Goal: Transaction & Acquisition: Purchase product/service

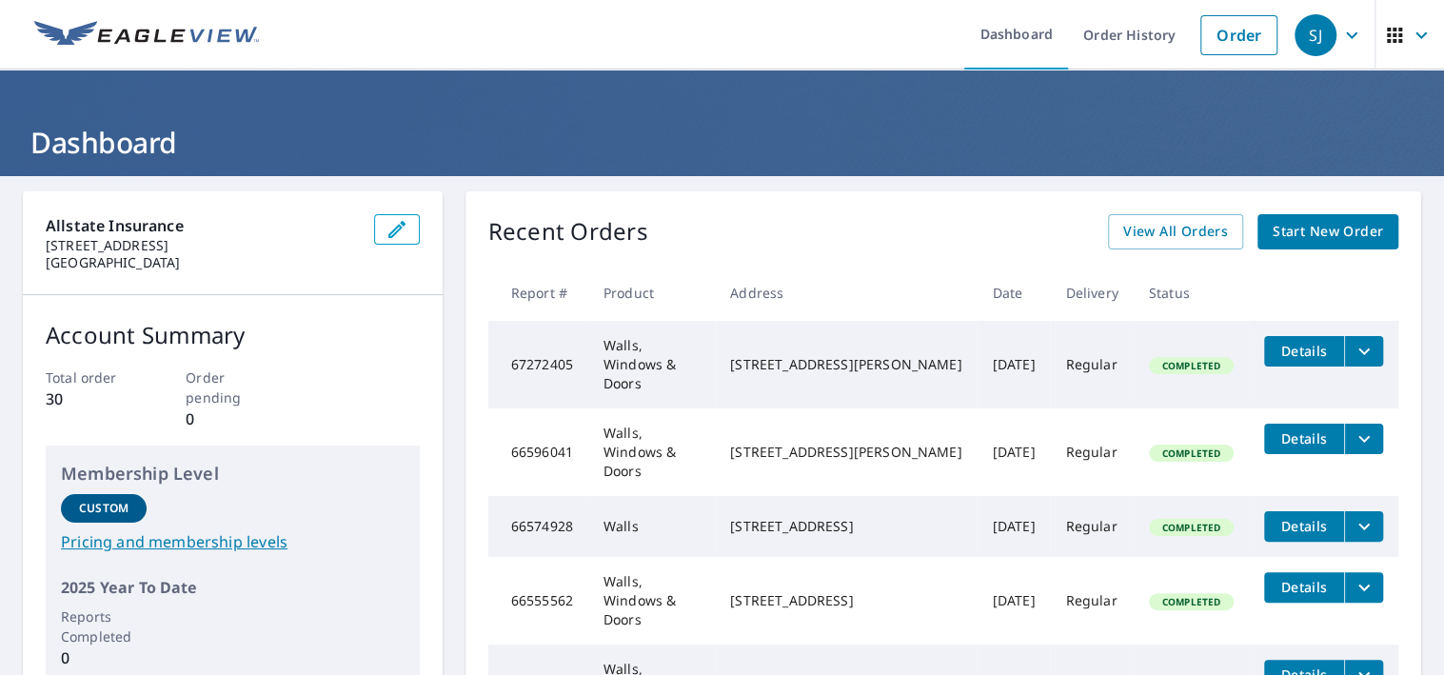
click at [1332, 237] on span "Start New Order" at bounding box center [1328, 232] width 110 height 24
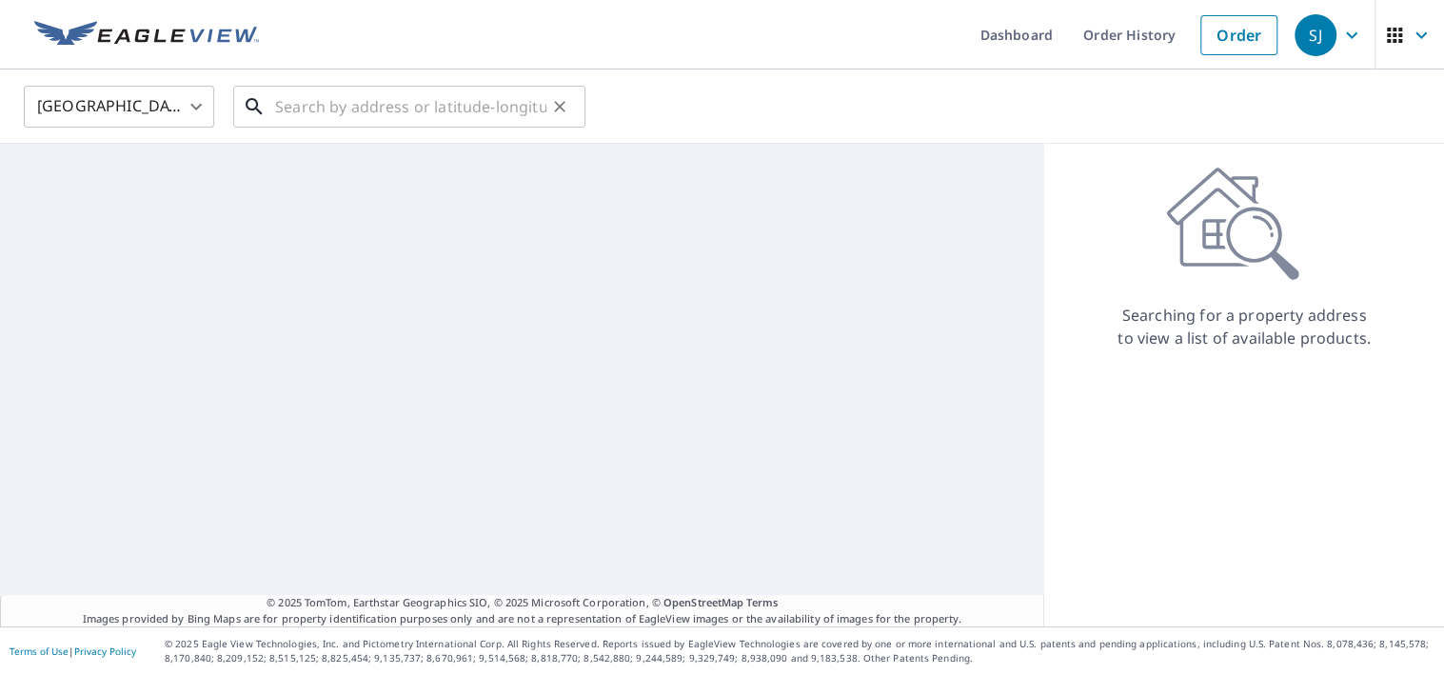
click at [319, 116] on input "text" at bounding box center [410, 106] width 271 height 53
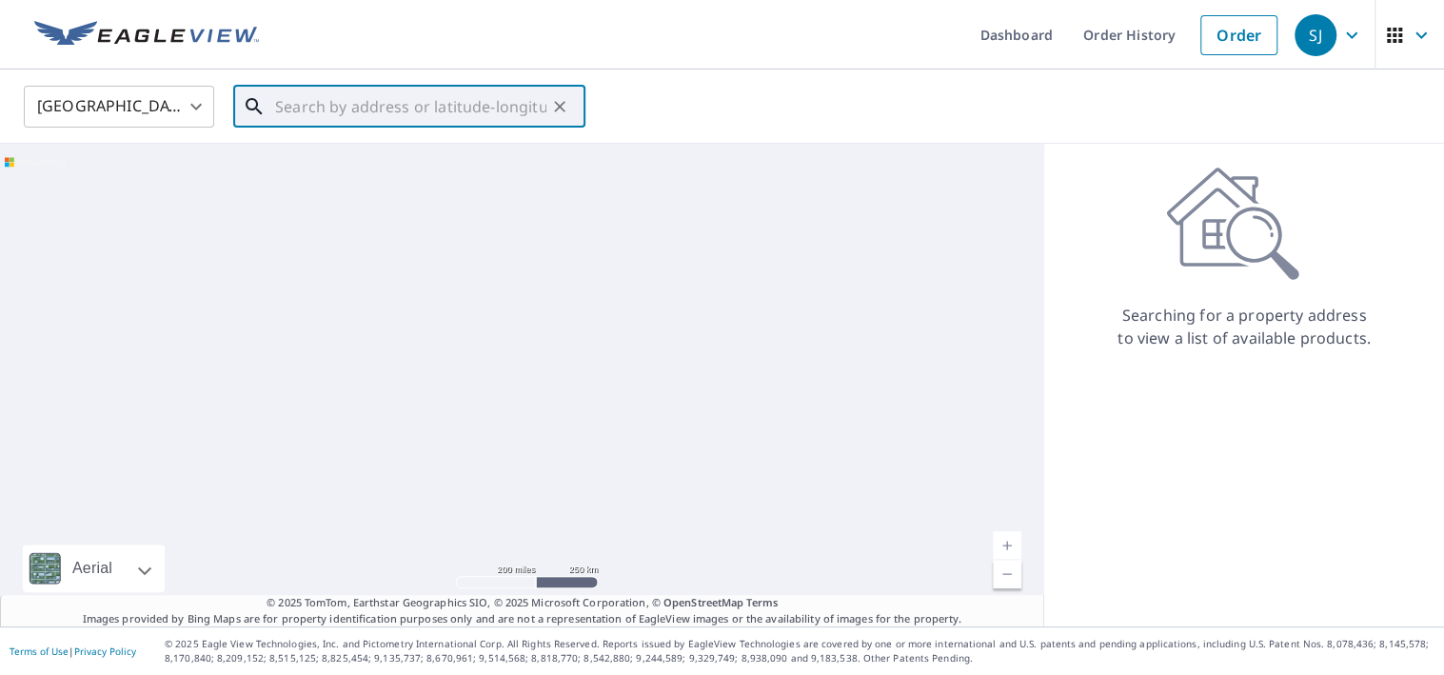
paste input "[STREET_ADDRESS]"
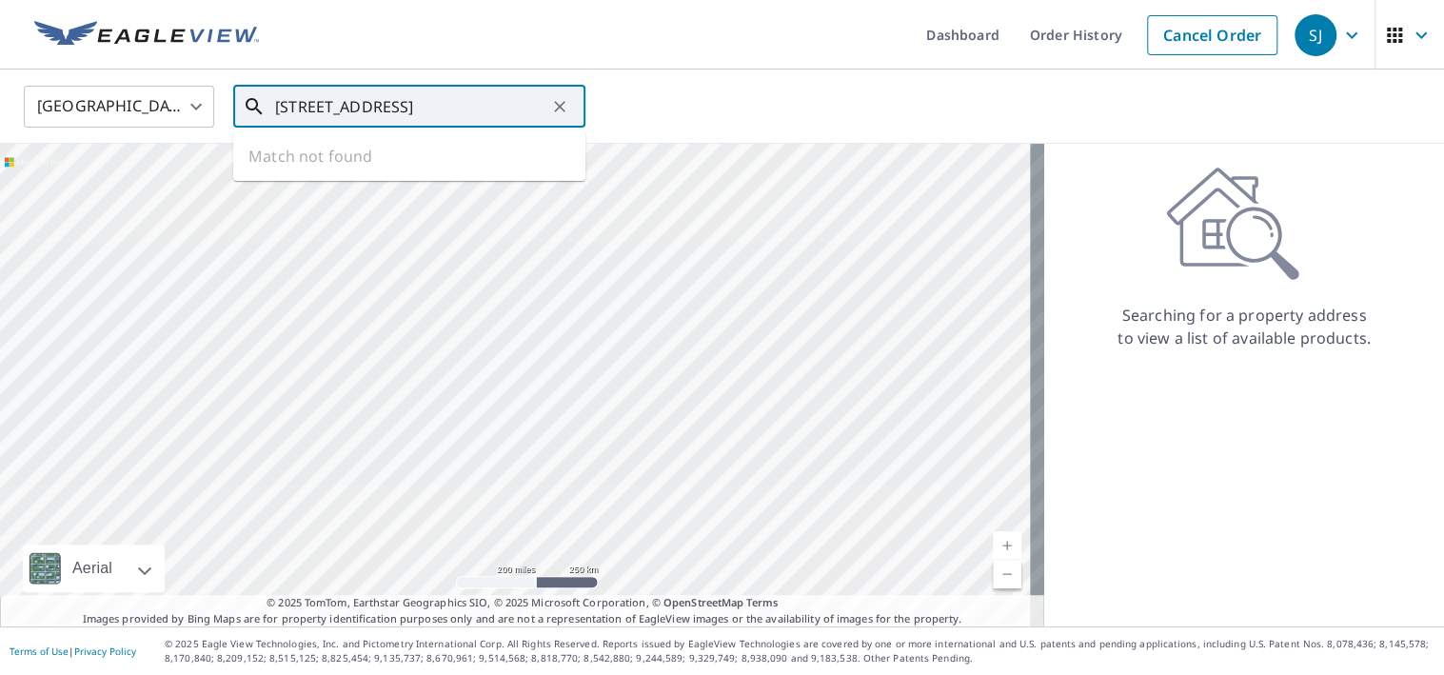
scroll to position [0, 136]
click at [318, 151] on span "[STREET_ADDRESS]" at bounding box center [420, 161] width 299 height 23
type input "[STREET_ADDRESS]"
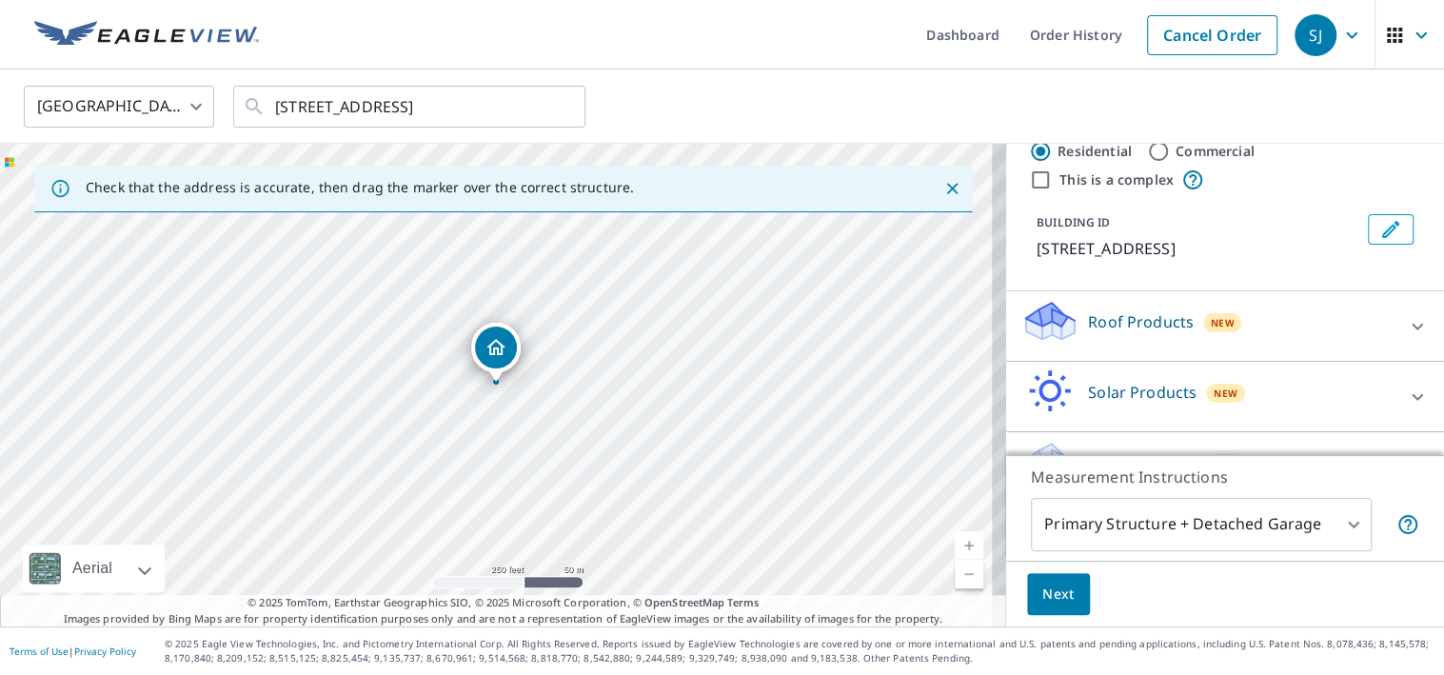
scroll to position [119, 0]
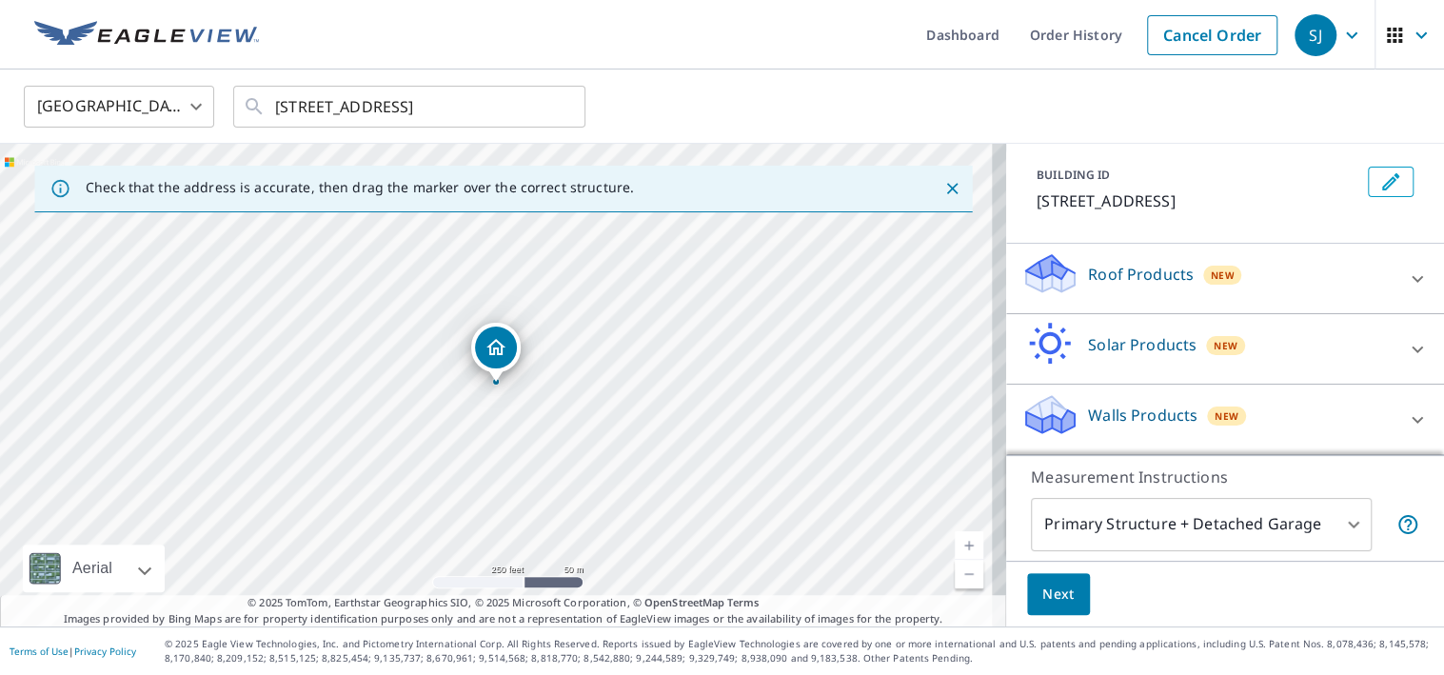
click at [1340, 427] on div "Walls Products New" at bounding box center [1208, 419] width 373 height 54
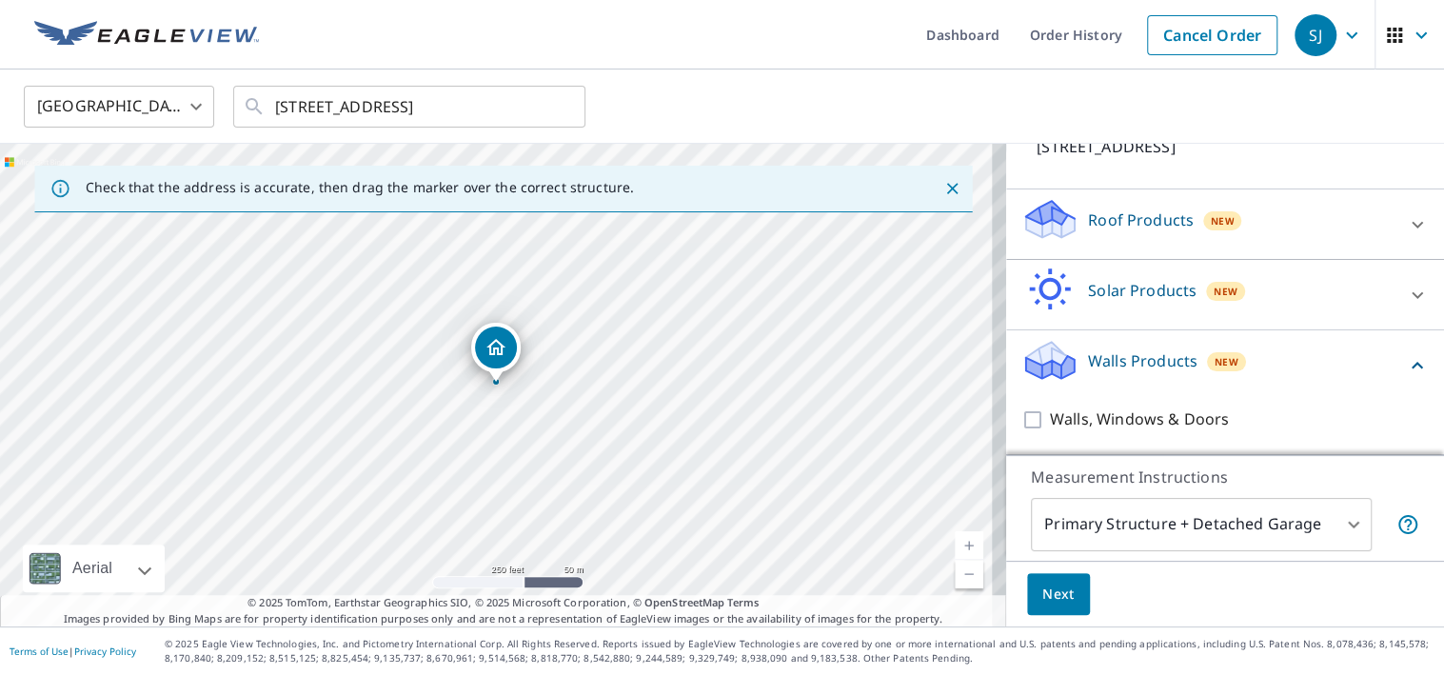
scroll to position [173, 0]
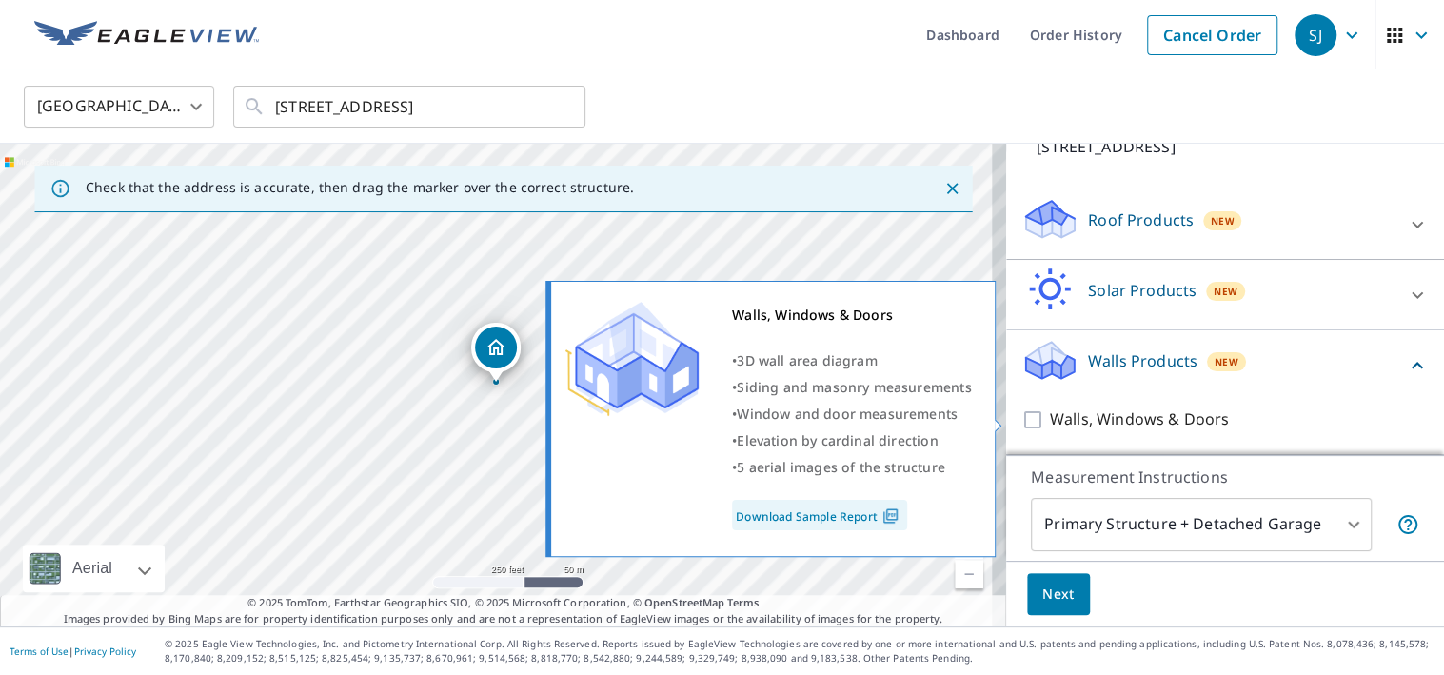
click at [1050, 426] on p "Walls, Windows & Doors" at bounding box center [1139, 420] width 179 height 24
click at [1049, 426] on input "Walls, Windows & Doors" at bounding box center [1036, 419] width 29 height 23
checkbox input "true"
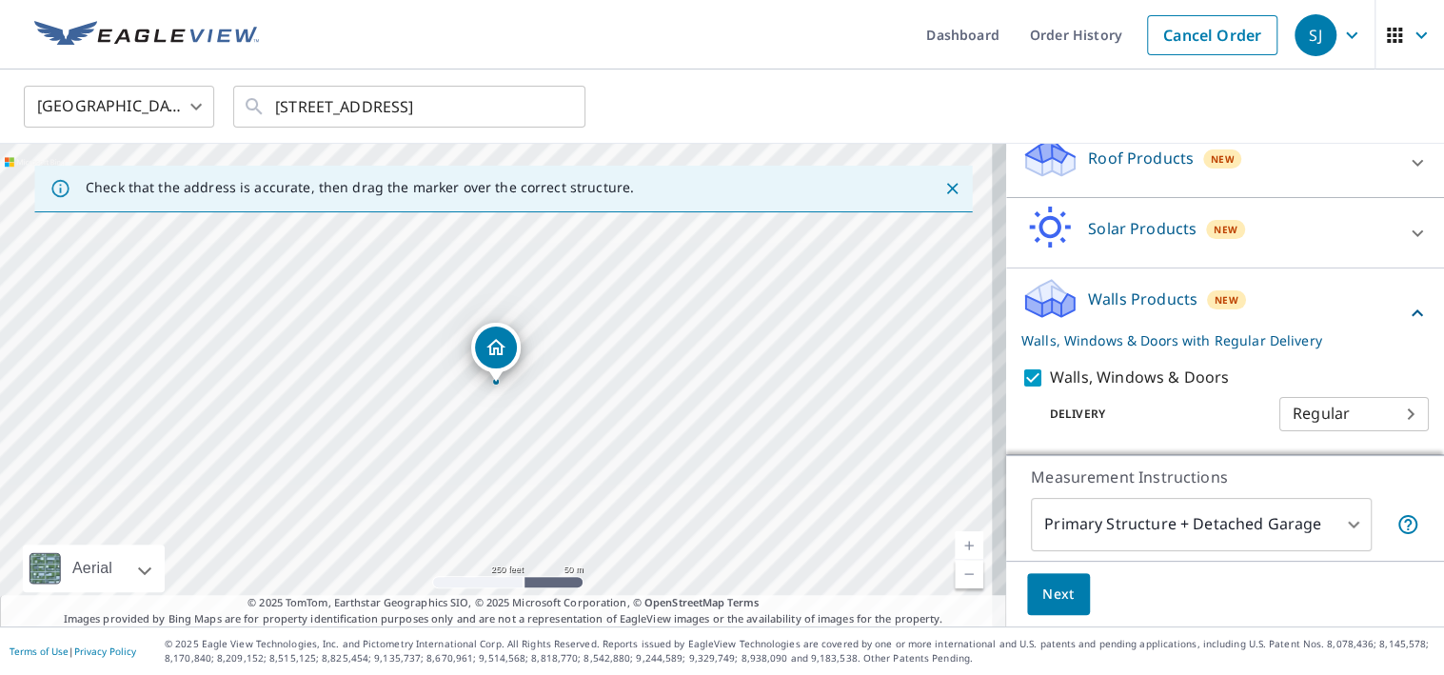
scroll to position [235, 0]
click at [1335, 527] on body "SJ SJ Dashboard Order History Cancel Order SJ [GEOGRAPHIC_DATA] [GEOGRAPHIC_DAT…" at bounding box center [722, 337] width 1444 height 675
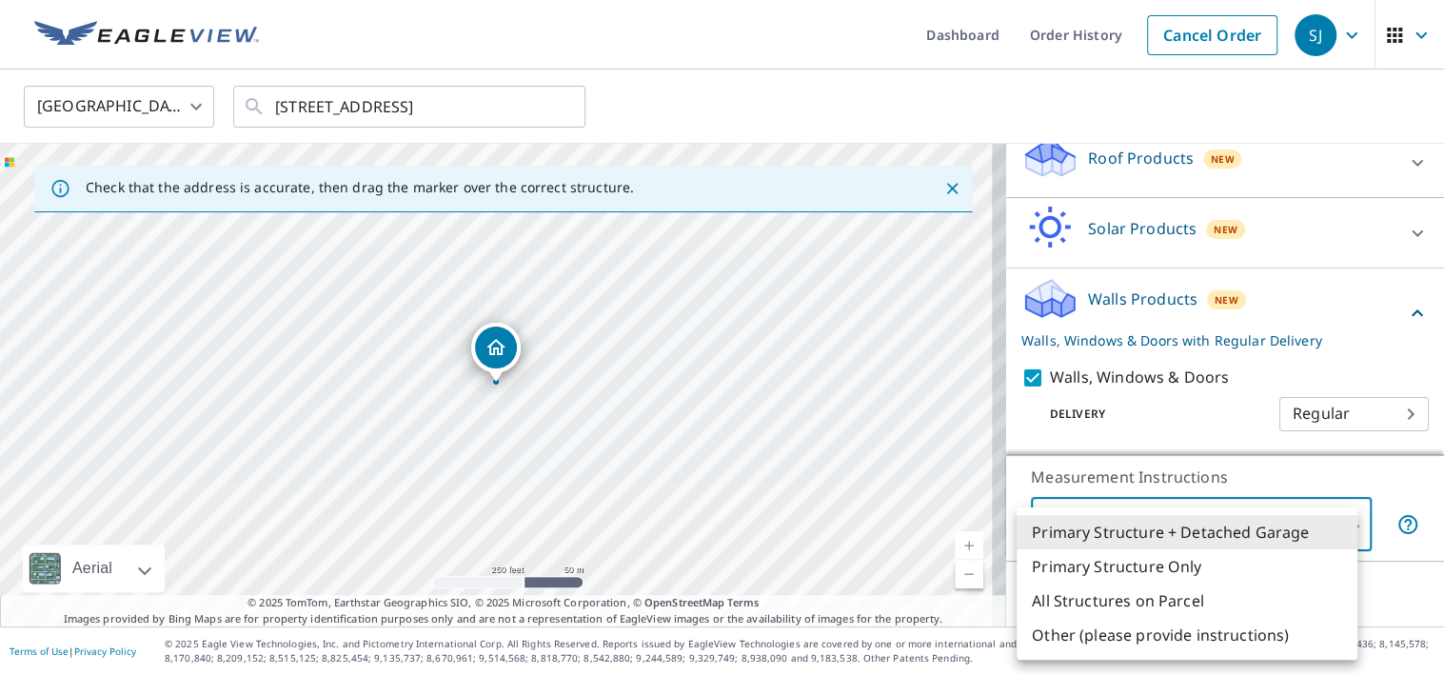
click at [1128, 567] on li "Primary Structure Only" at bounding box center [1187, 566] width 341 height 34
type input "2"
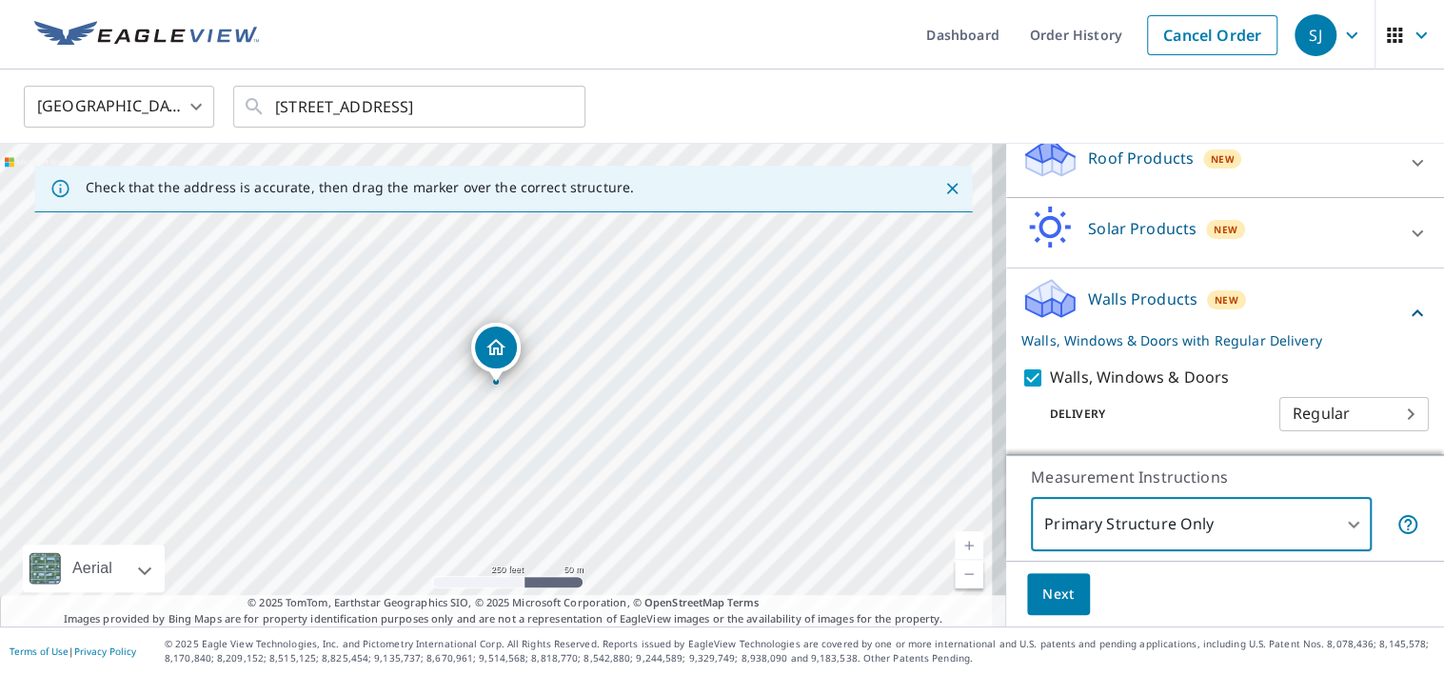
click at [1047, 598] on span "Next" at bounding box center [1059, 595] width 32 height 24
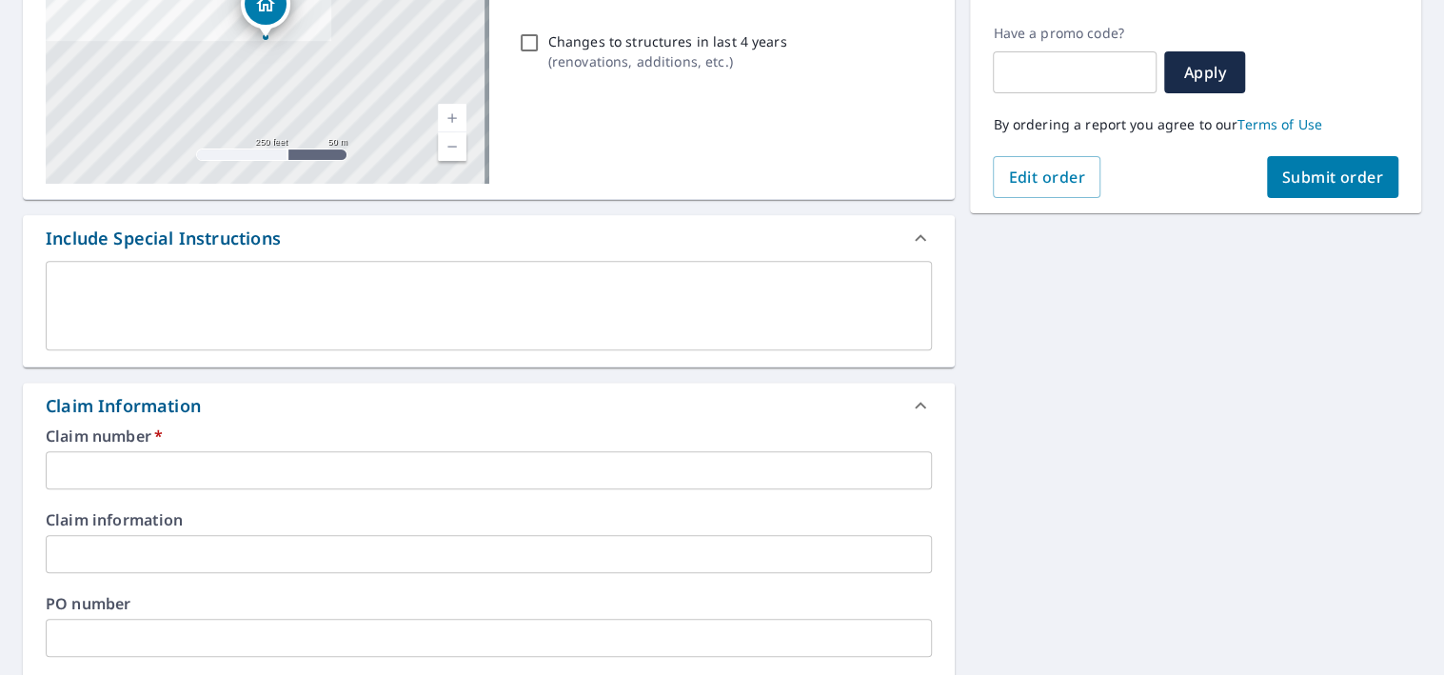
scroll to position [381, 0]
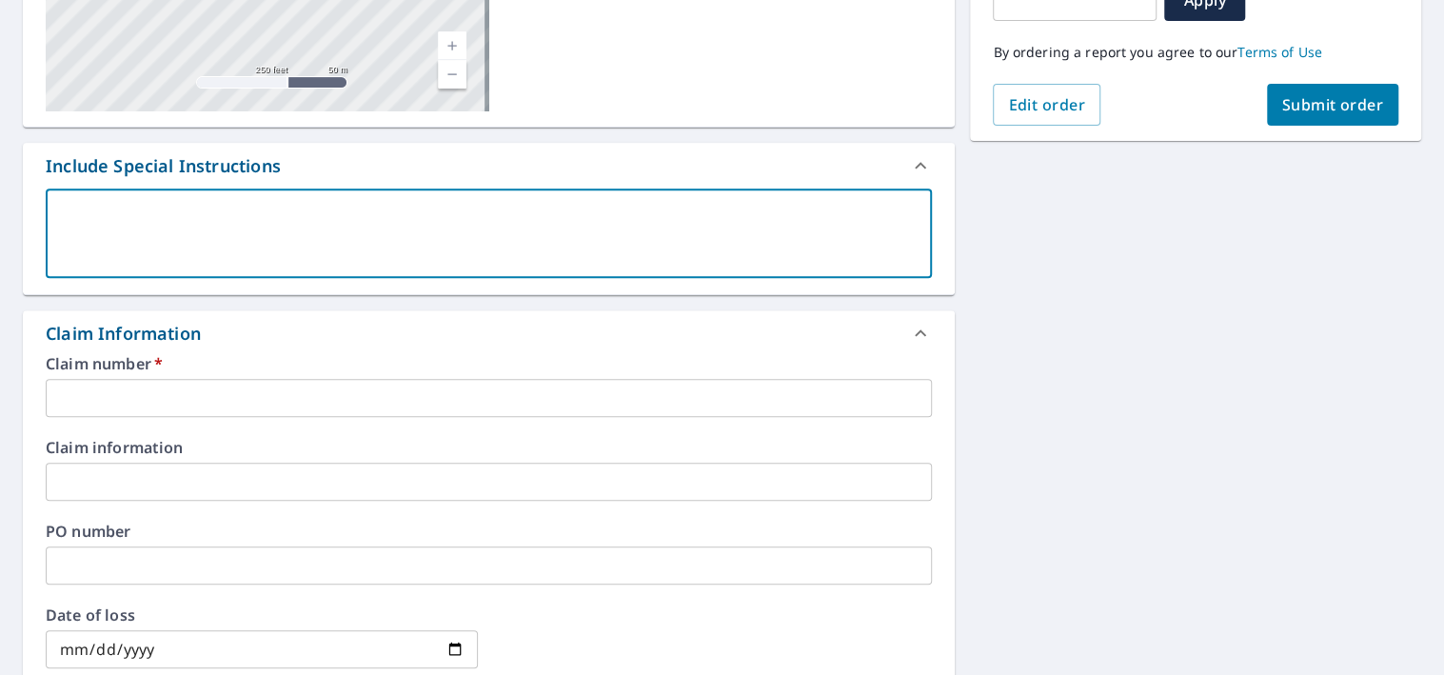
click at [328, 245] on textarea at bounding box center [489, 234] width 860 height 54
type textarea "P"
type textarea "x"
type textarea "Pl"
type textarea "x"
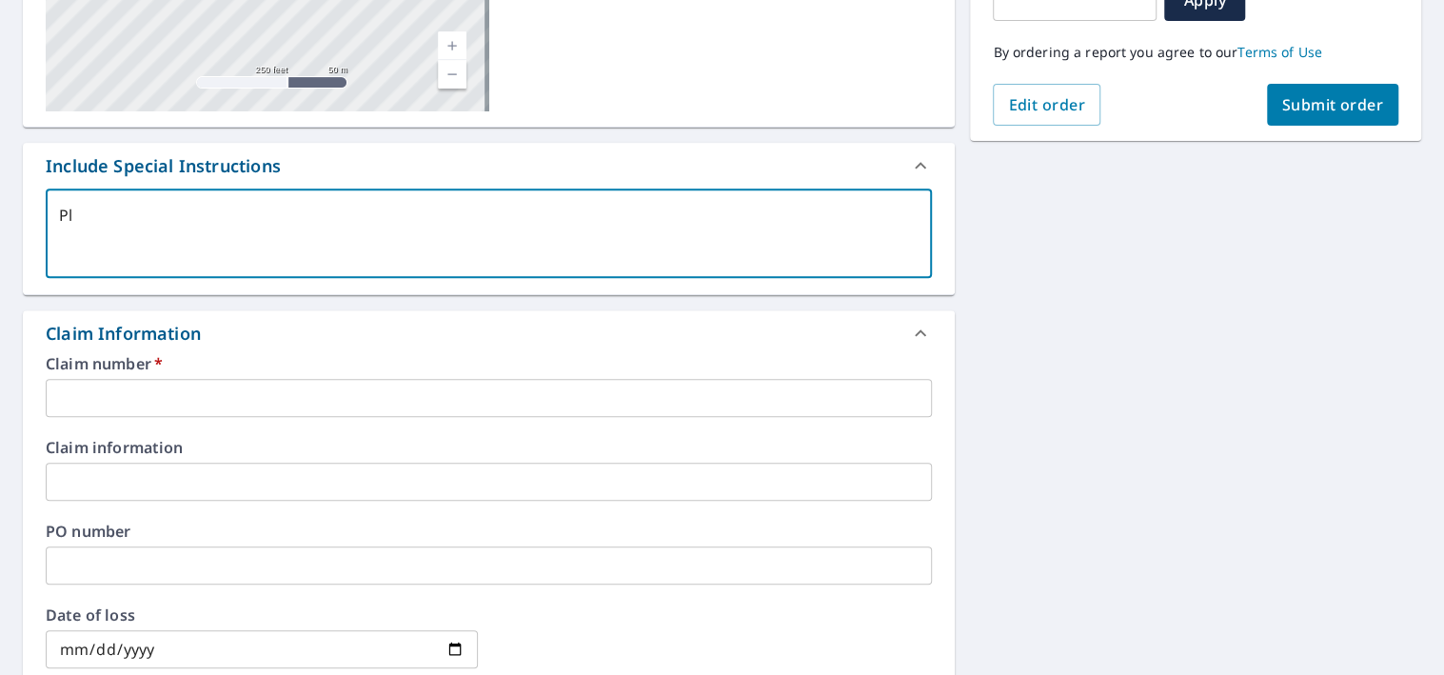
type textarea "Ple"
type textarea "x"
type textarea "Plea"
type textarea "x"
type textarea "Pleas"
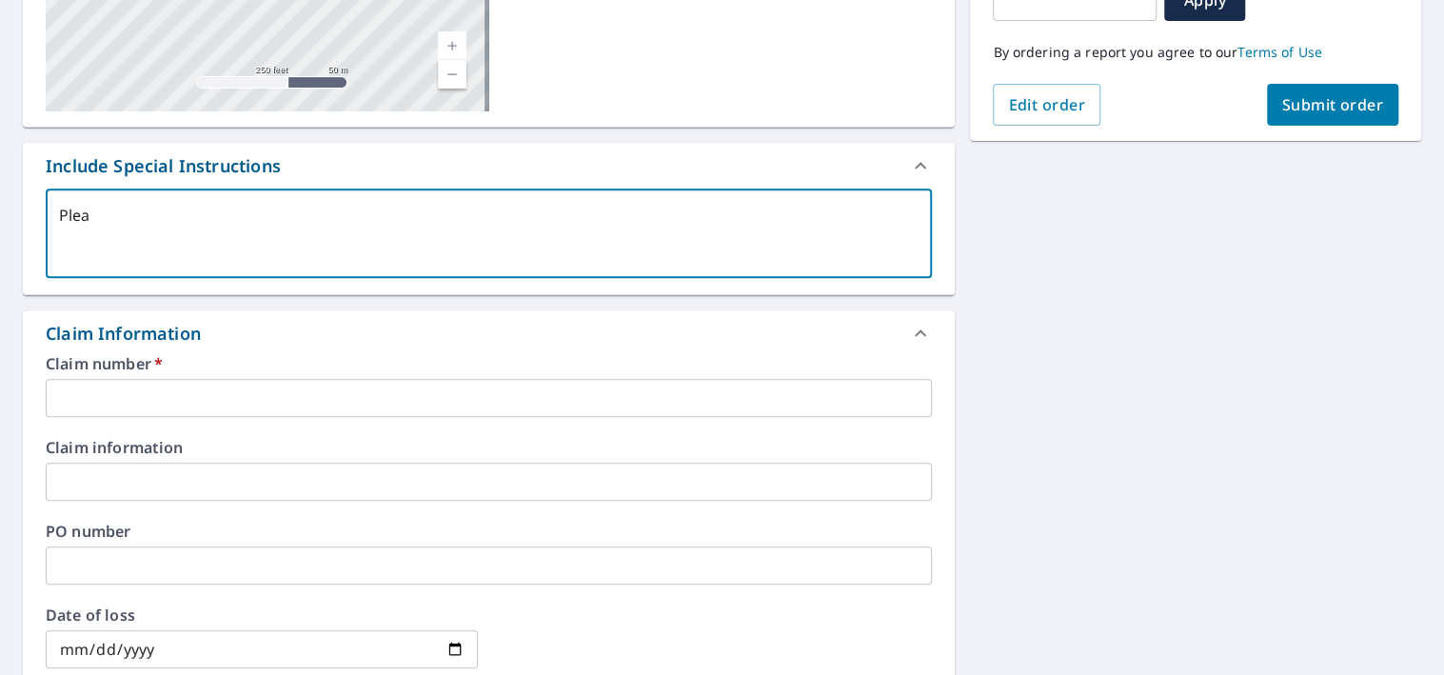
type textarea "x"
type textarea "Please"
type textarea "x"
type textarea "Please"
type textarea "x"
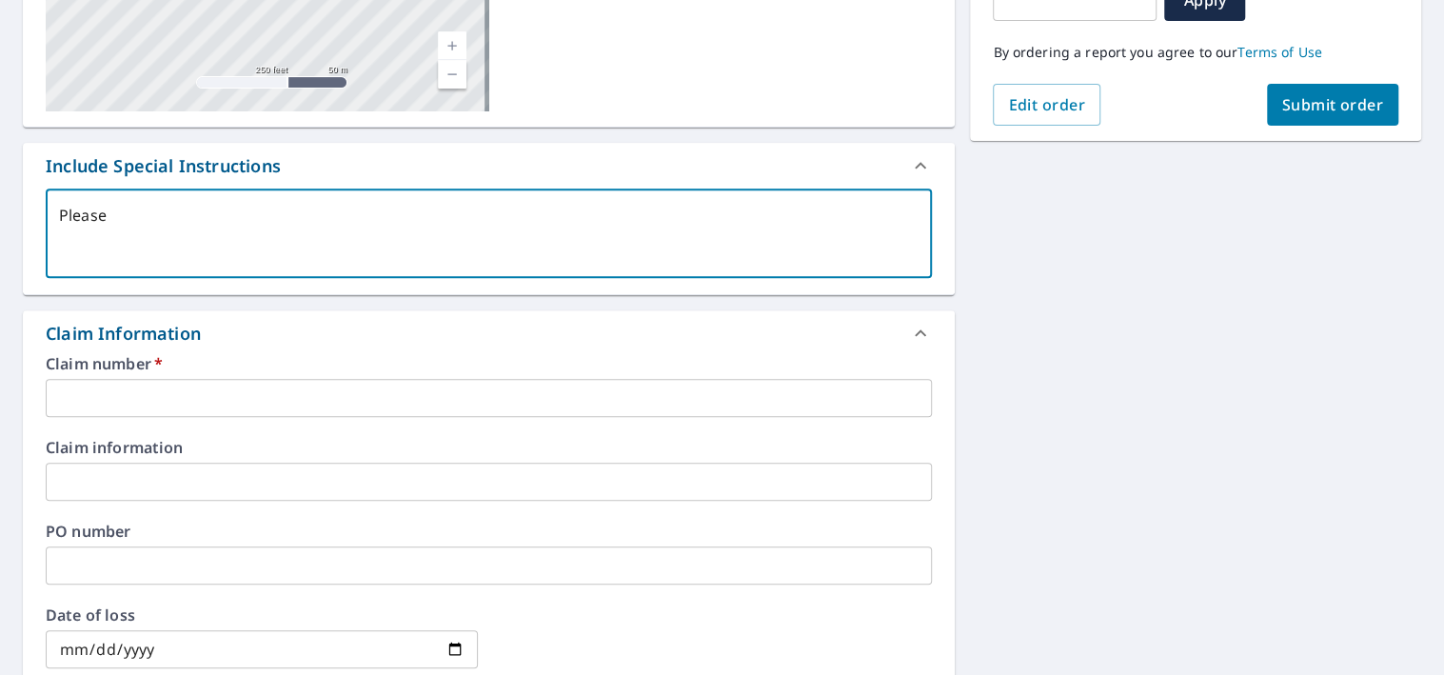
type textarea "Please p"
type textarea "x"
type textarea "Please pr"
type textarea "x"
type textarea "Please pro"
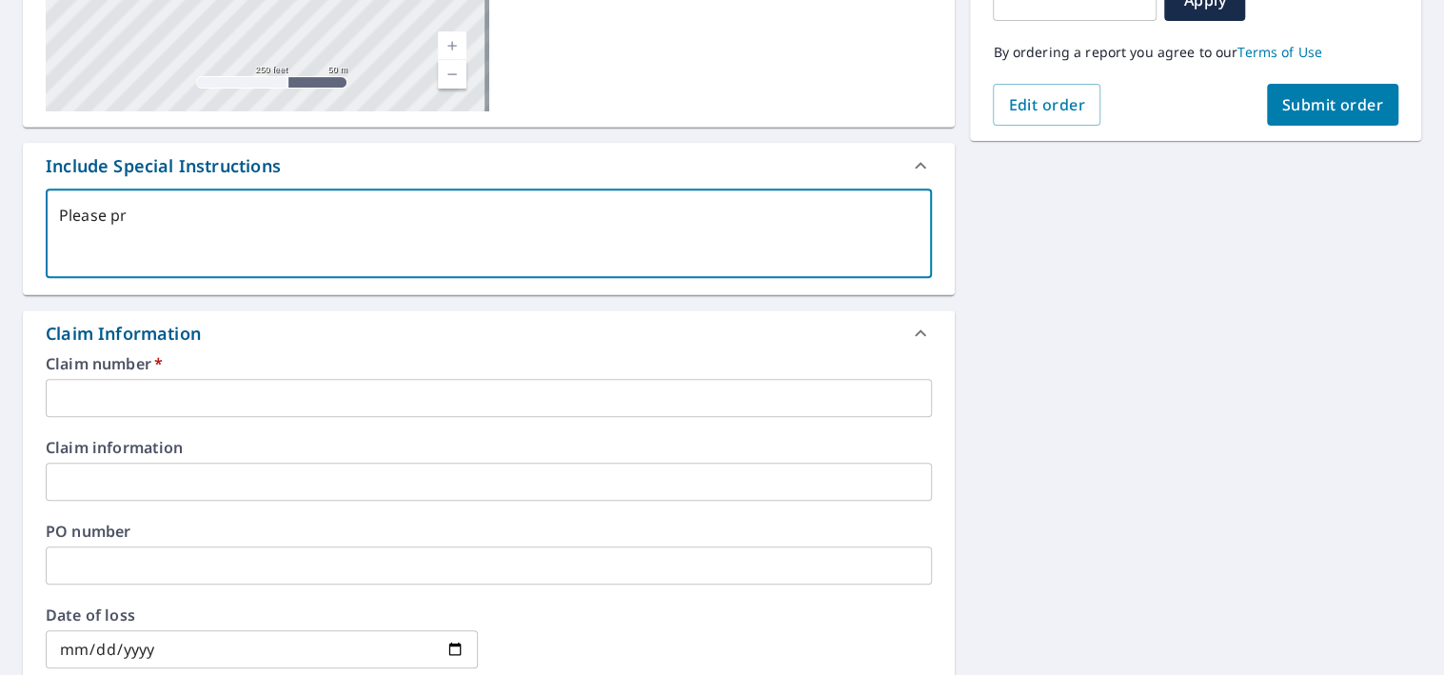
type textarea "x"
type textarea "Please prov"
type textarea "x"
type textarea "Please provi"
type textarea "x"
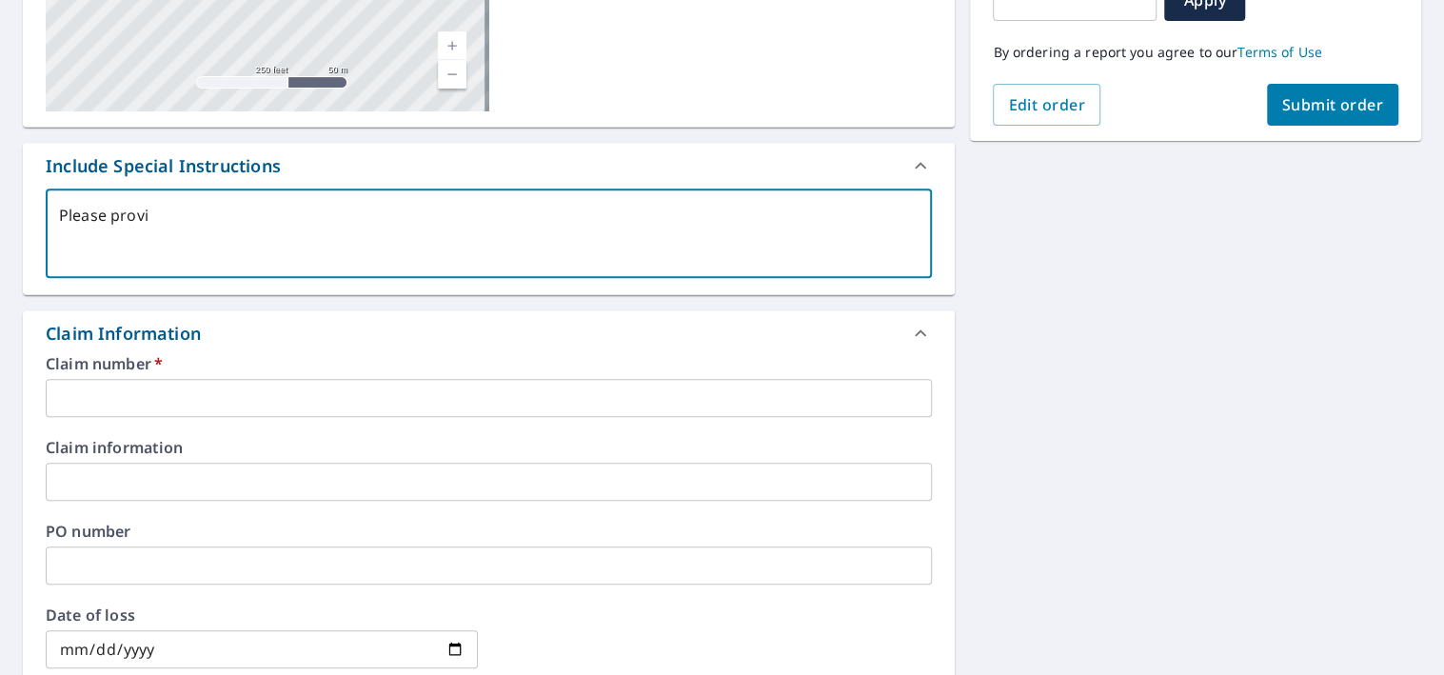
type textarea "Please provid"
type textarea "x"
type textarea "Please provide"
type textarea "x"
type textarea "Please provide"
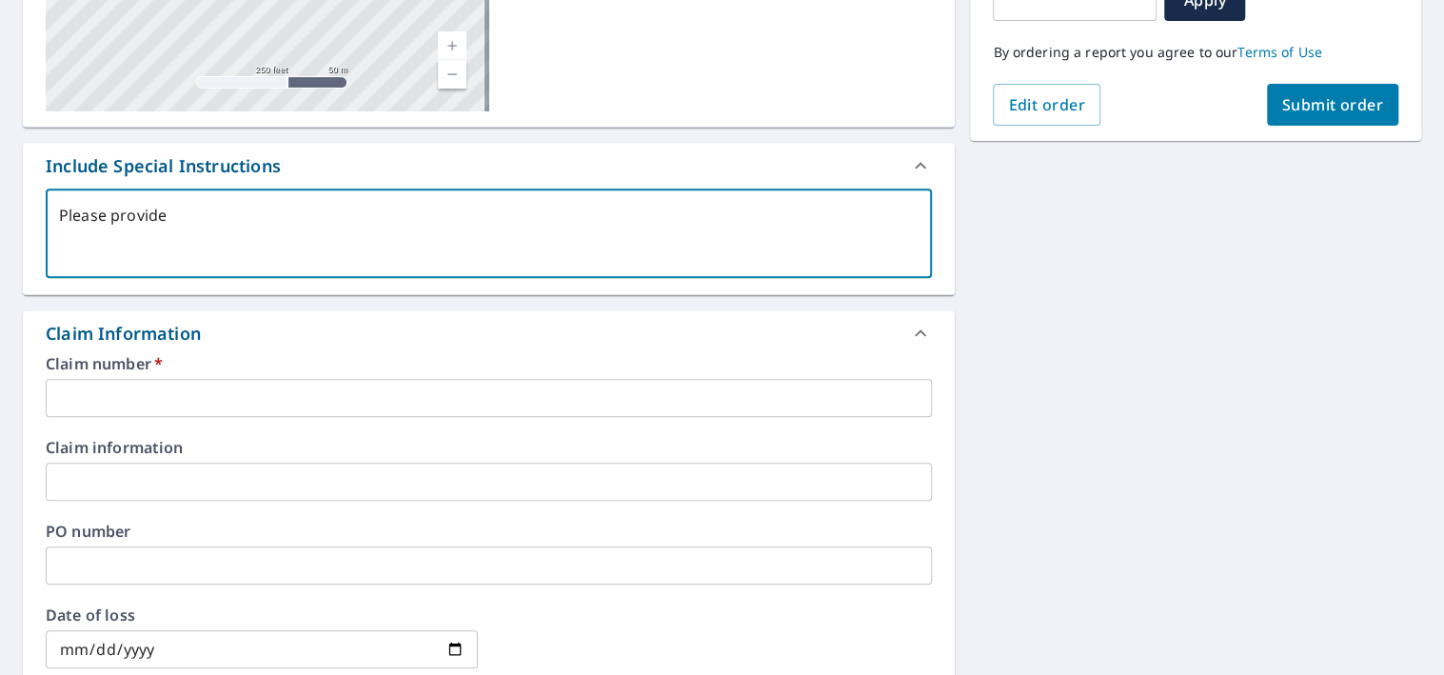
type textarea "x"
type textarea "Please provide w"
type textarea "x"
type textarea "Please provide wh"
type textarea "x"
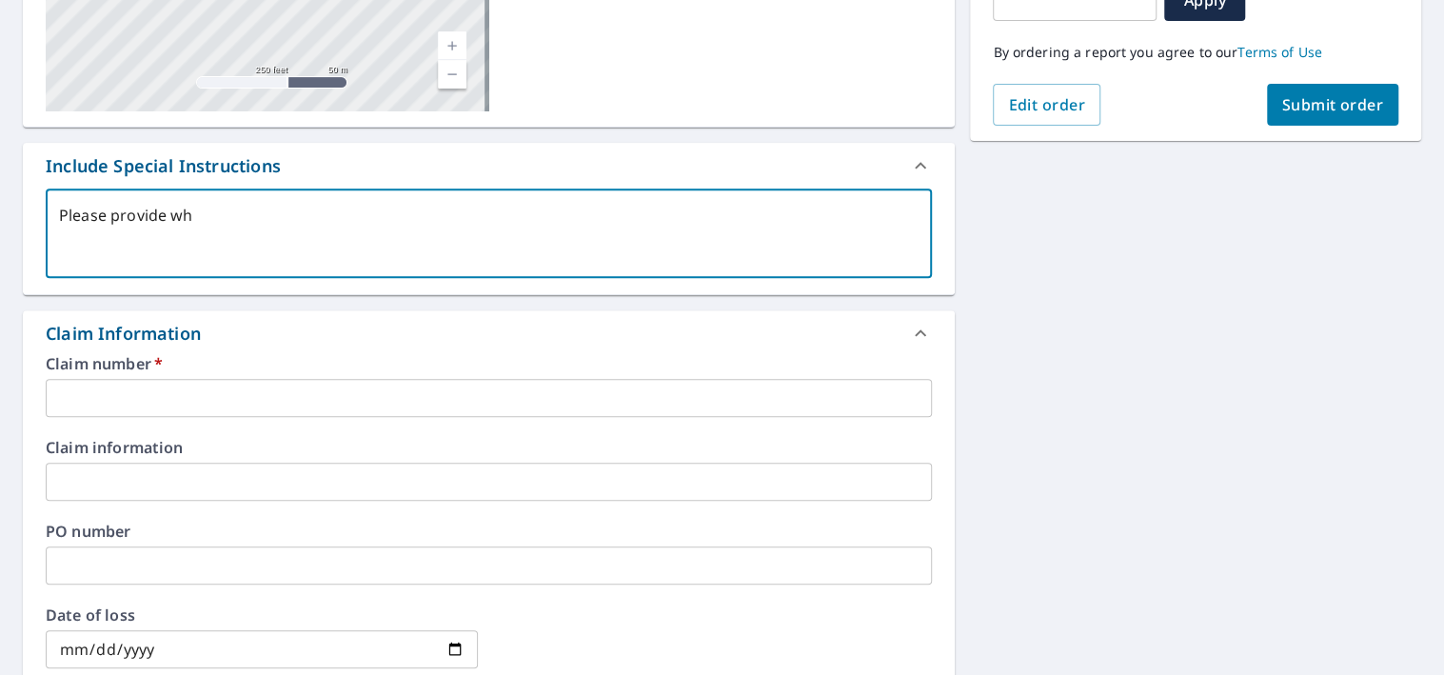
type textarea "Please provide wha"
type textarea "x"
type textarea "Please provide what"
type textarea "x"
type textarea "Please provide whate"
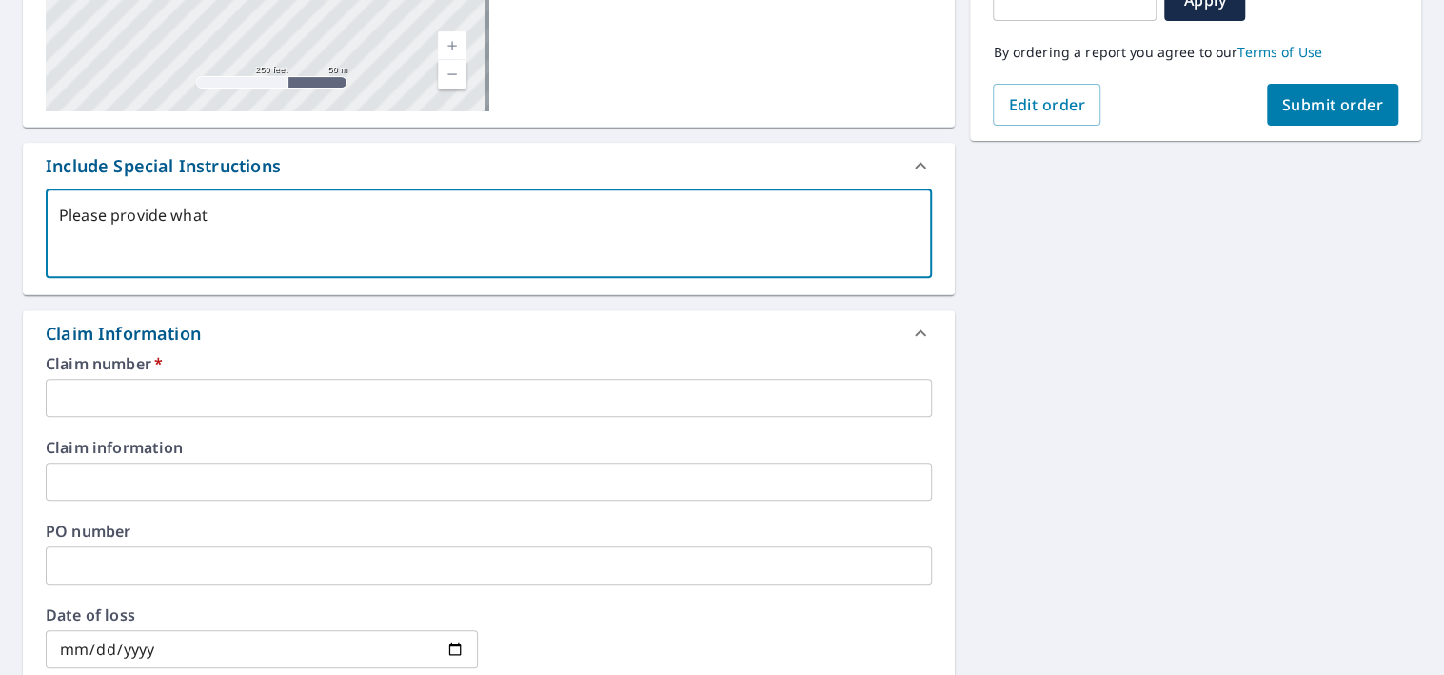
type textarea "x"
type textarea "Please provide whatev"
type textarea "x"
type textarea "Please provide whateve"
type textarea "x"
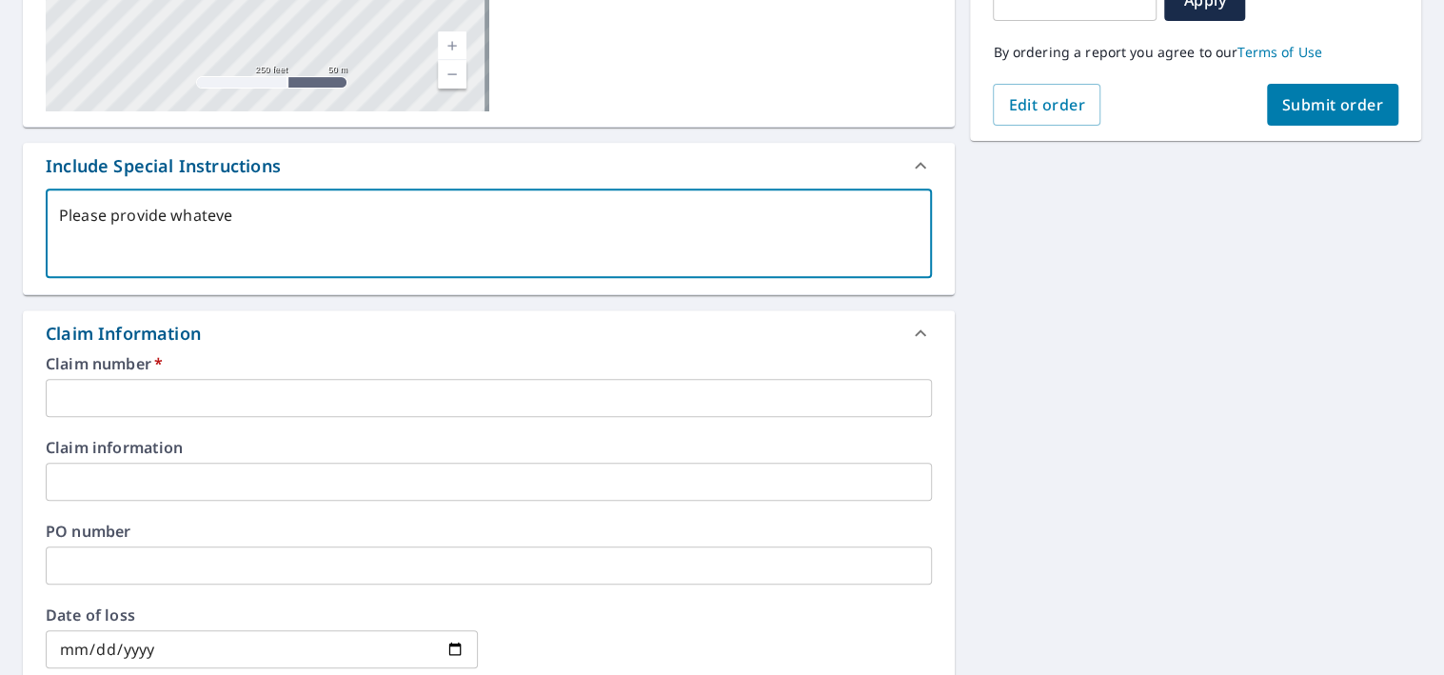
type textarea "Please provide whatever"
type textarea "x"
type textarea "Please provide whatever"
type textarea "x"
type textarea "Please provide whatever w"
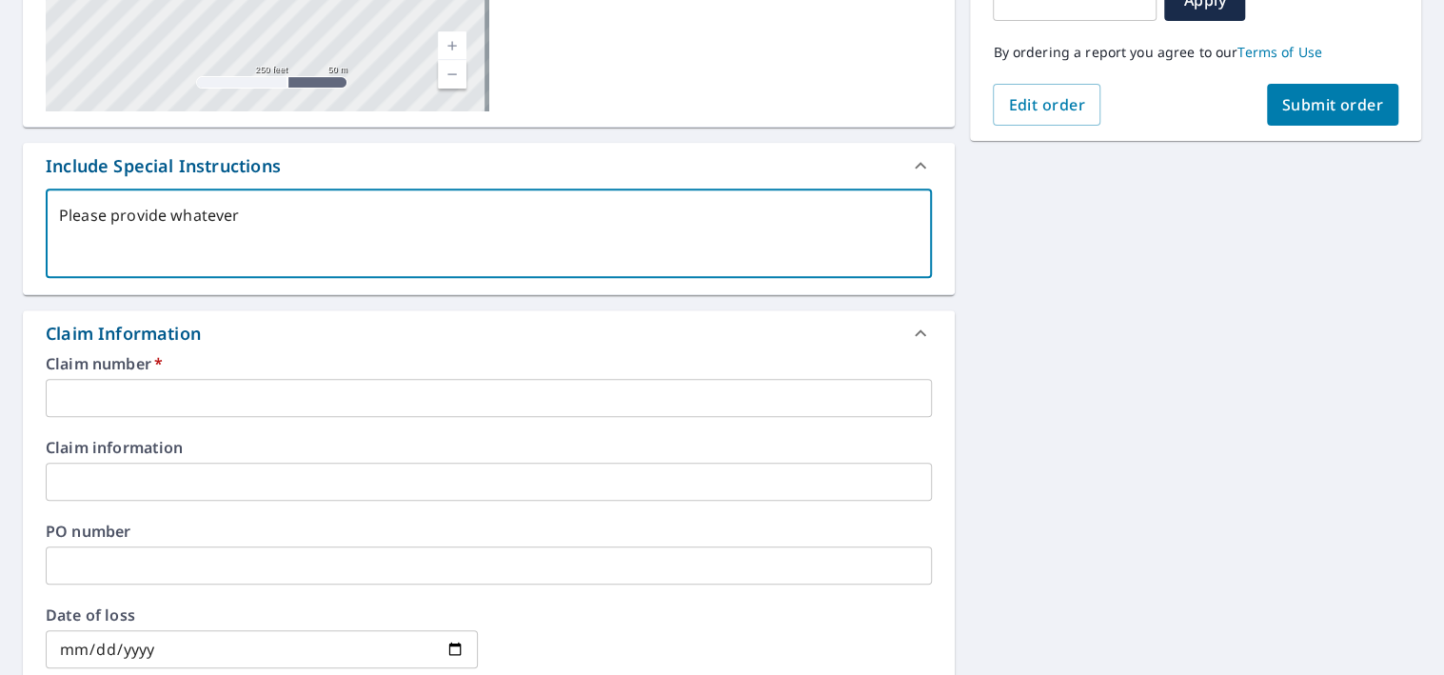
type textarea "x"
type textarea "Please provide whatever wa"
type textarea "x"
type textarea "Please provide whatever wak"
type textarea "x"
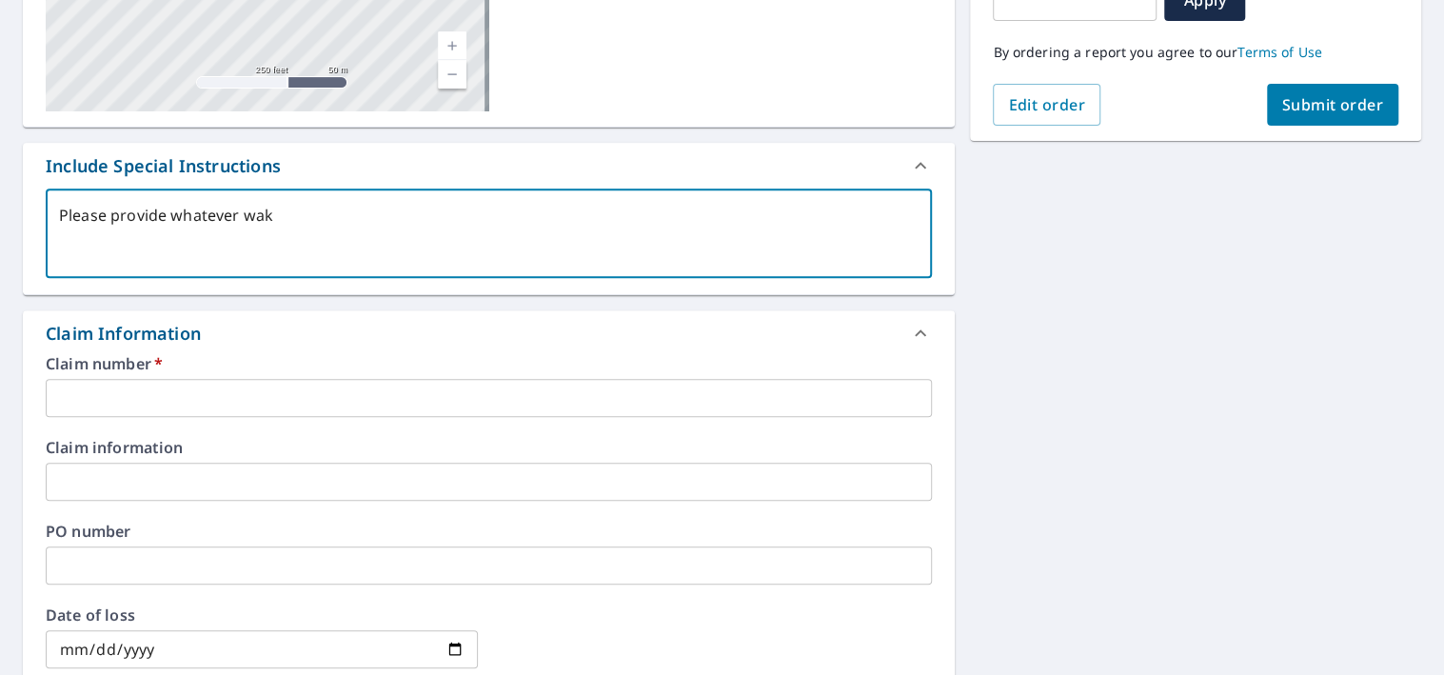
type textarea "Please provide whatever wakl"
type textarea "x"
type textarea "Please provide whatever wak"
type textarea "x"
type textarea "Please provide whatever wa"
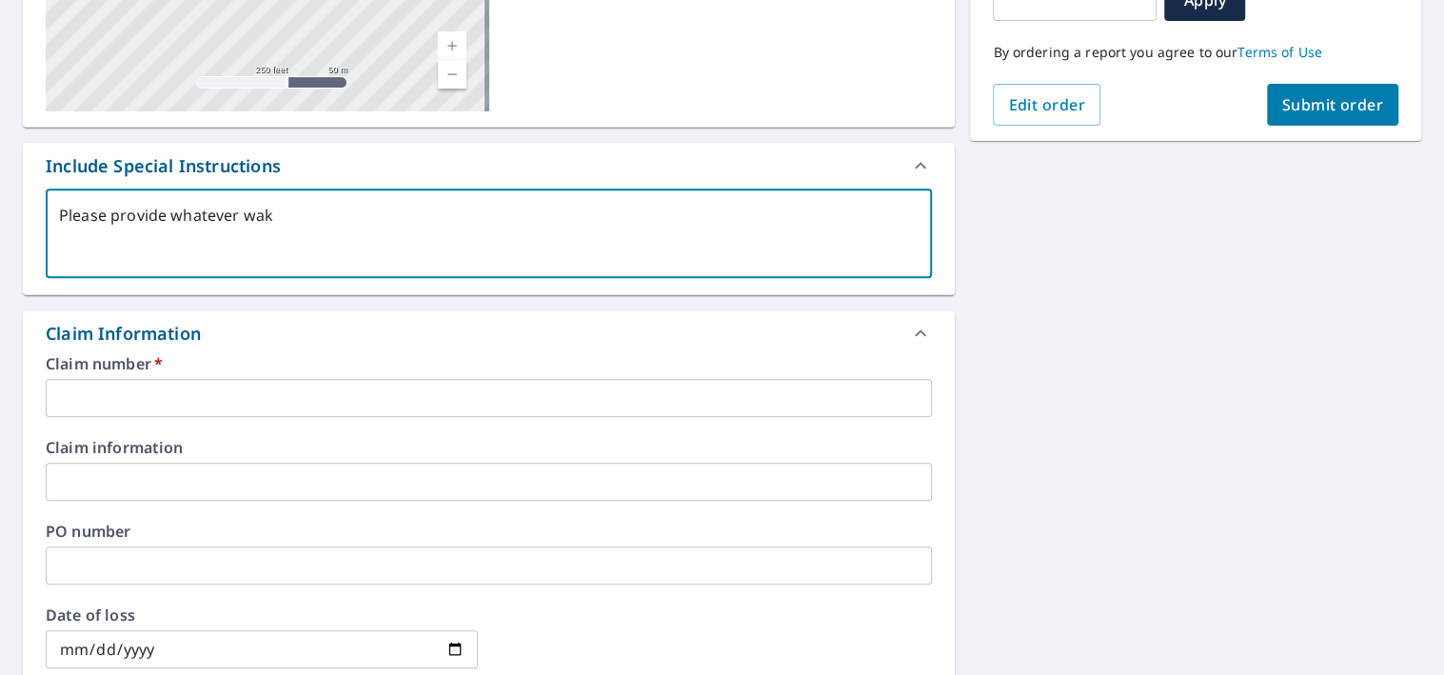
type textarea "x"
type textarea "Please provide whatever wal"
type textarea "x"
type textarea "Please provide whatever wall"
type textarea "x"
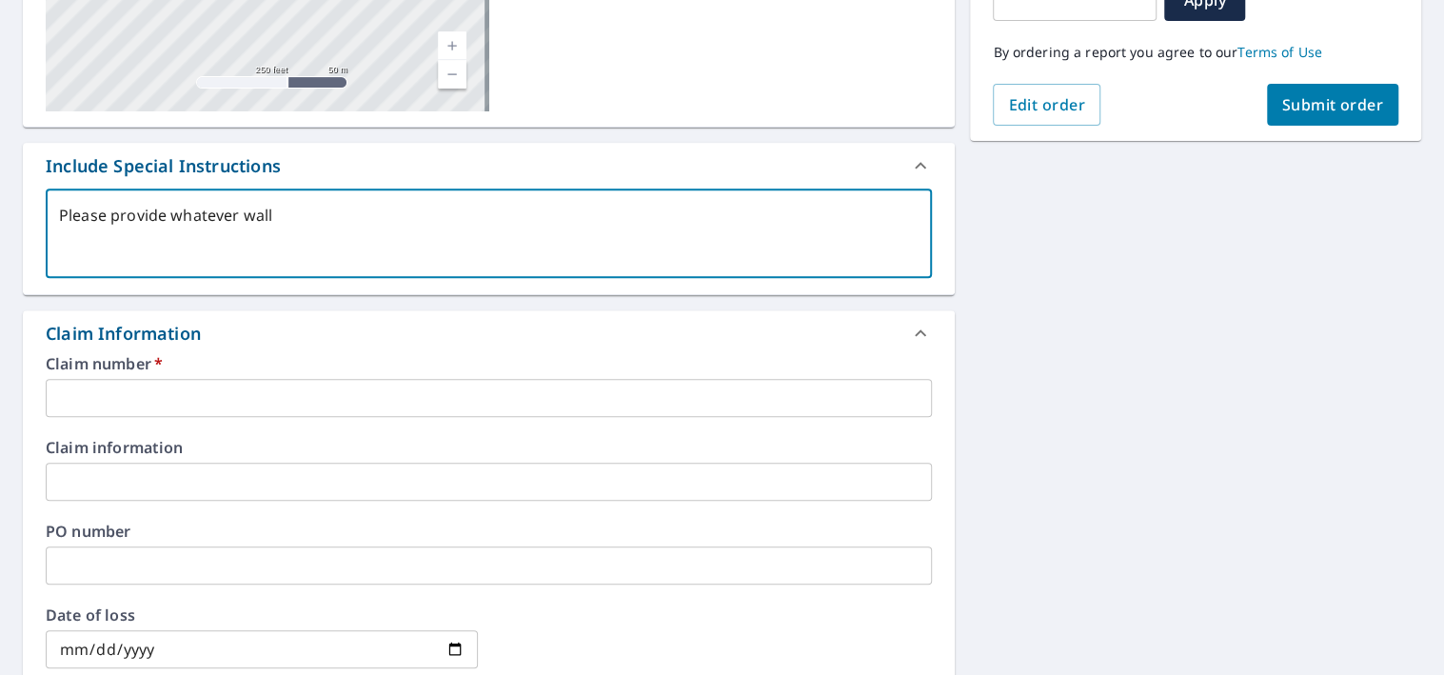
type textarea "Please provide whatever walls"
type textarea "x"
type textarea "Please provide whatever walls"
type textarea "x"
type textarea "Please provide whatever walls r"
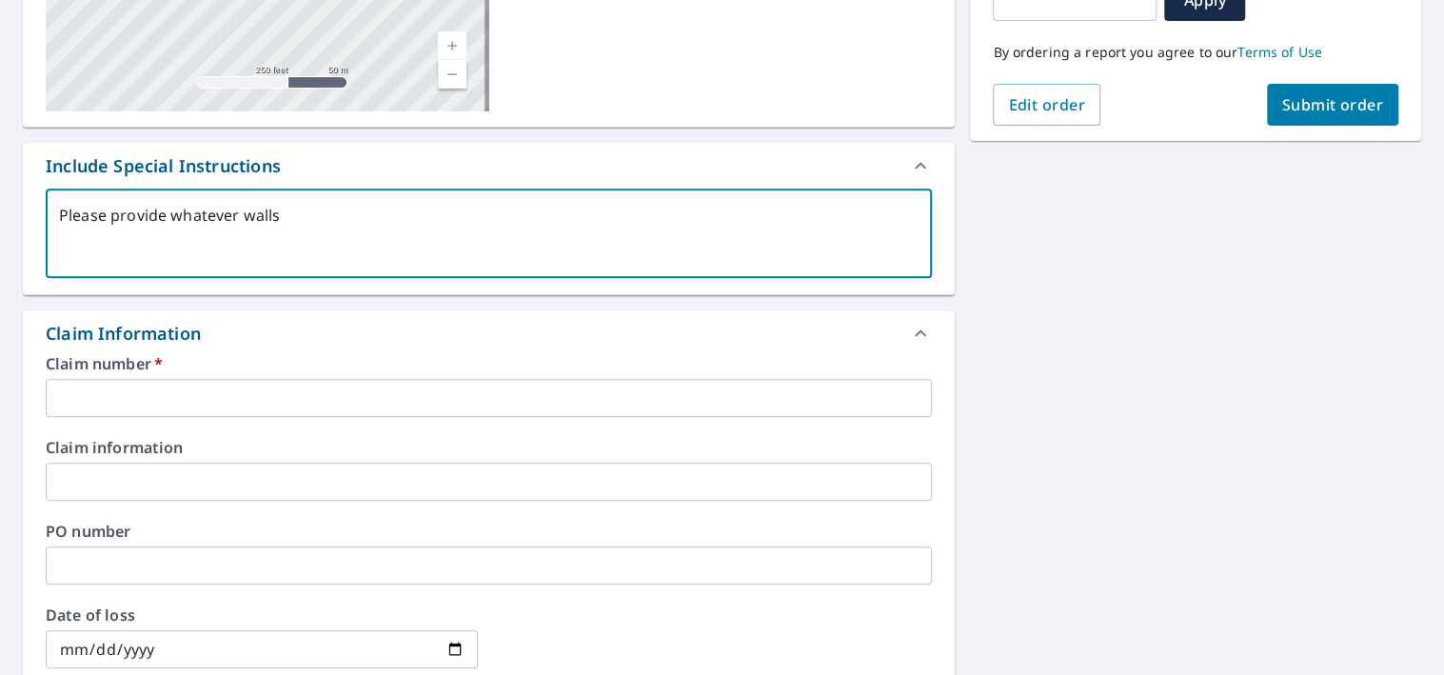
type textarea "x"
type textarea "Please provide whatever walls re"
type textarea "x"
type textarea "Please provide whatever walls rep"
type textarea "x"
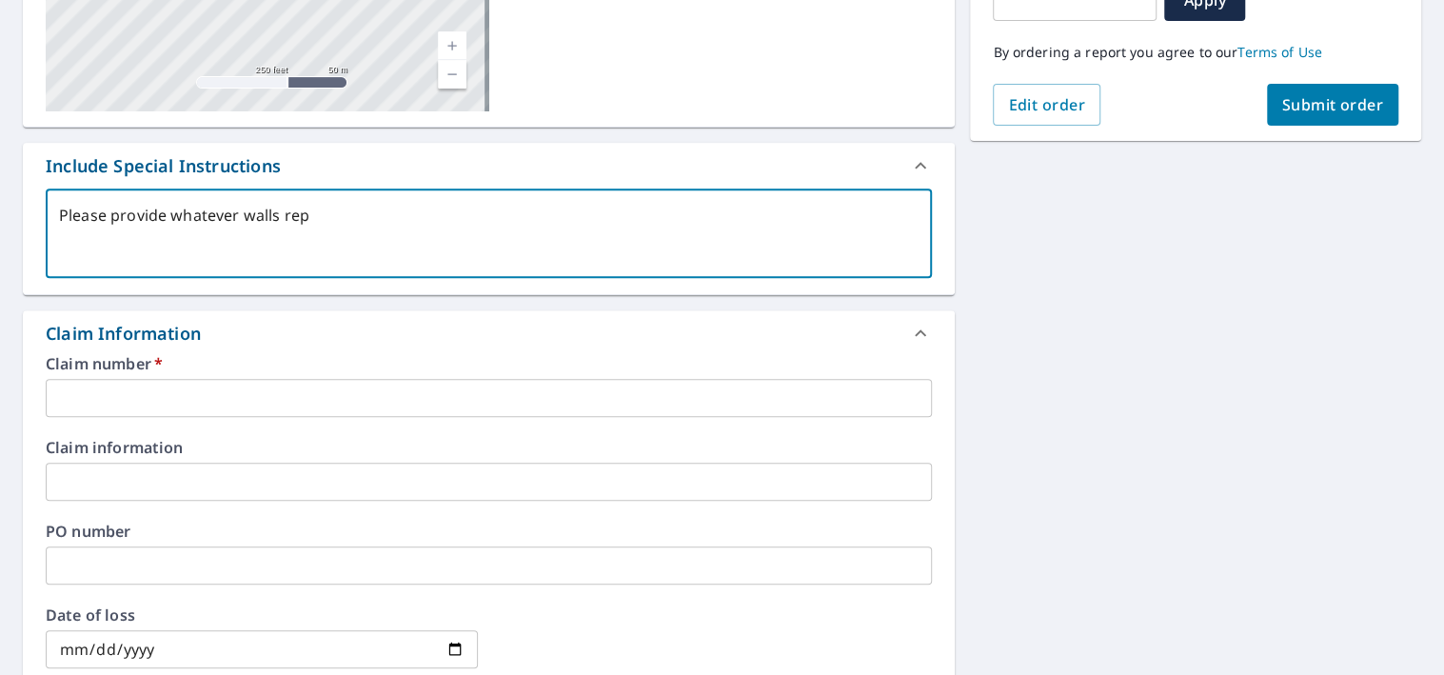
type textarea "Please provide whatever walls repo"
type textarea "x"
type textarea "Please provide whatever walls repor"
type textarea "x"
type textarea "Please provide whatever walls report"
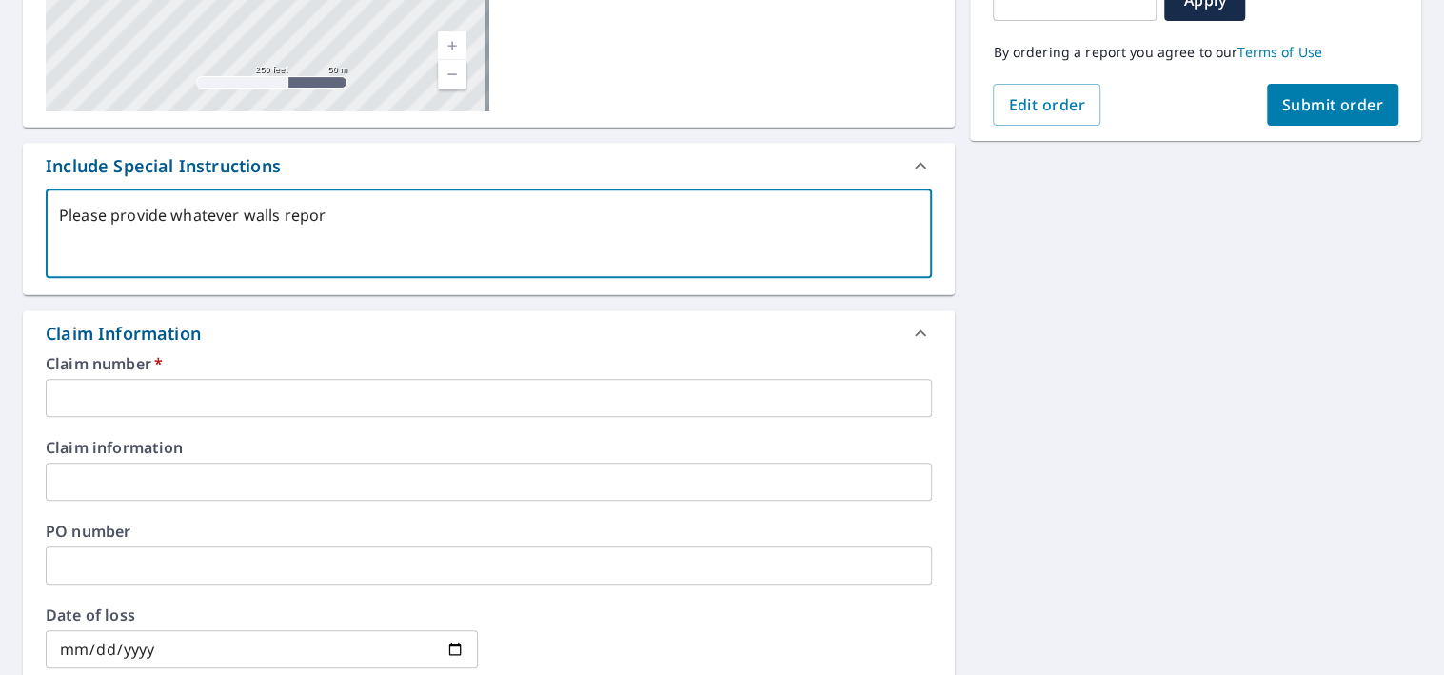
type textarea "x"
type textarea "Please provide whatever walls report"
type textarea "x"
type textarea "Please provide whatever walls report a"
type textarea "x"
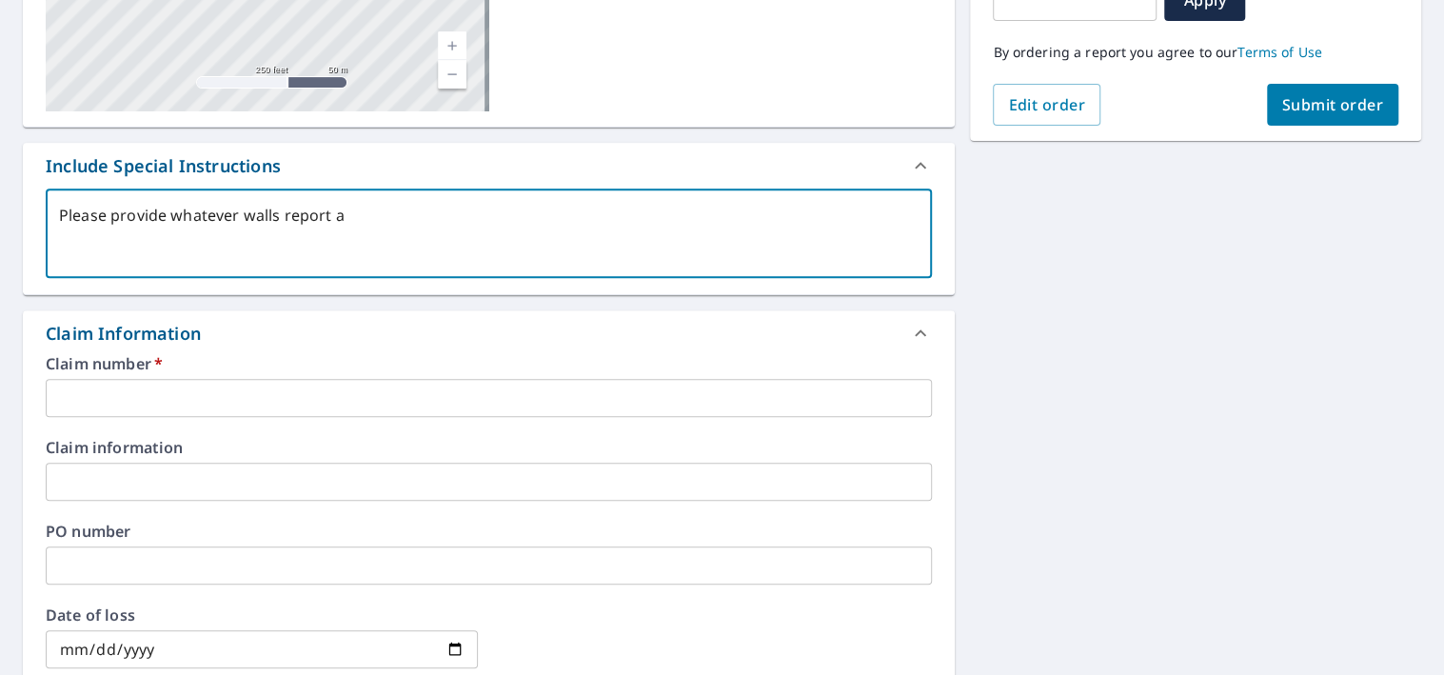
type textarea "Please provide whatever walls report av"
type textarea "x"
type textarea "Please provide whatever walls report ava"
type textarea "x"
type textarea "Please provide whatever walls report avai"
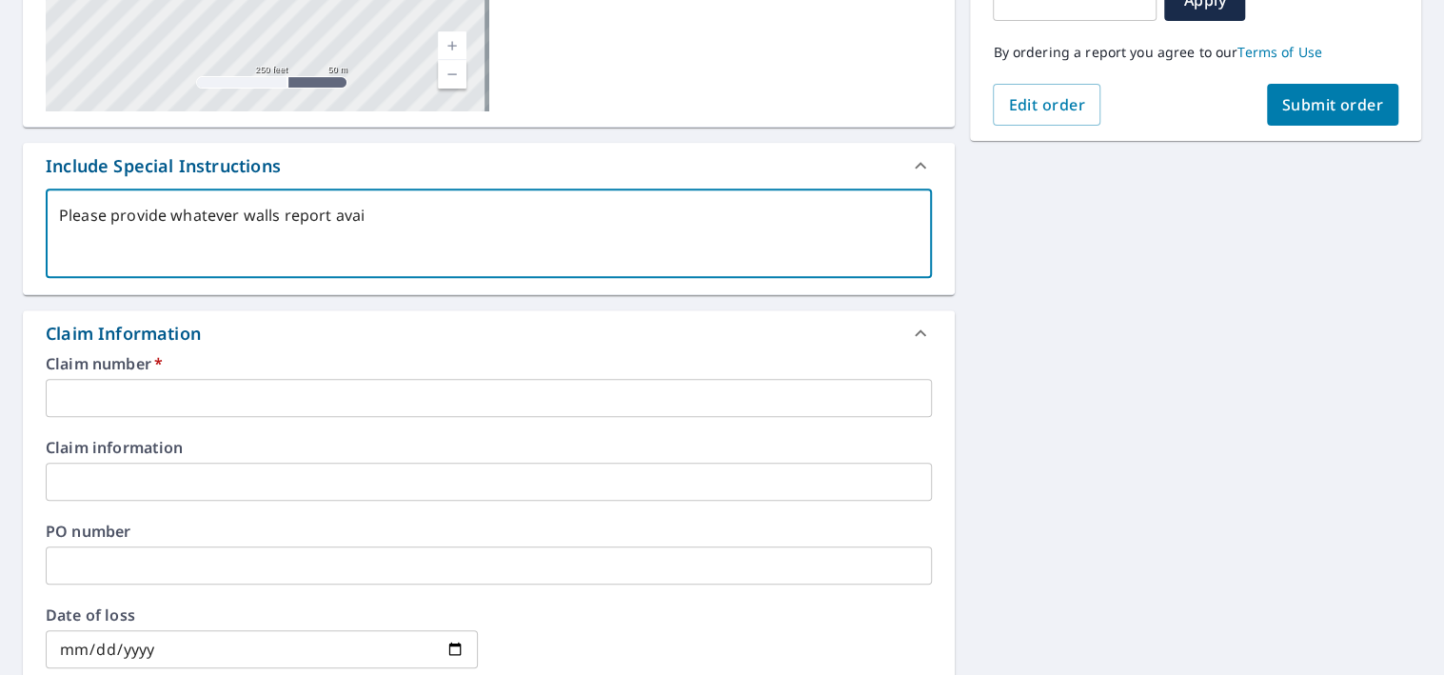
type textarea "x"
type textarea "Please provide whatever walls report [PERSON_NAME]"
type textarea "x"
type textarea "Please provide whatever walls report avaial"
type textarea "x"
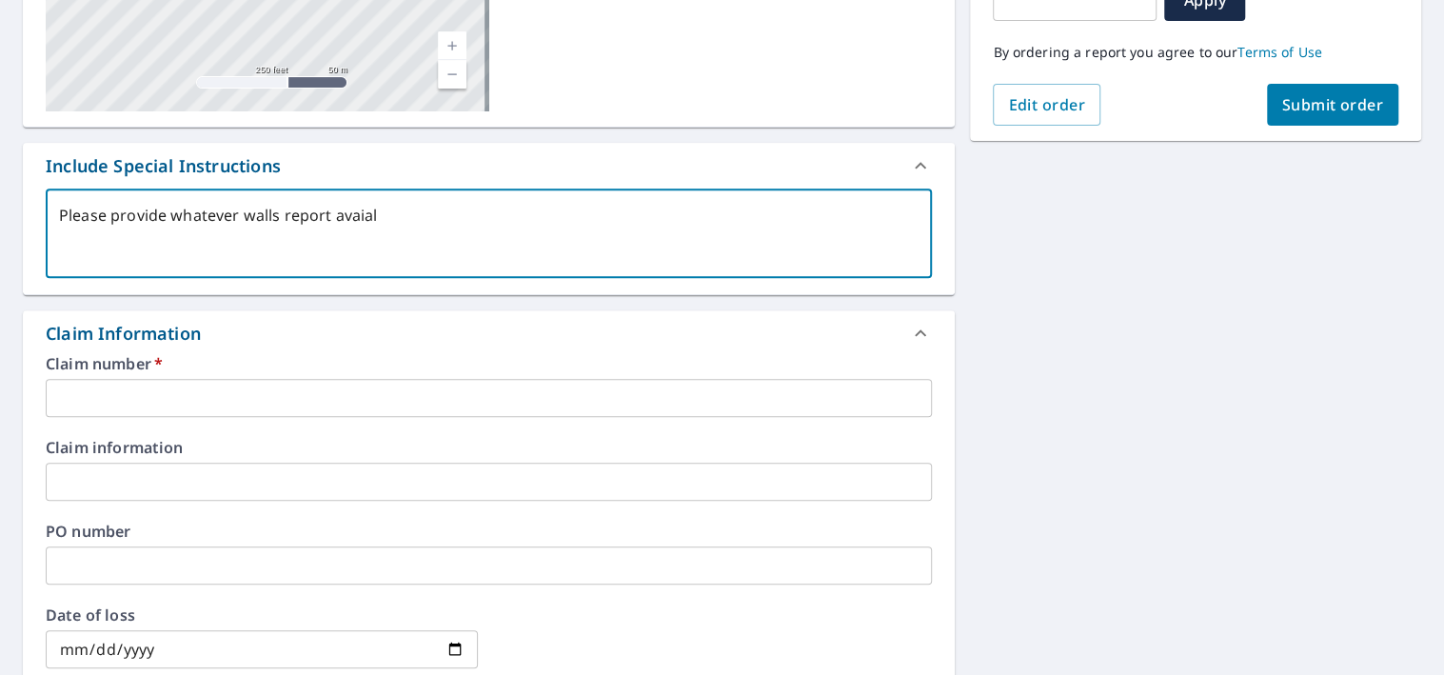
type textarea "Please provide whatever walls report avaialb"
type textarea "x"
type textarea "Please provide whatever walls report avaialbe"
type textarea "x"
type textarea "Please provide whatever walls report avaialb"
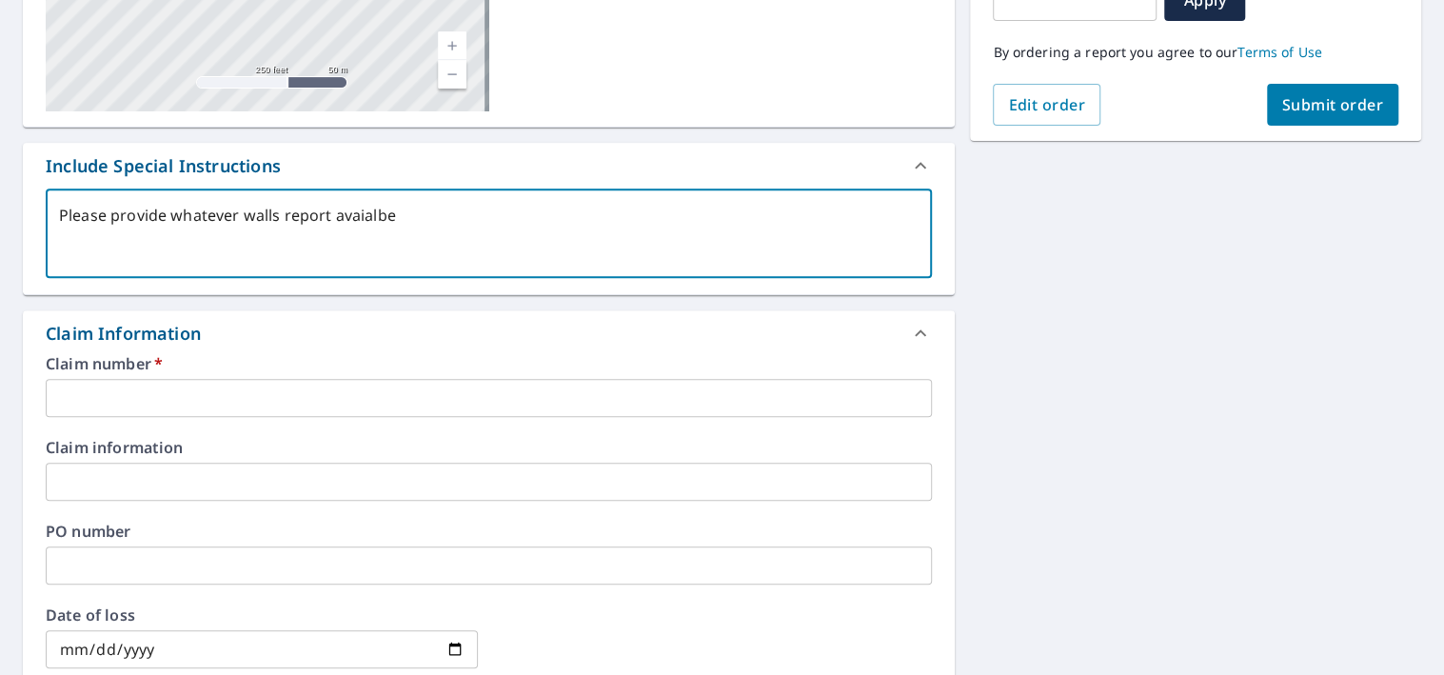
type textarea "x"
type textarea "Please provide whatever walls report avaial"
type textarea "x"
type textarea "Please provide whatever walls report [PERSON_NAME]"
type textarea "x"
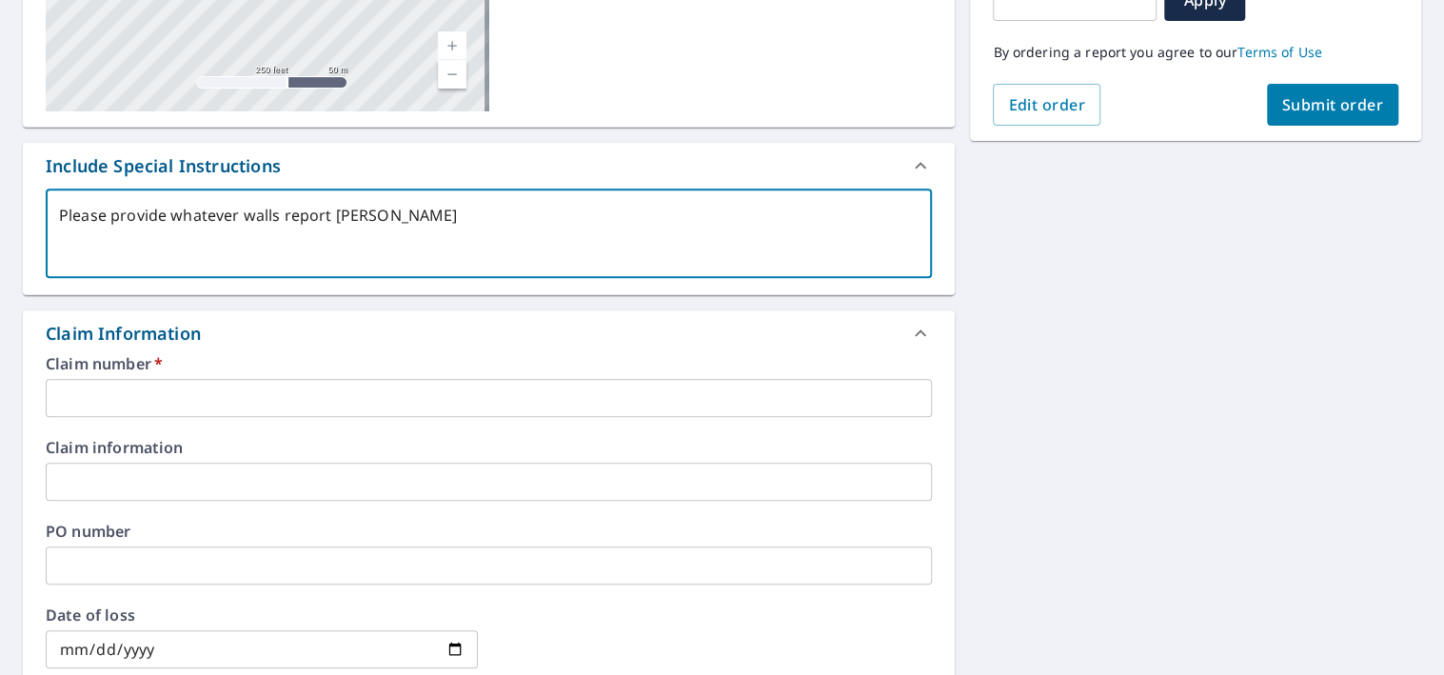
type textarea "Please provide whatever walls report avai"
type textarea "x"
type textarea "Please provide whatever walls report ava"
type textarea "x"
type textarea "Please provide whatever walls report avai"
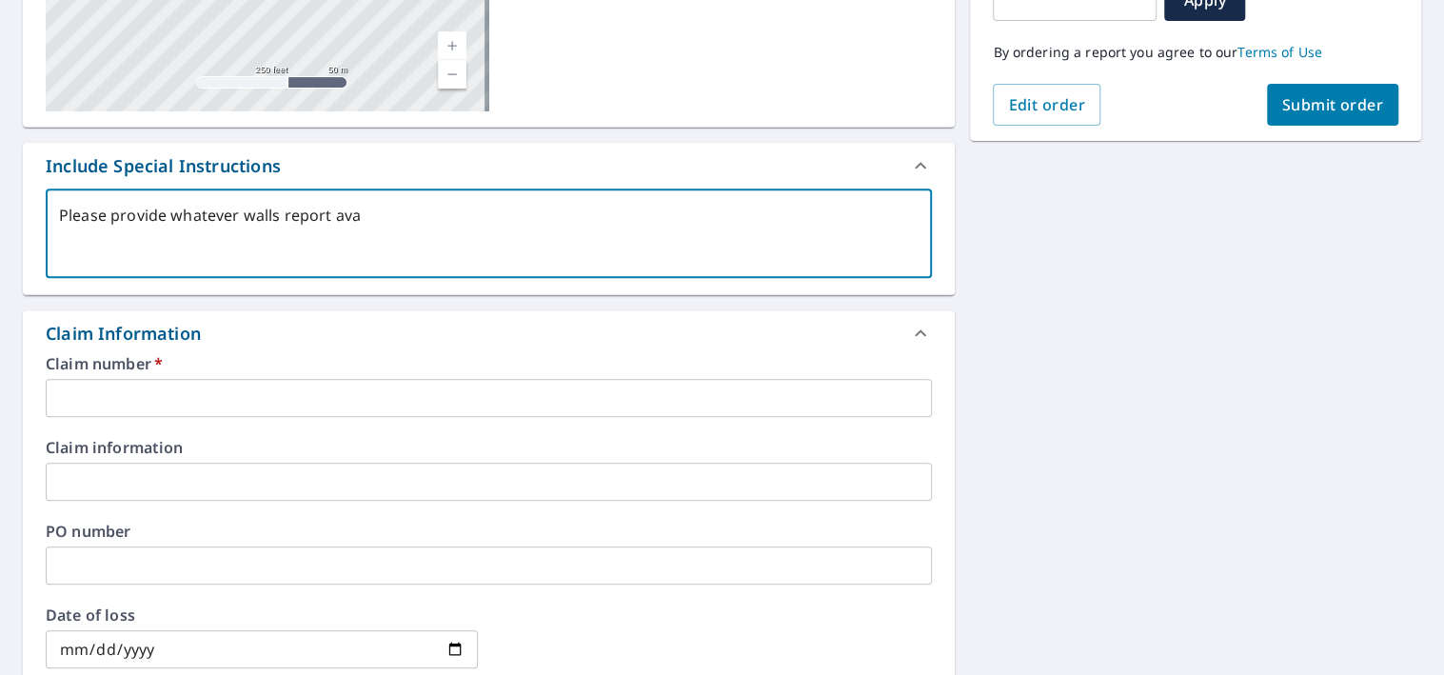
type textarea "x"
type textarea "Please provide whatever walls report avail"
type textarea "x"
type textarea "Please provide whatever walls report availa"
type textarea "x"
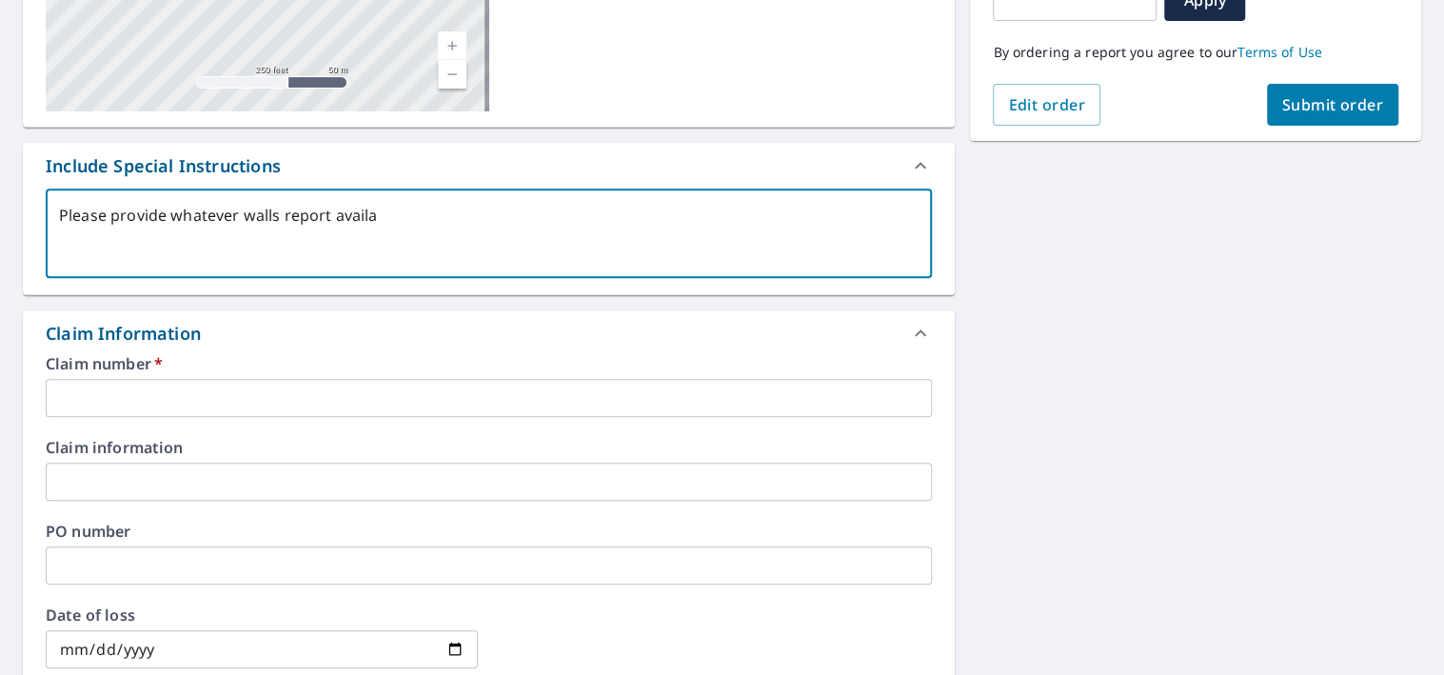
type textarea "Please provide whatever walls report availab"
type textarea "x"
type textarea "Please provide whatever walls report availabl"
type textarea "x"
type textarea "Please provide whatever walls report available"
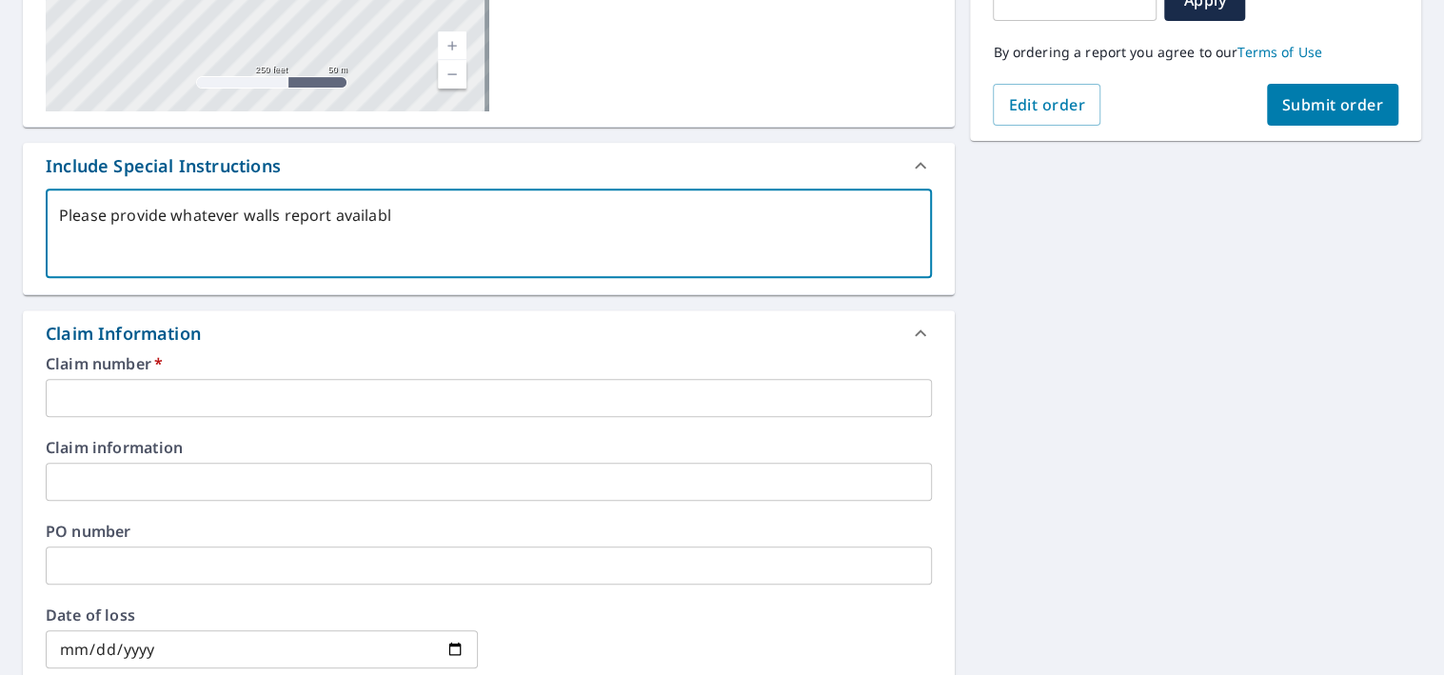
type textarea "x"
type textarea "Please provide whatever walls report available"
type textarea "x"
click at [233, 216] on textarea "Please provide whatever walls report available" at bounding box center [489, 234] width 860 height 54
type textarea "Please provide whatever walls report available"
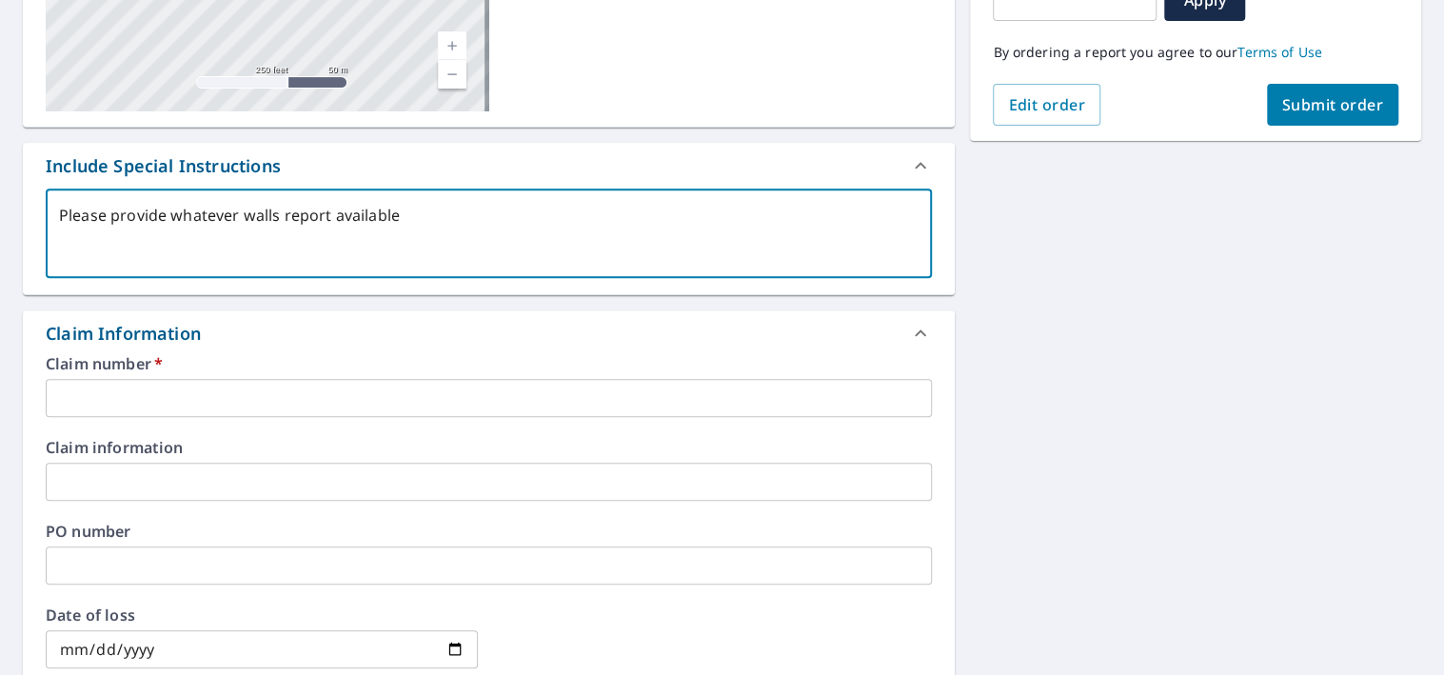
type textarea "x"
type textarea "Please provide whatever t walls report available"
type textarea "x"
type textarea "Please provide whatever [PERSON_NAME] report available"
type textarea "x"
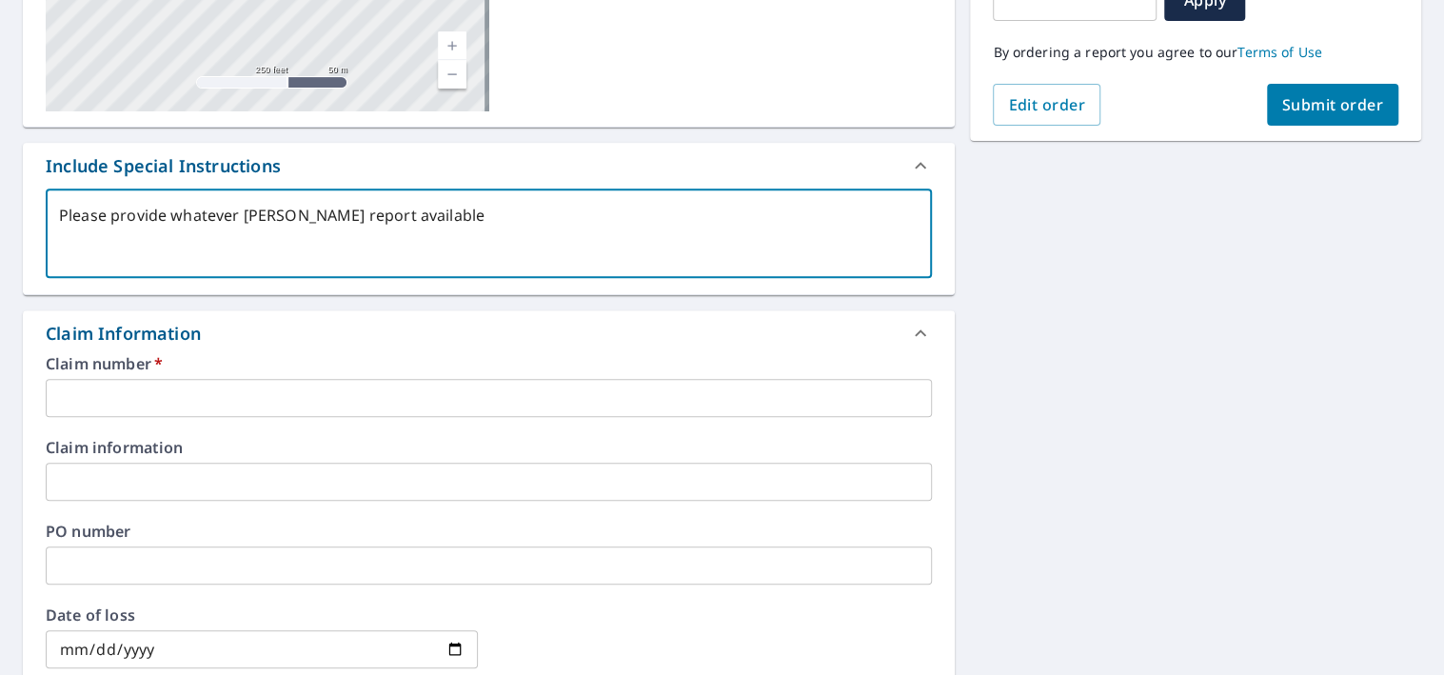
type textarea "Please provide whatever typ walls report available"
type textarea "x"
type textarea "Please provide whatever type walls report available"
type textarea "x"
type textarea "Please provide whatever type walls report available"
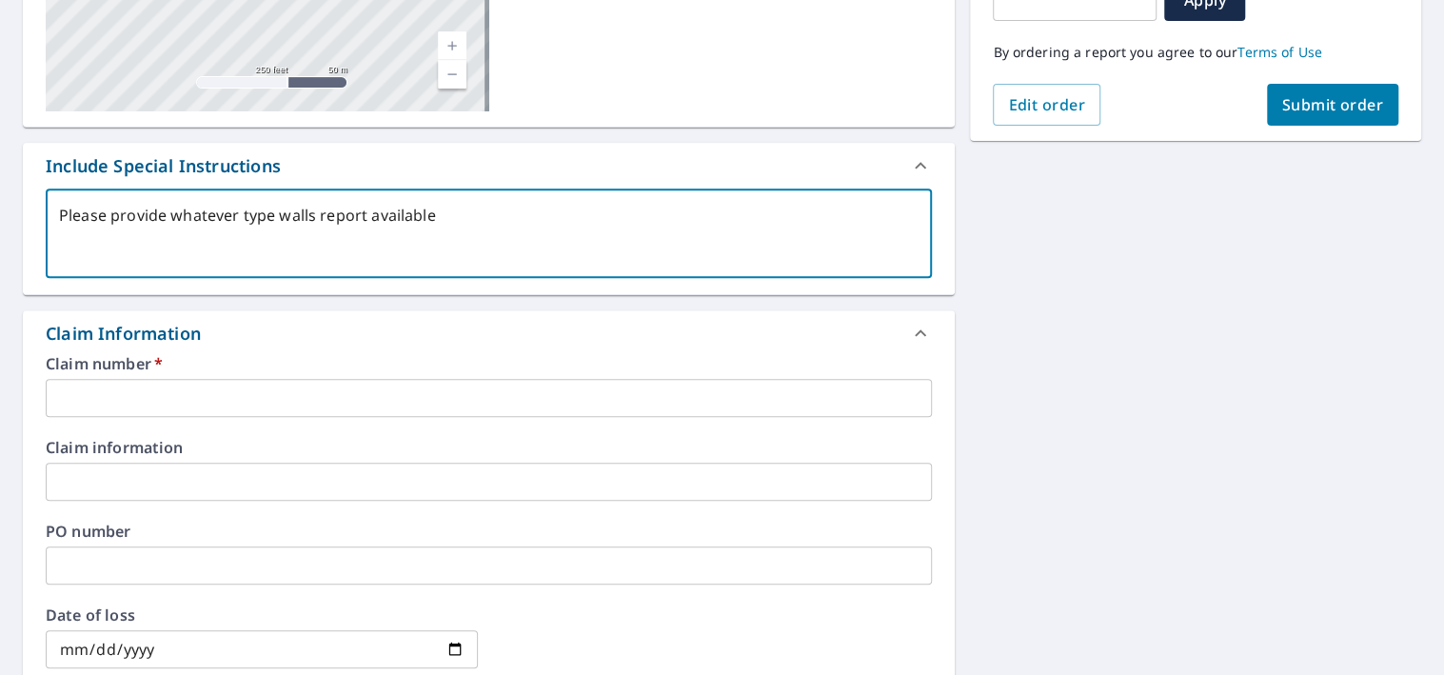
type textarea "x"
type textarea "Please provide whatever type o walls report available"
type textarea "x"
type textarea "Please provide whatever type of walls report available"
type textarea "x"
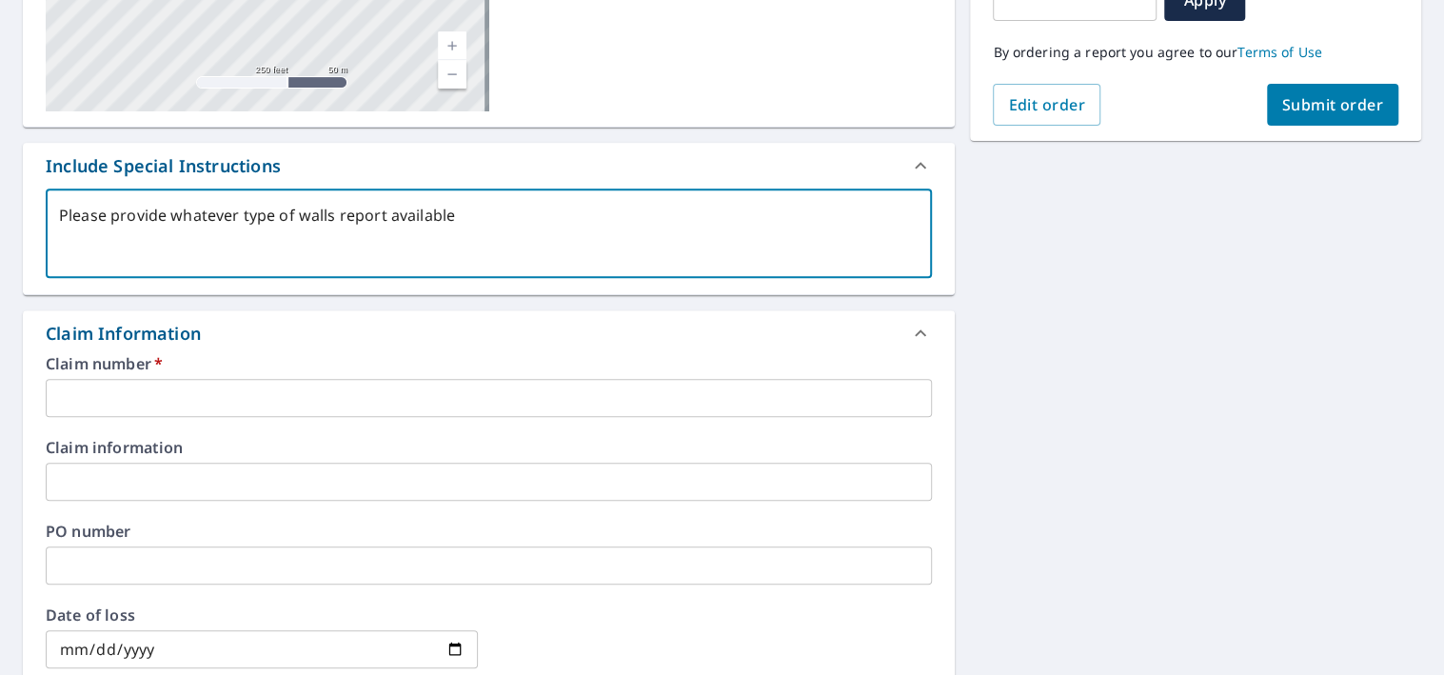
click at [386, 215] on textarea "Please provide whatever type of walls report available" at bounding box center [489, 234] width 860 height 54
type textarea "Please provide whatever type of walls report iavailable"
type textarea "x"
type textarea "Please provide whatever type of walls report isavailable"
type textarea "x"
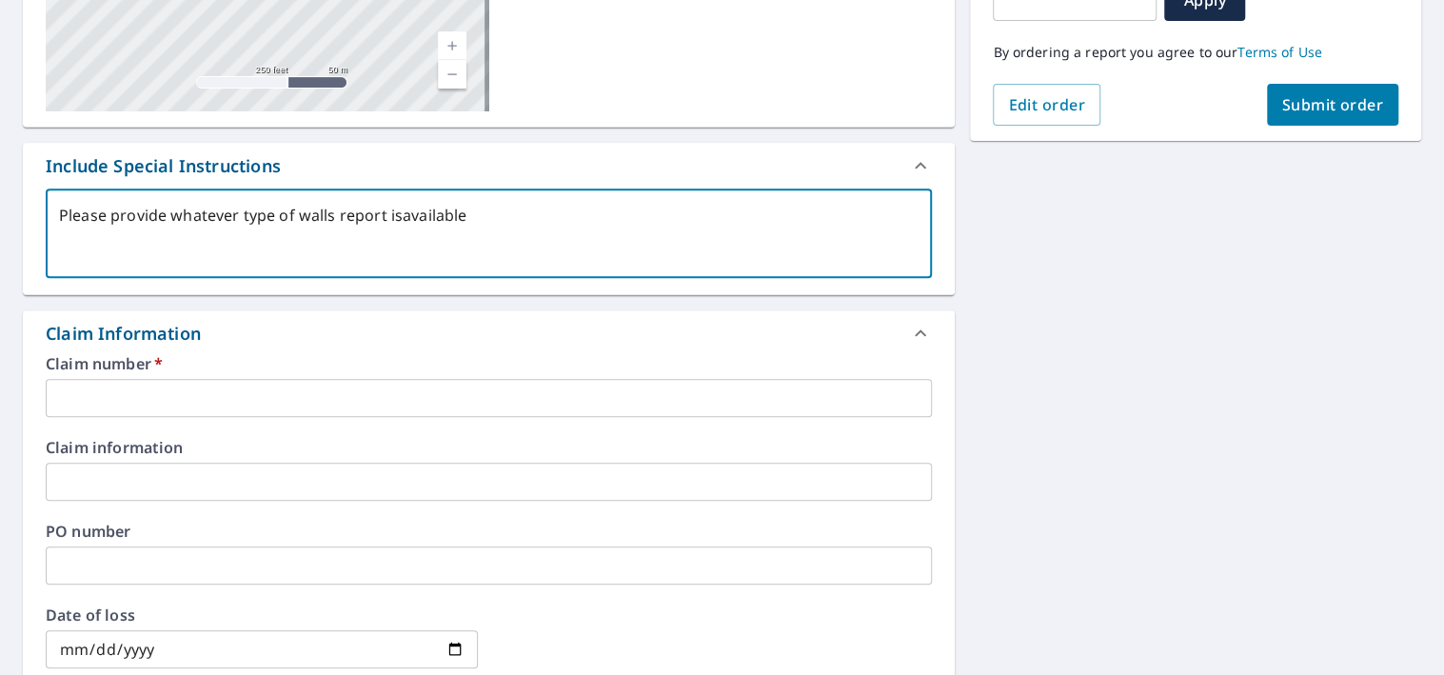
type textarea "Please provide whatever type of walls report is available"
type textarea "x"
type textarea "Please provide whatever type of walls report is available"
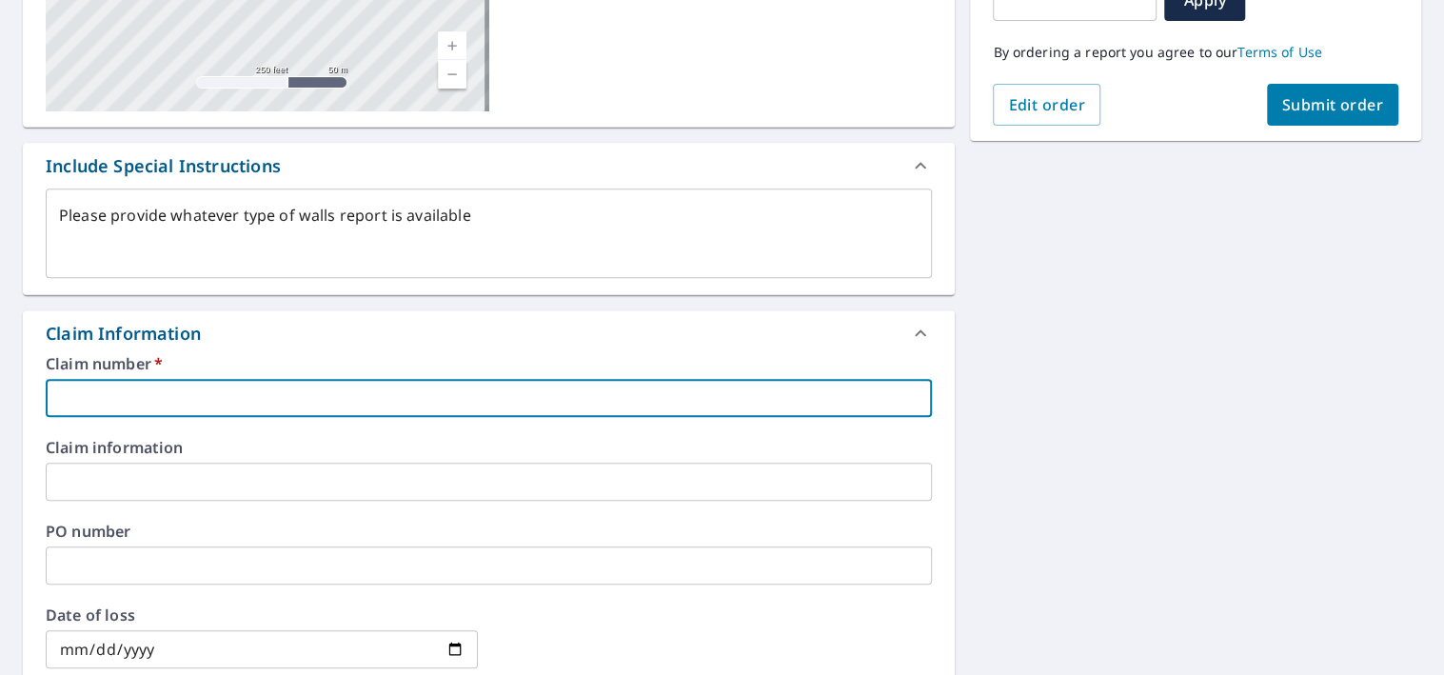
click at [334, 404] on input "text" at bounding box center [489, 398] width 886 height 38
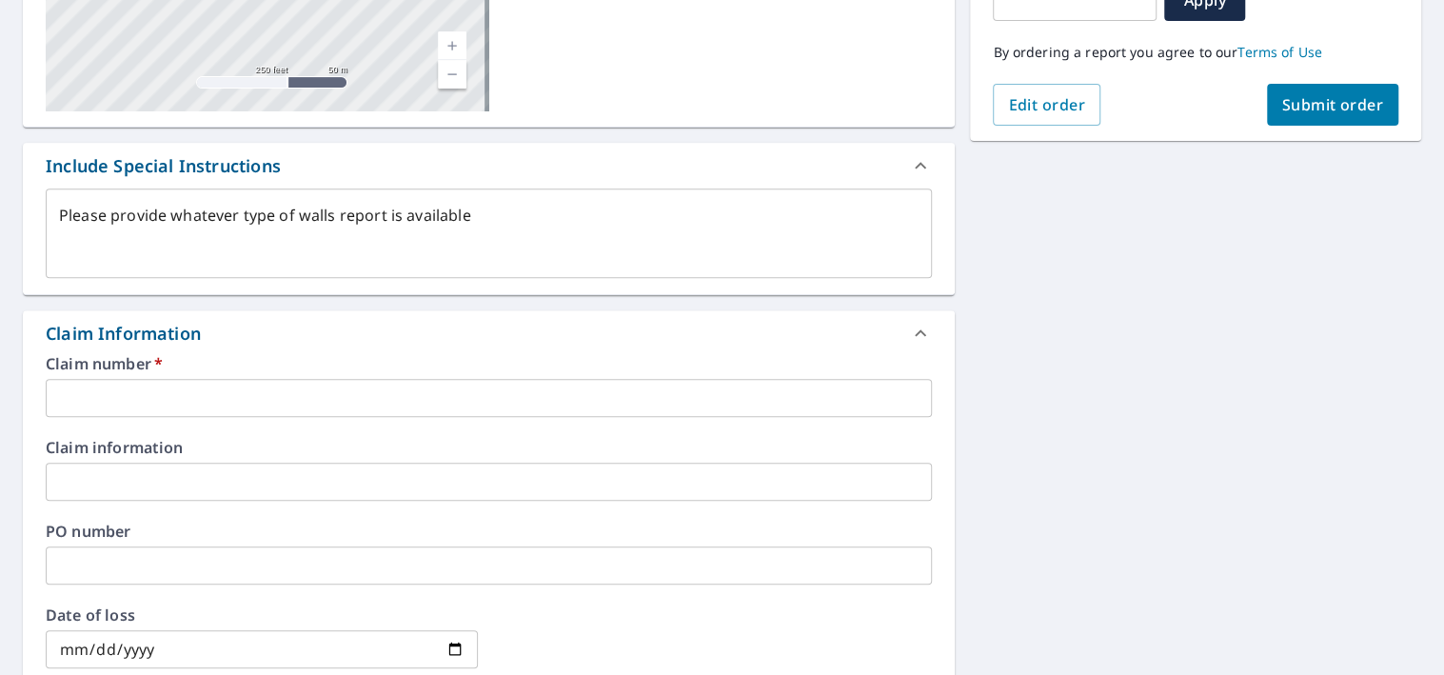
click at [291, 408] on input "text" at bounding box center [489, 398] width 886 height 38
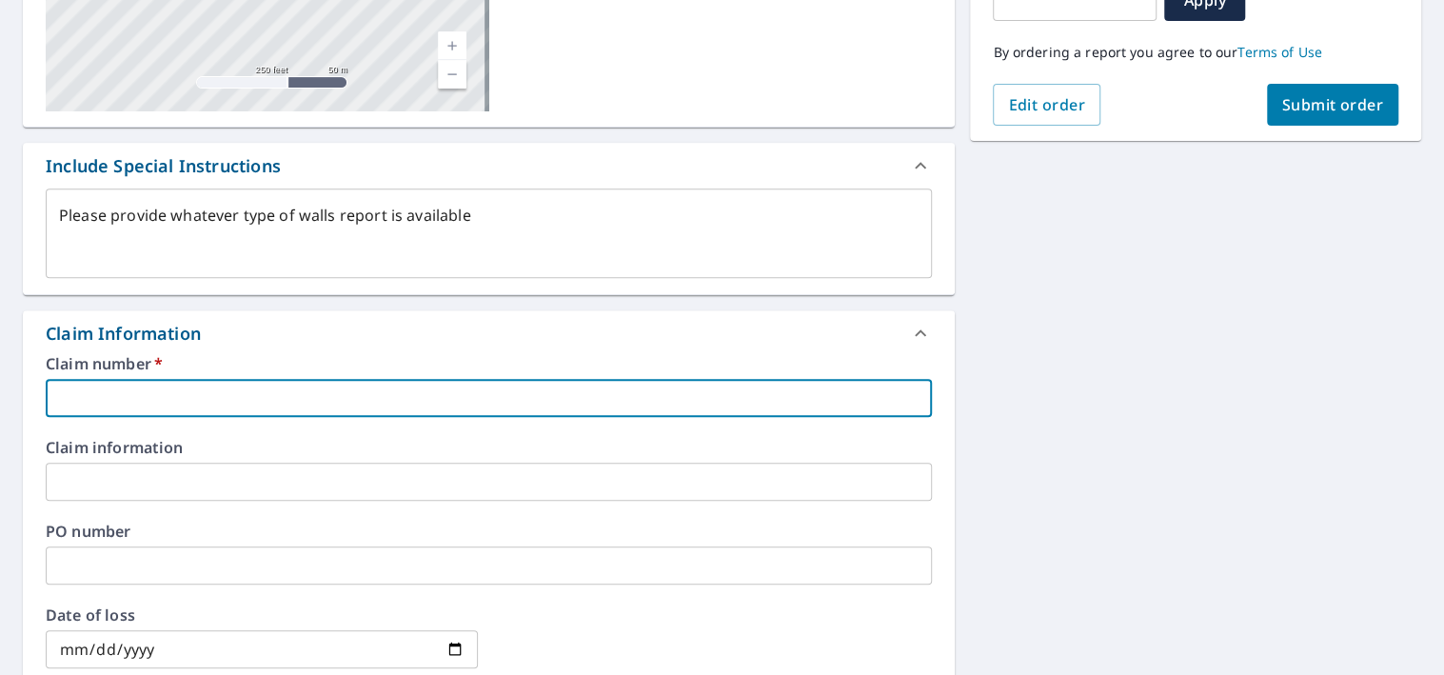
paste input "0803106038"
type textarea "x"
type input "0803106038"
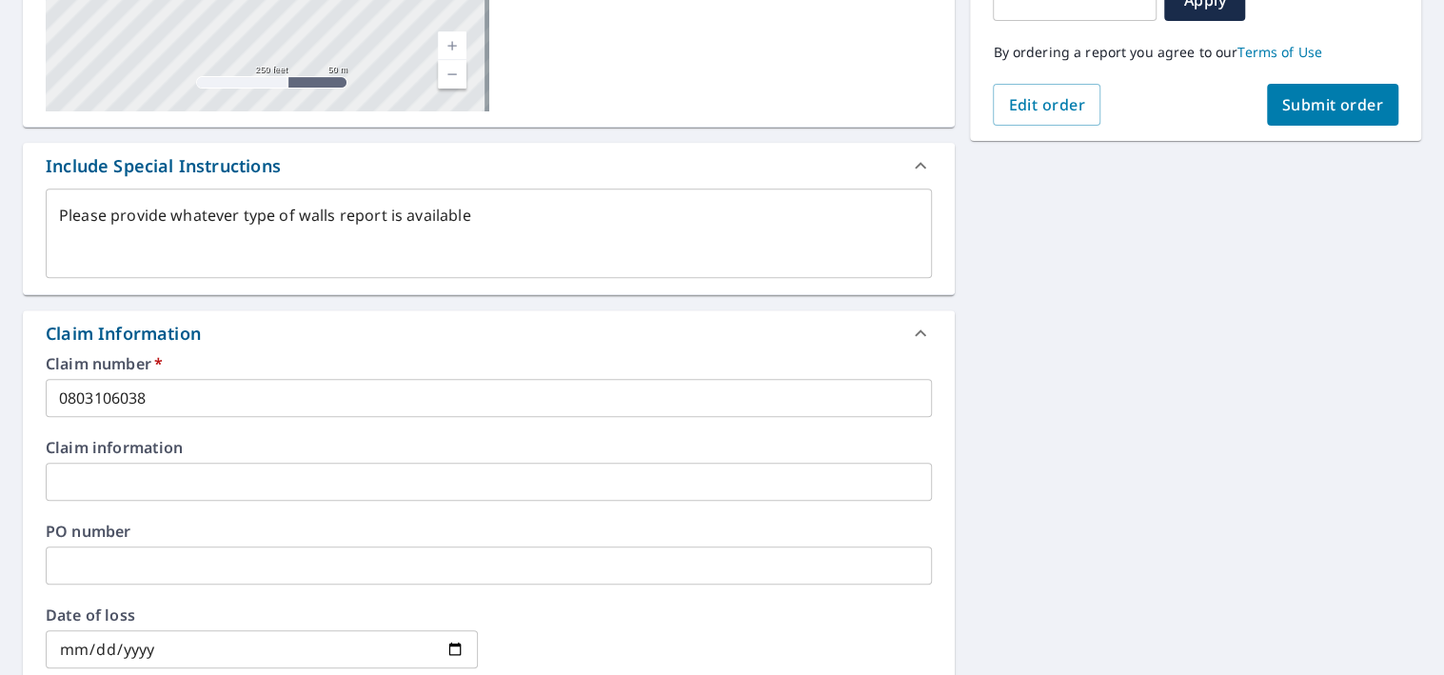
click at [510, 476] on input "text" at bounding box center [489, 482] width 886 height 38
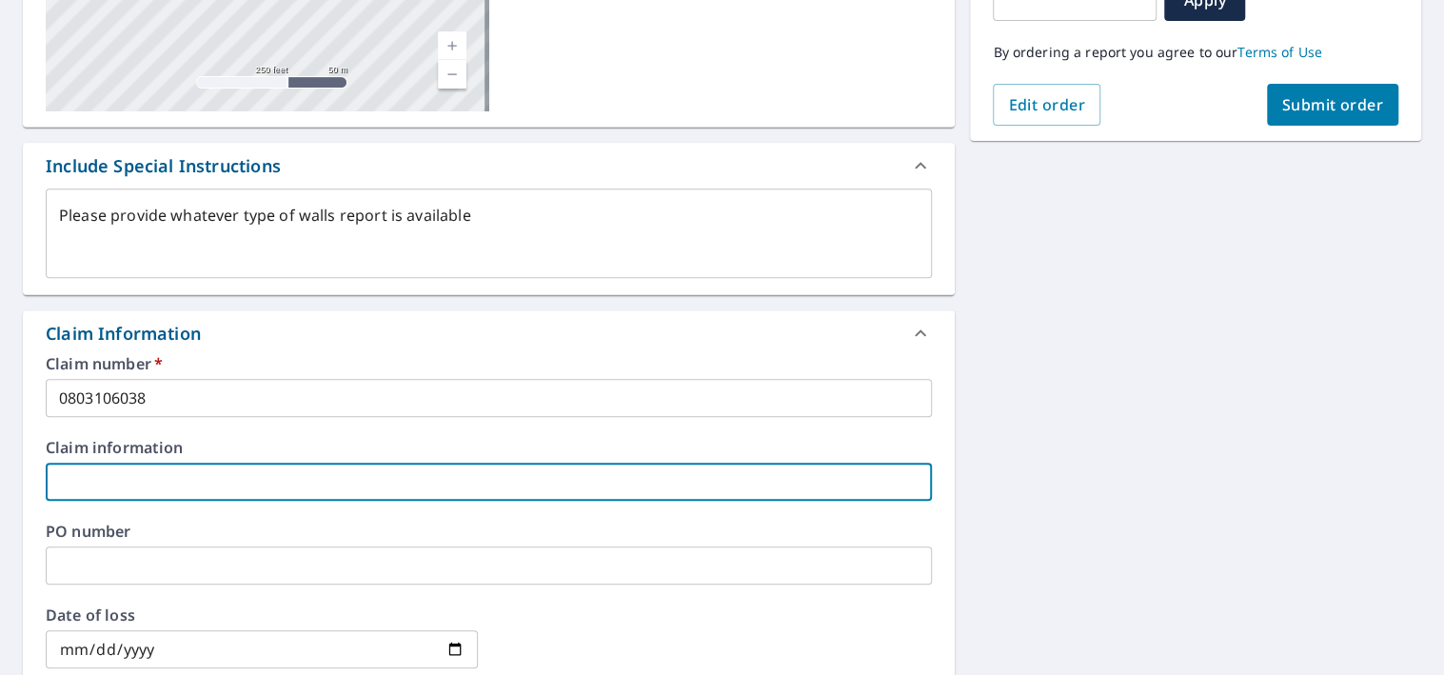
paste input "[STREET_ADDRESS]"
type textarea "x"
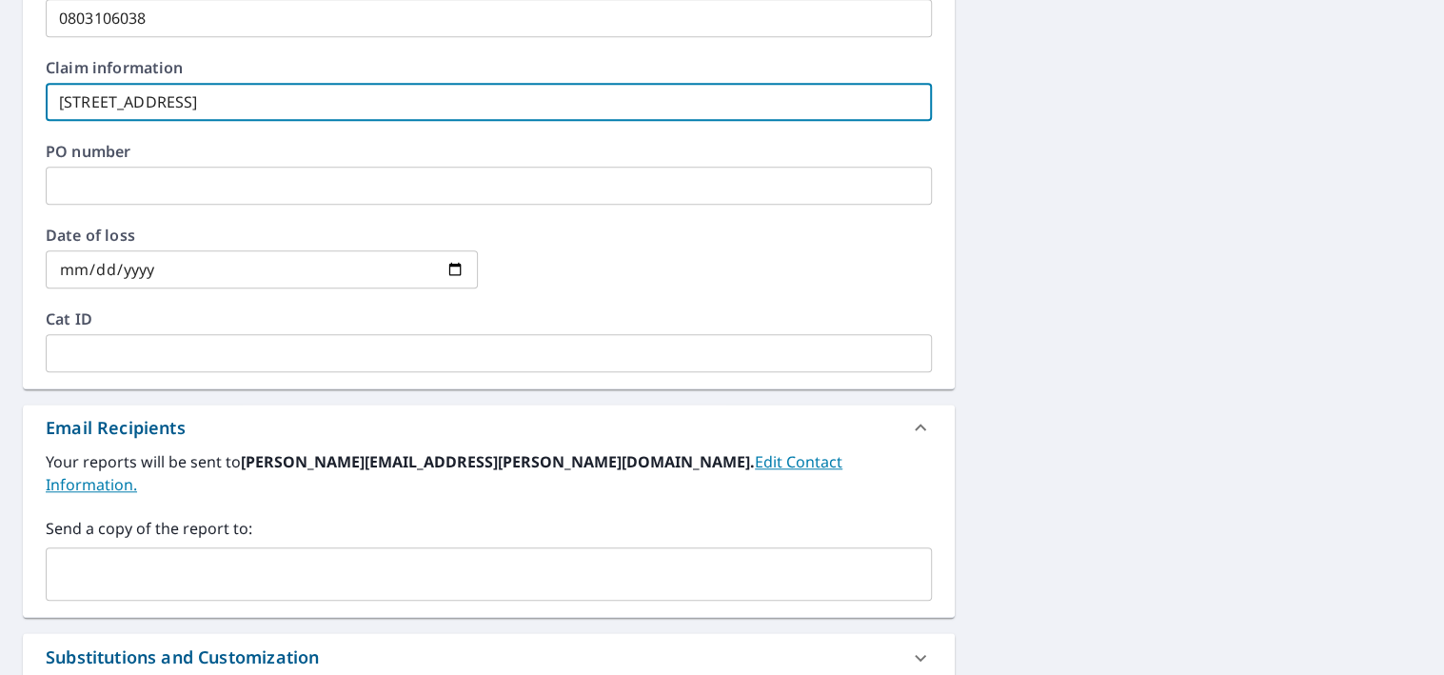
scroll to position [762, 0]
type input "[STREET_ADDRESS]"
click at [257, 275] on input "date" at bounding box center [262, 268] width 432 height 38
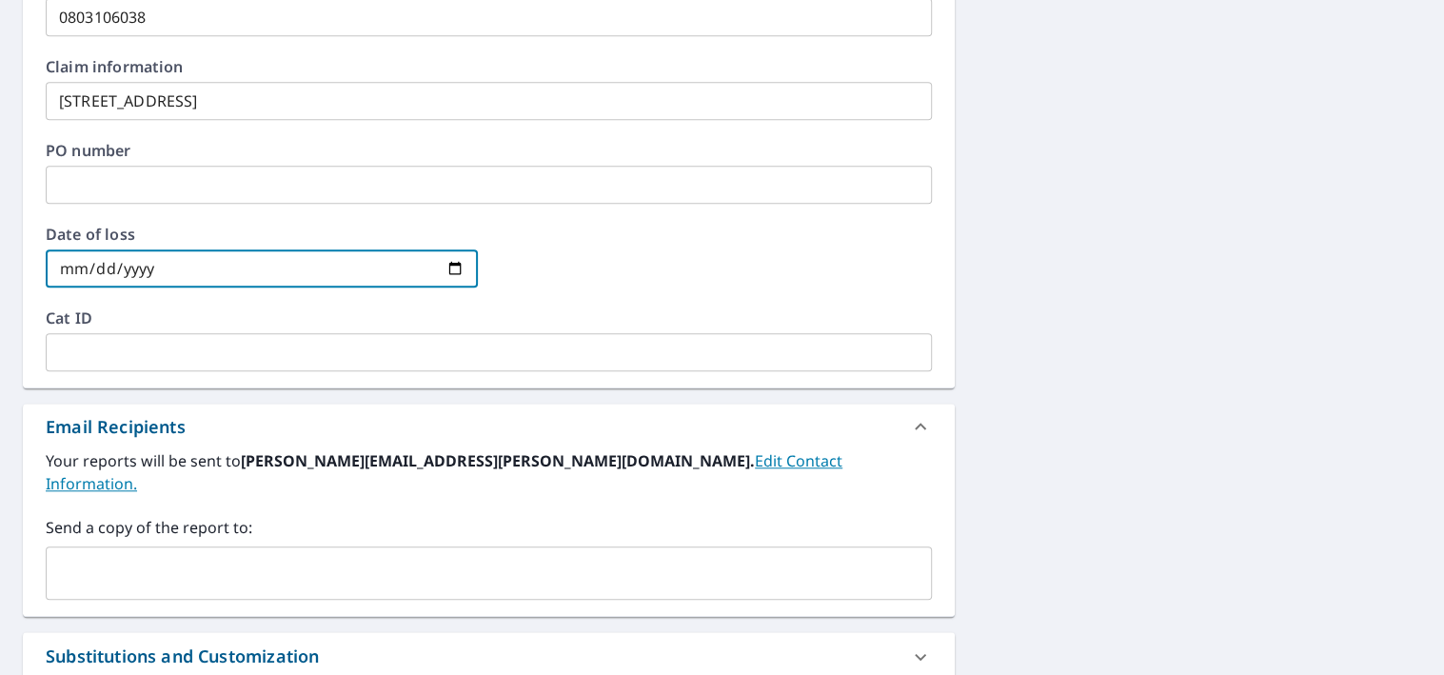
click at [444, 267] on input "date" at bounding box center [262, 268] width 432 height 38
type textarea "x"
type input "[DATE]"
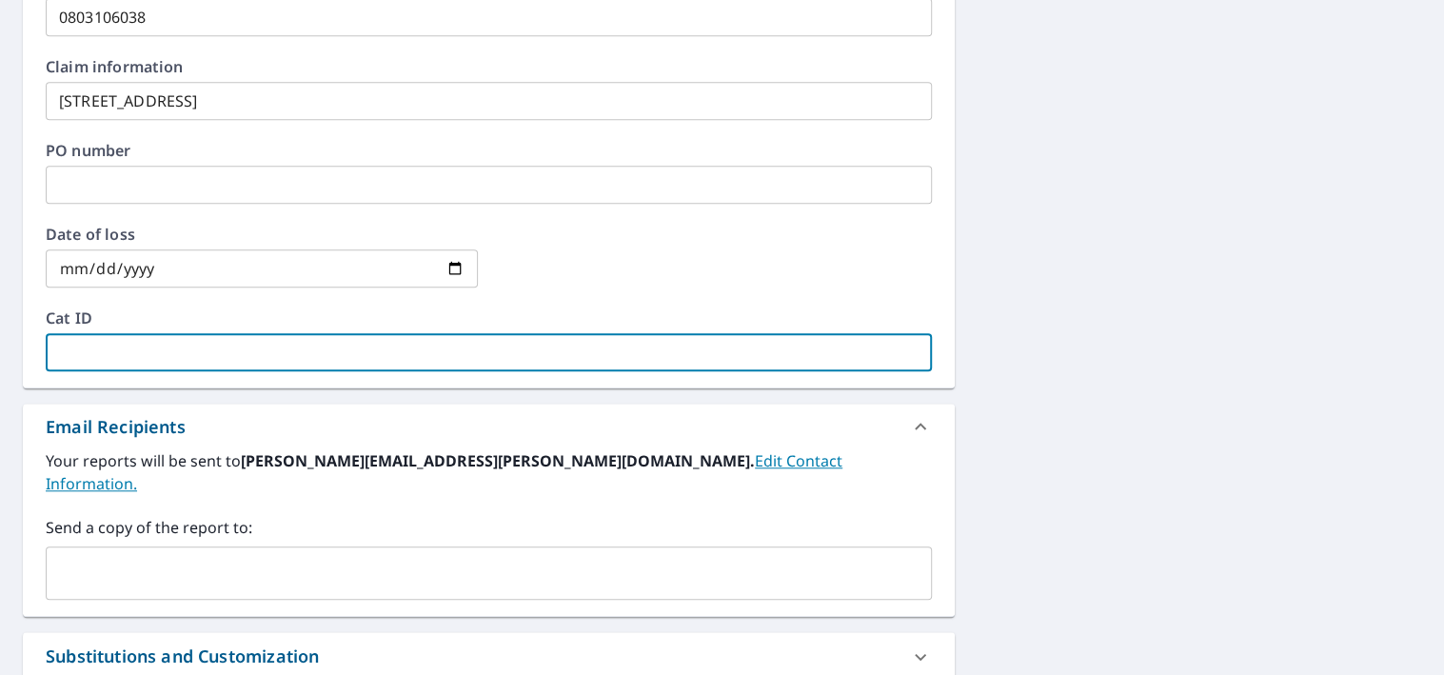
click at [308, 354] on input "text" at bounding box center [489, 352] width 886 height 38
click at [246, 342] on input "text" at bounding box center [489, 352] width 886 height 38
paste input "J073125 WY [DATE] - [DATE]"
type textarea "x"
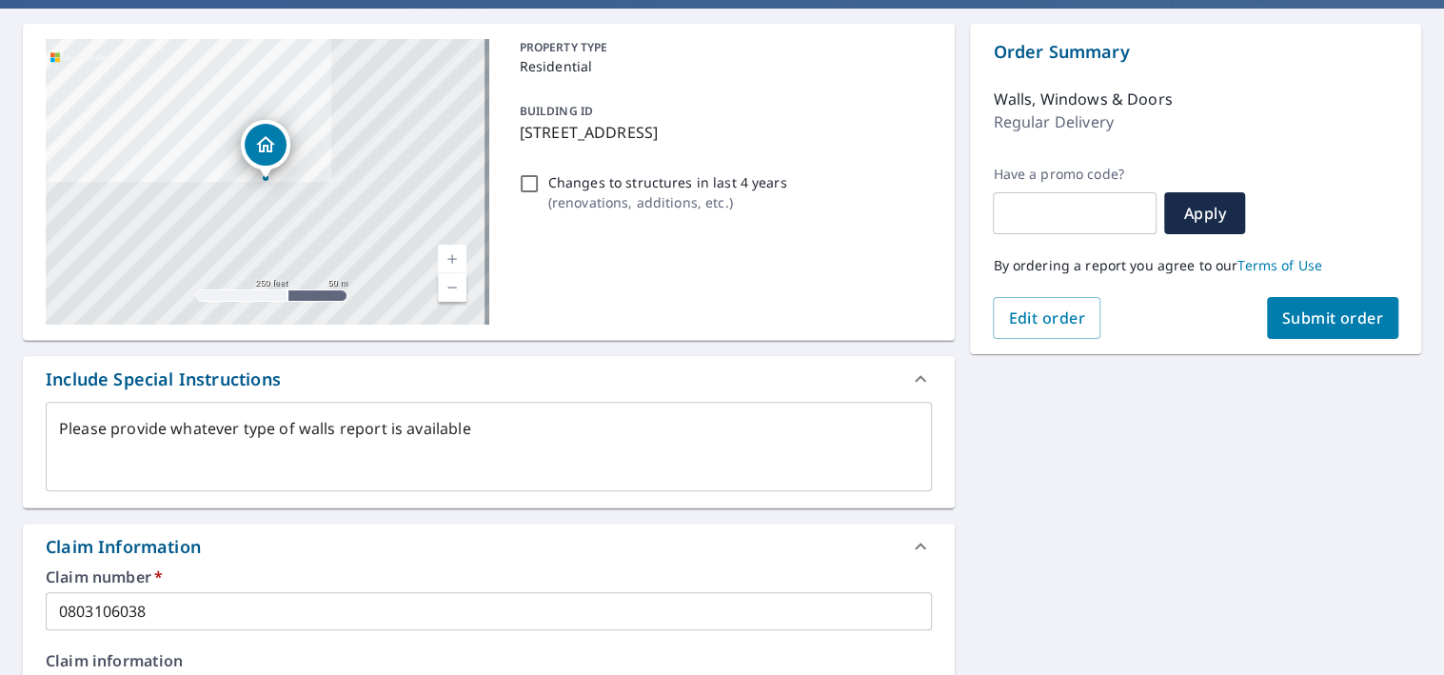
scroll to position [0, 0]
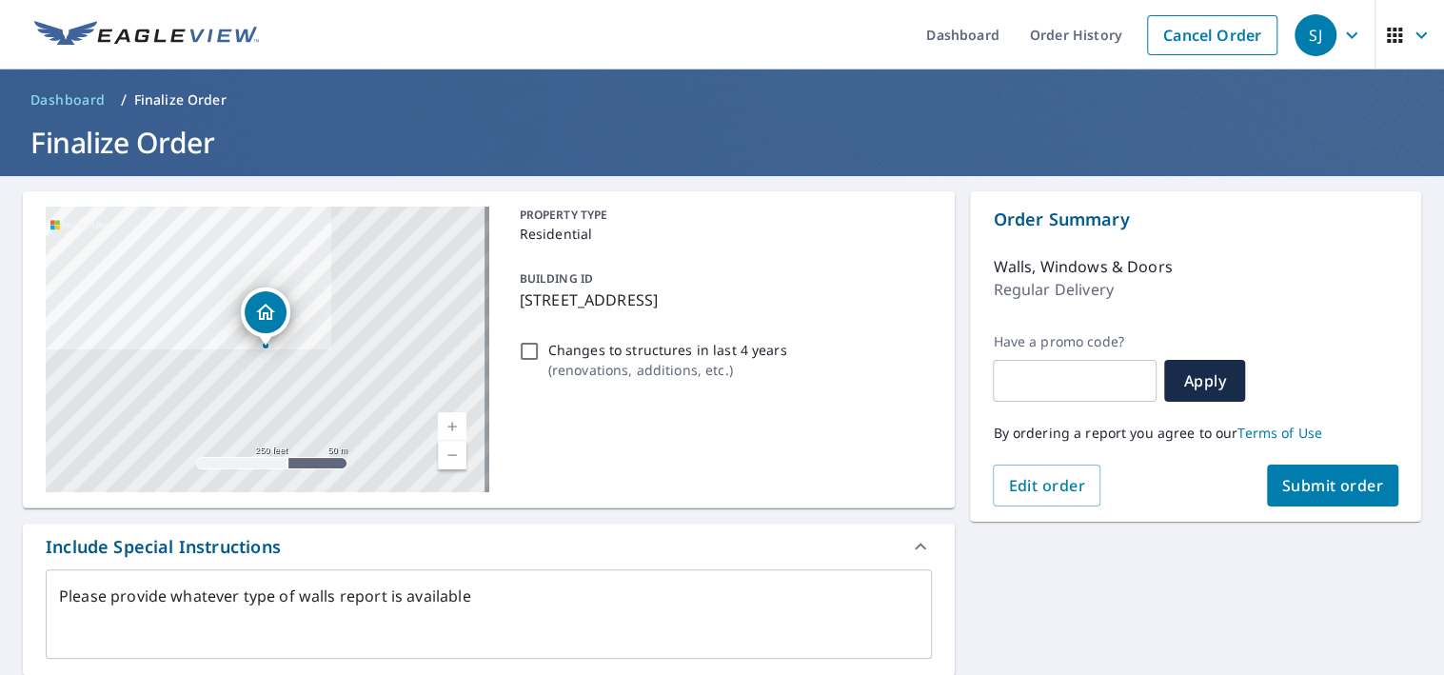
type input "J073125 WY [DATE] - [DATE]"
click at [1316, 479] on span "Submit order" at bounding box center [1333, 485] width 102 height 21
type textarea "x"
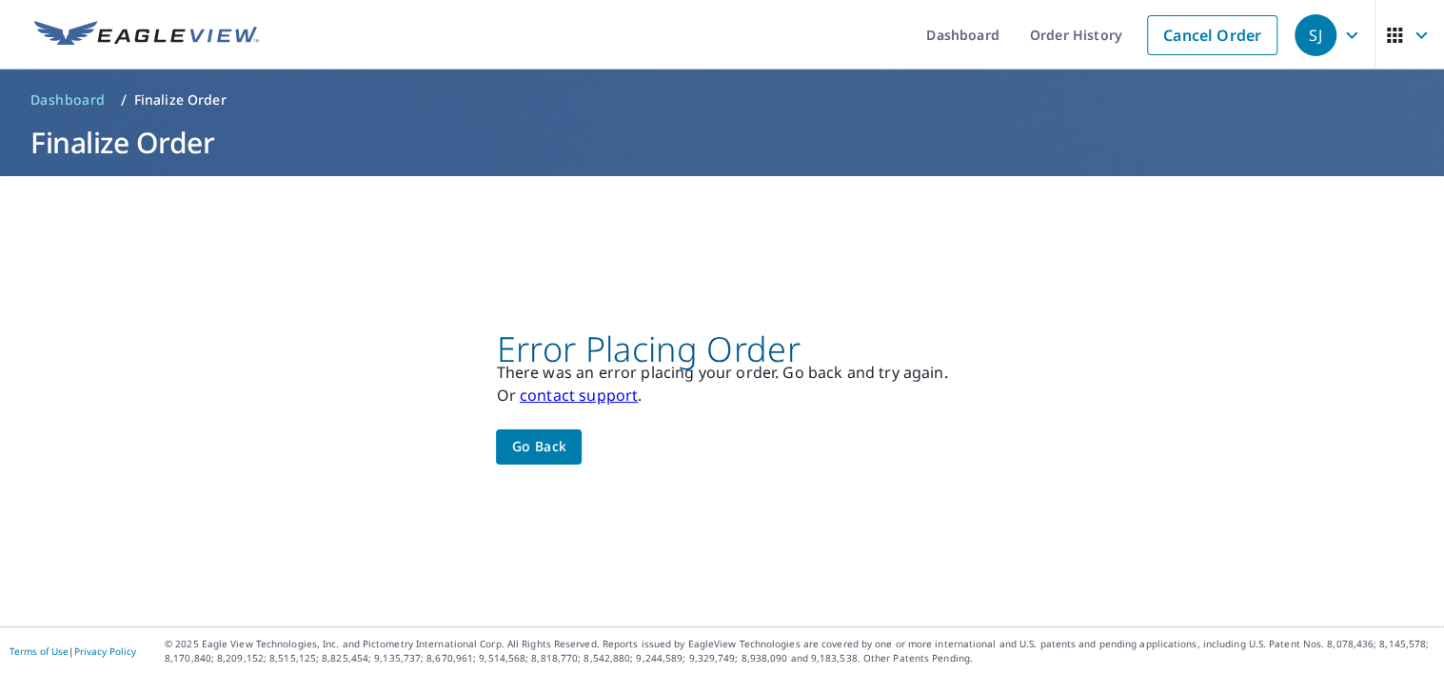
click at [547, 443] on span "Go back" at bounding box center [538, 447] width 55 height 24
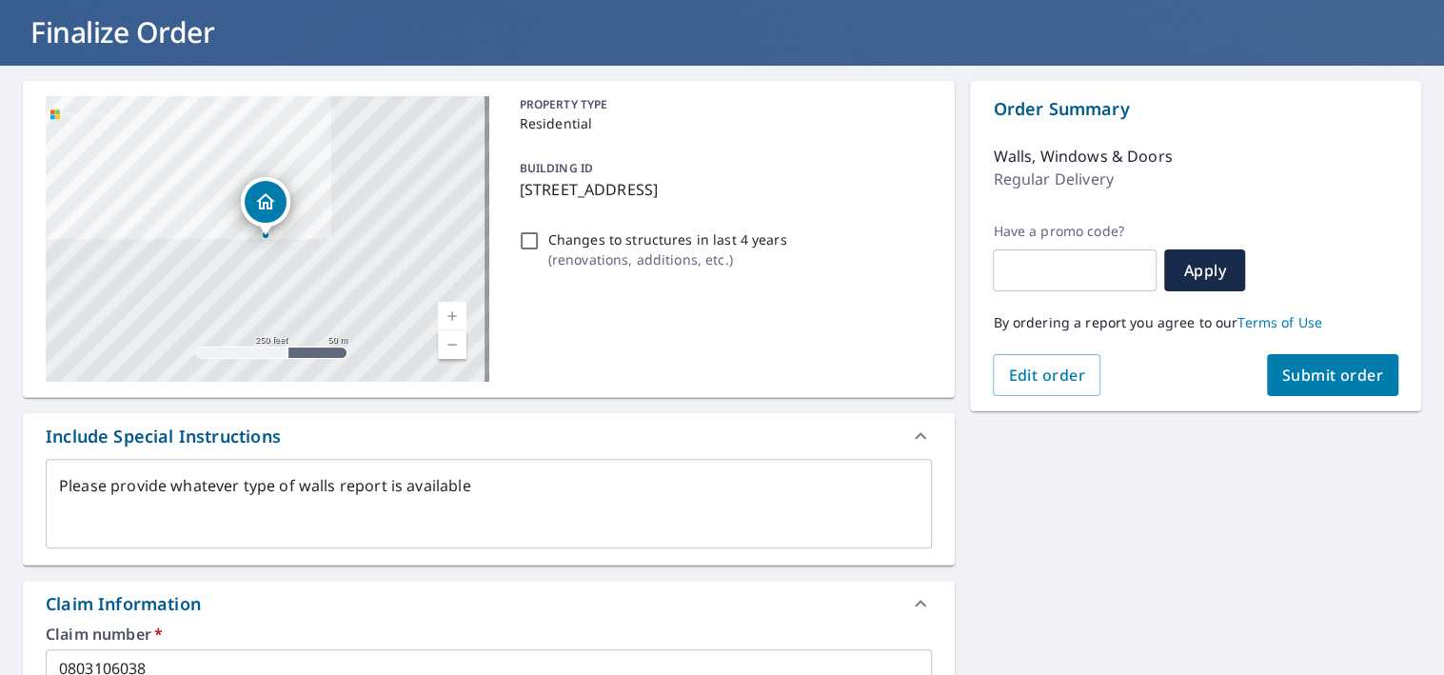
scroll to position [66, 0]
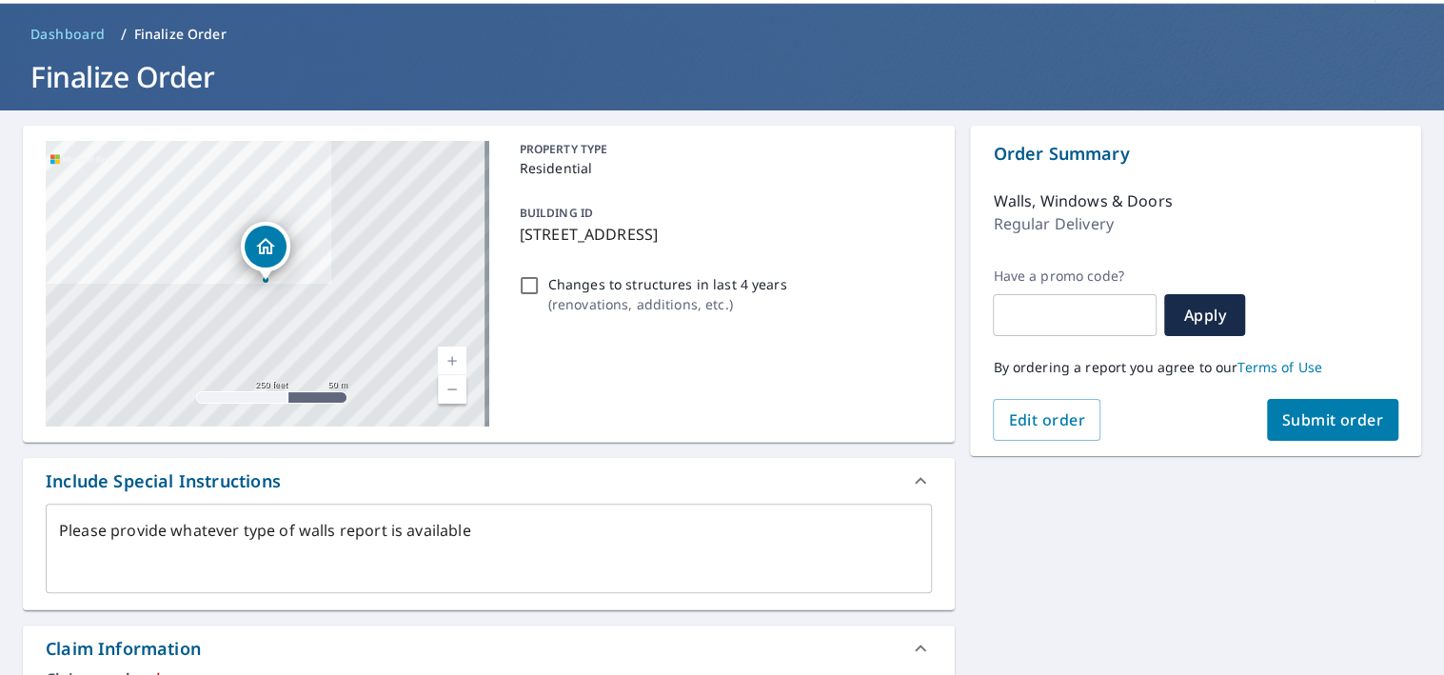
click at [1309, 427] on span "Submit order" at bounding box center [1333, 419] width 102 height 21
type textarea "x"
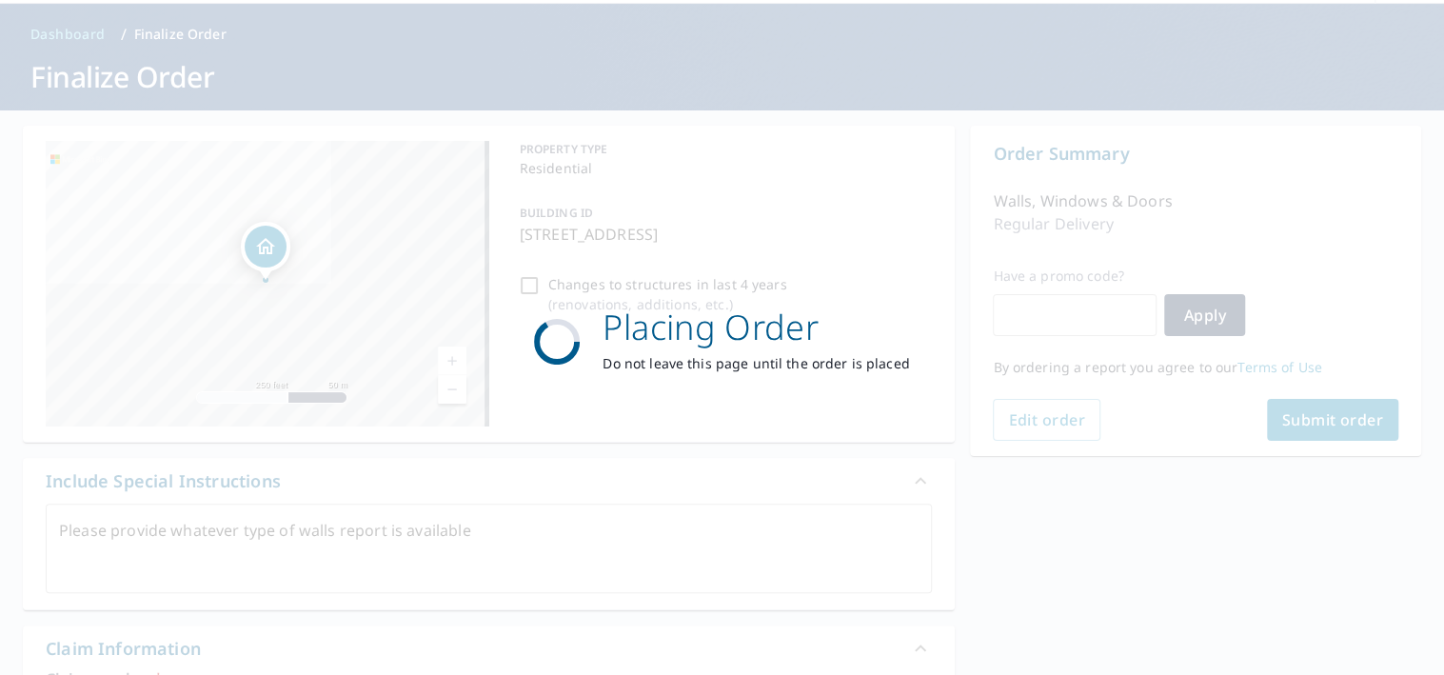
scroll to position [0, 0]
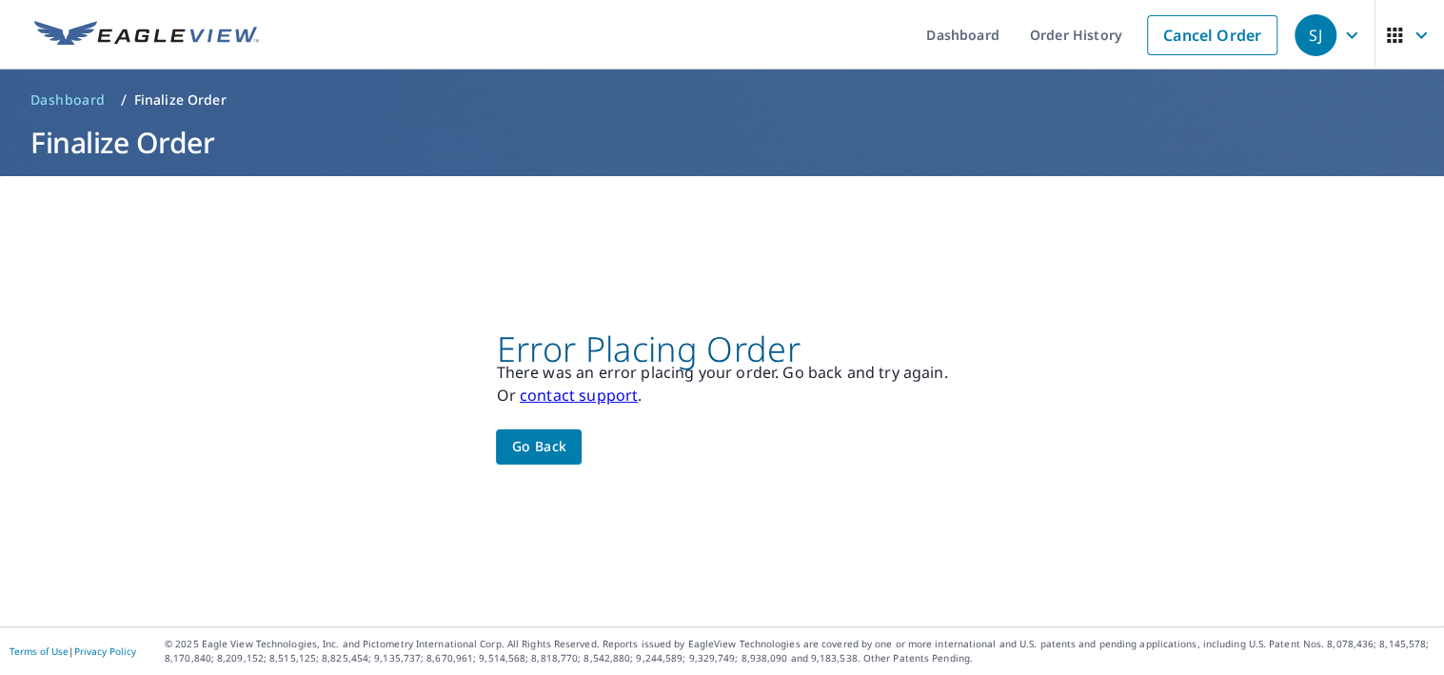
click at [542, 453] on span "Go back" at bounding box center [538, 447] width 55 height 24
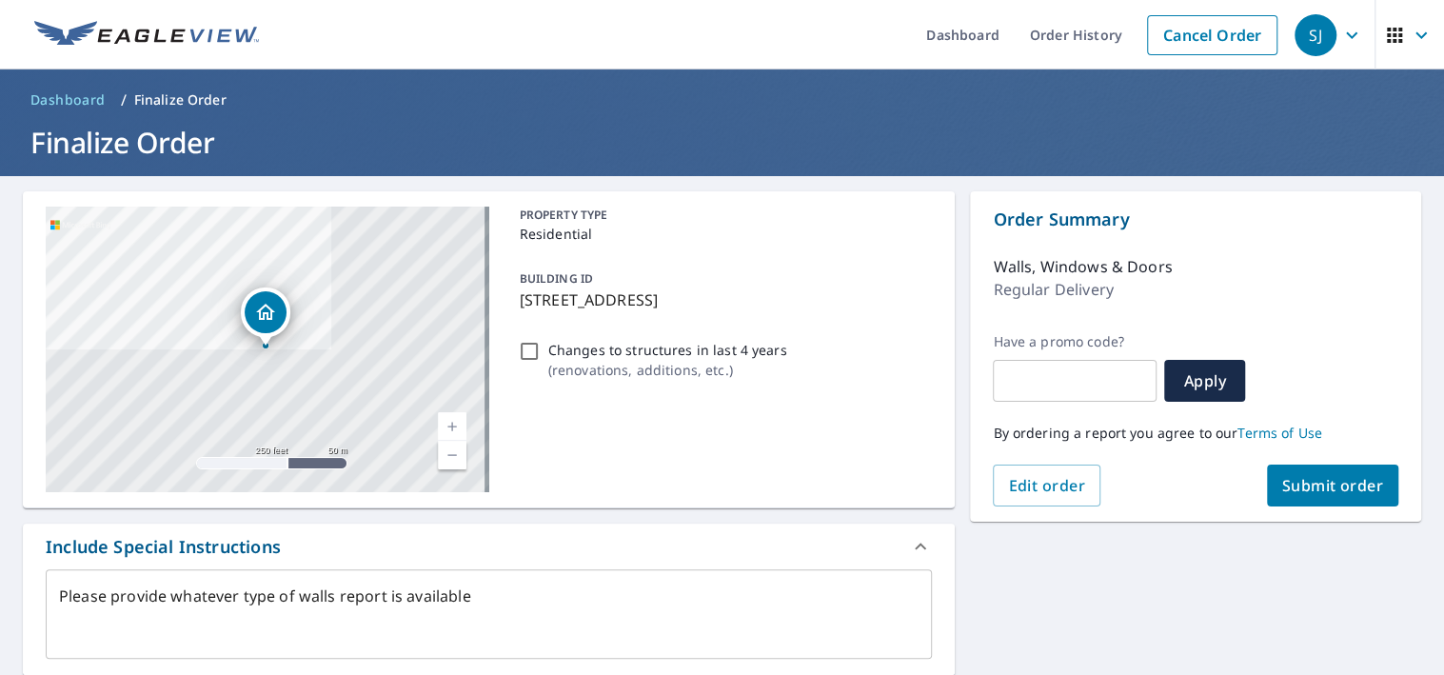
click at [1314, 485] on span "Submit order" at bounding box center [1333, 485] width 102 height 21
type textarea "x"
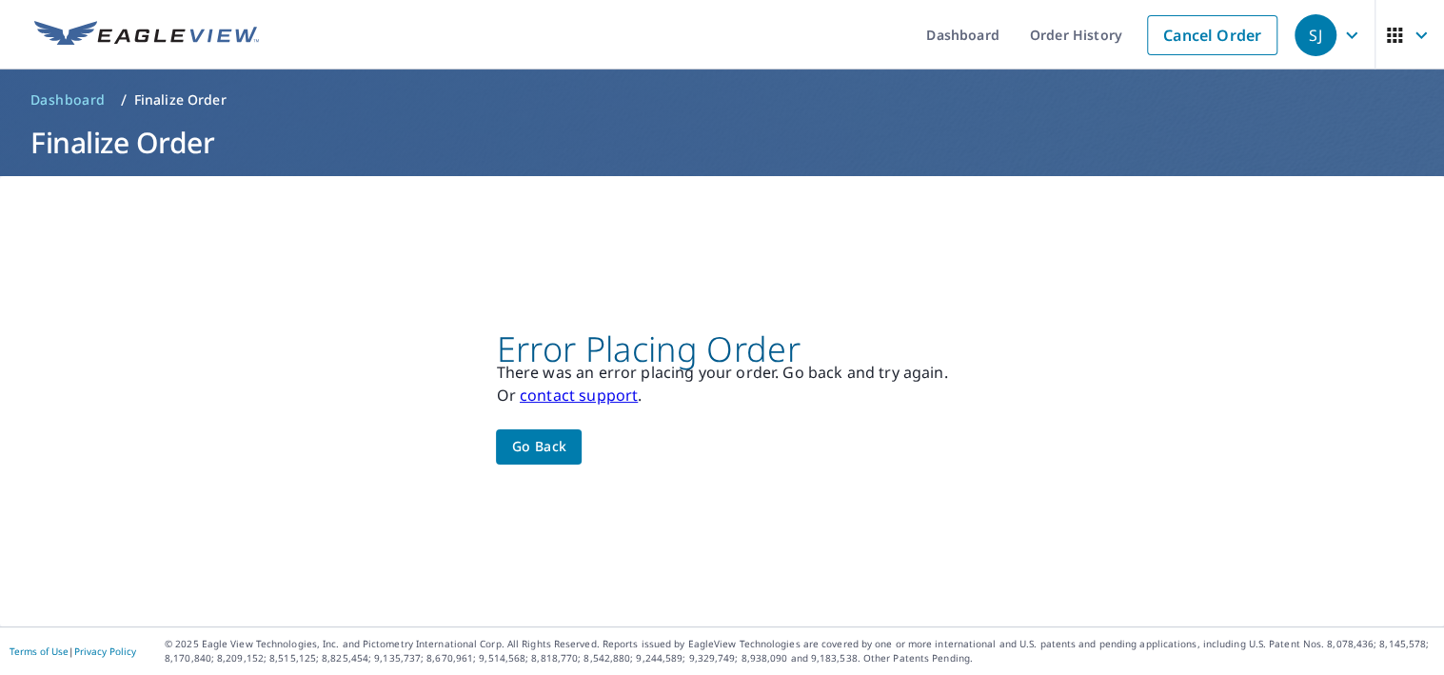
click at [543, 450] on span "Go back" at bounding box center [538, 447] width 55 height 24
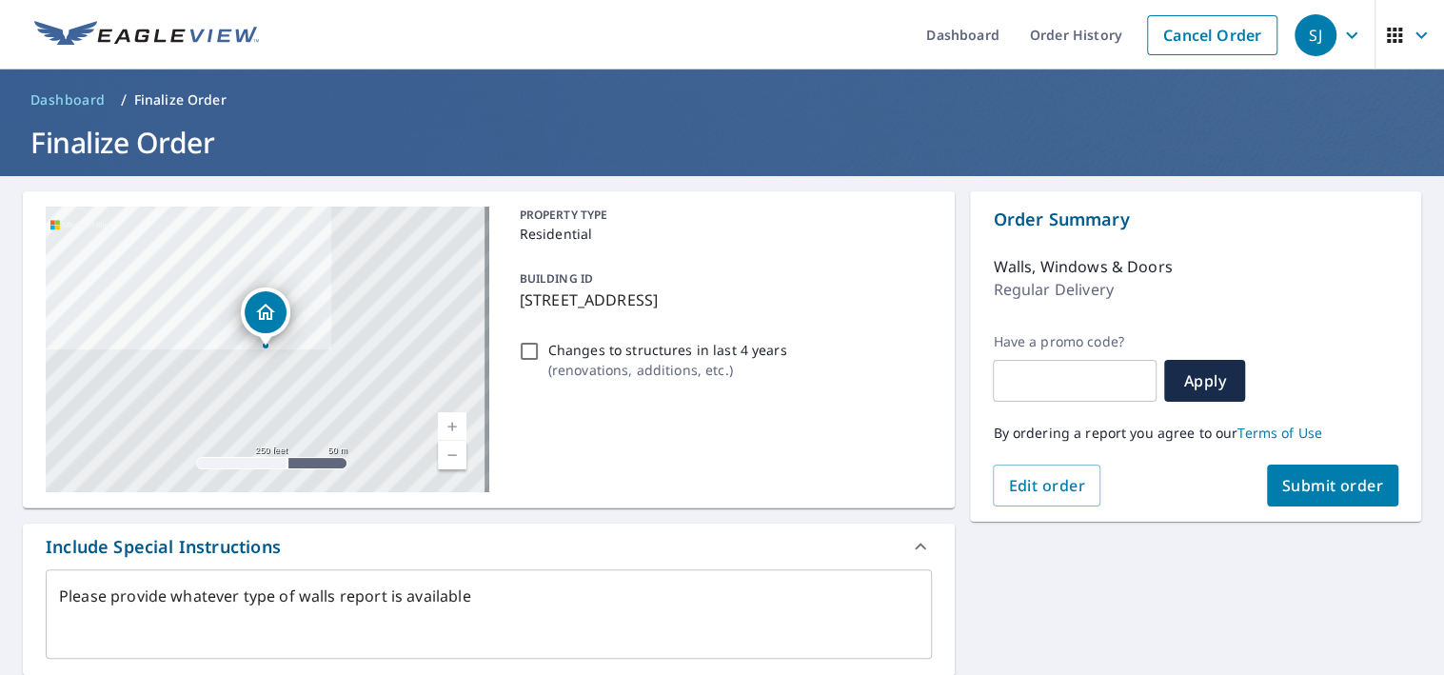
click at [1319, 487] on span "Submit order" at bounding box center [1333, 485] width 102 height 21
type textarea "x"
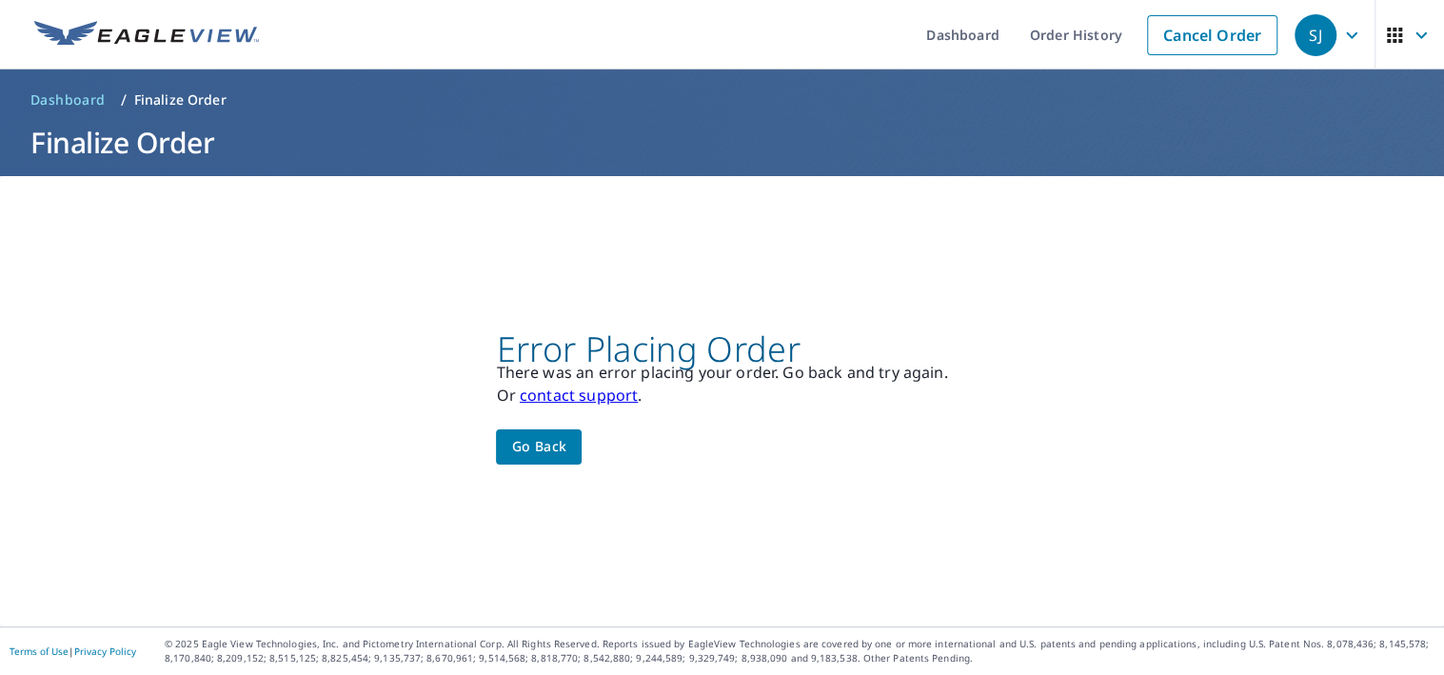
click at [542, 443] on span "Go back" at bounding box center [538, 447] width 55 height 24
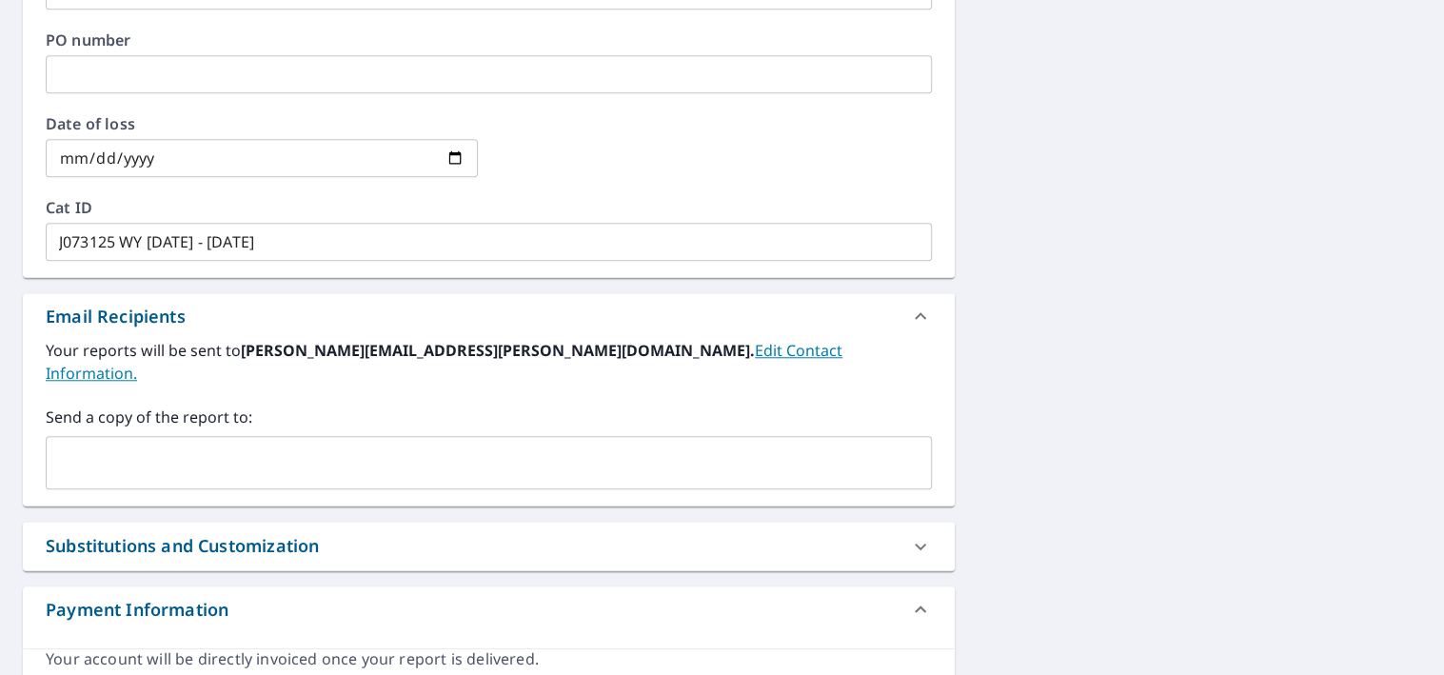
scroll to position [923, 0]
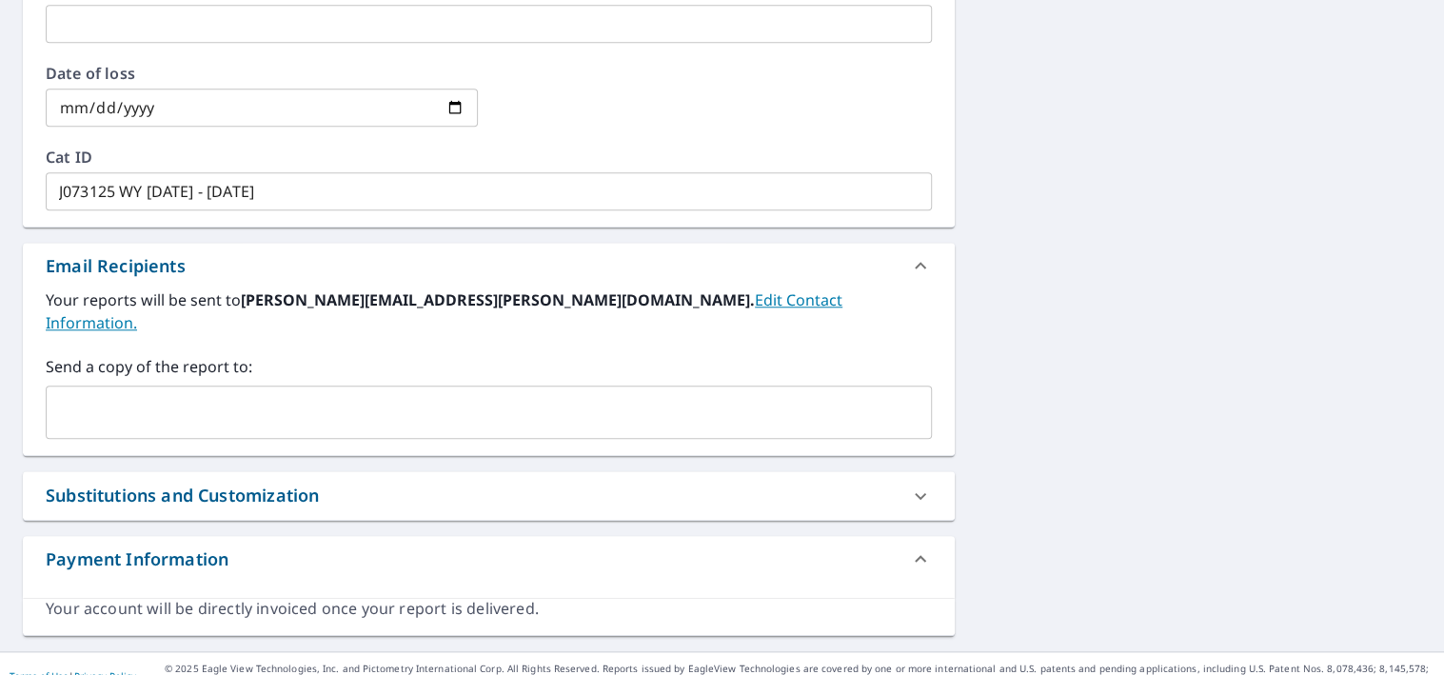
click at [565, 394] on input "text" at bounding box center [474, 412] width 841 height 36
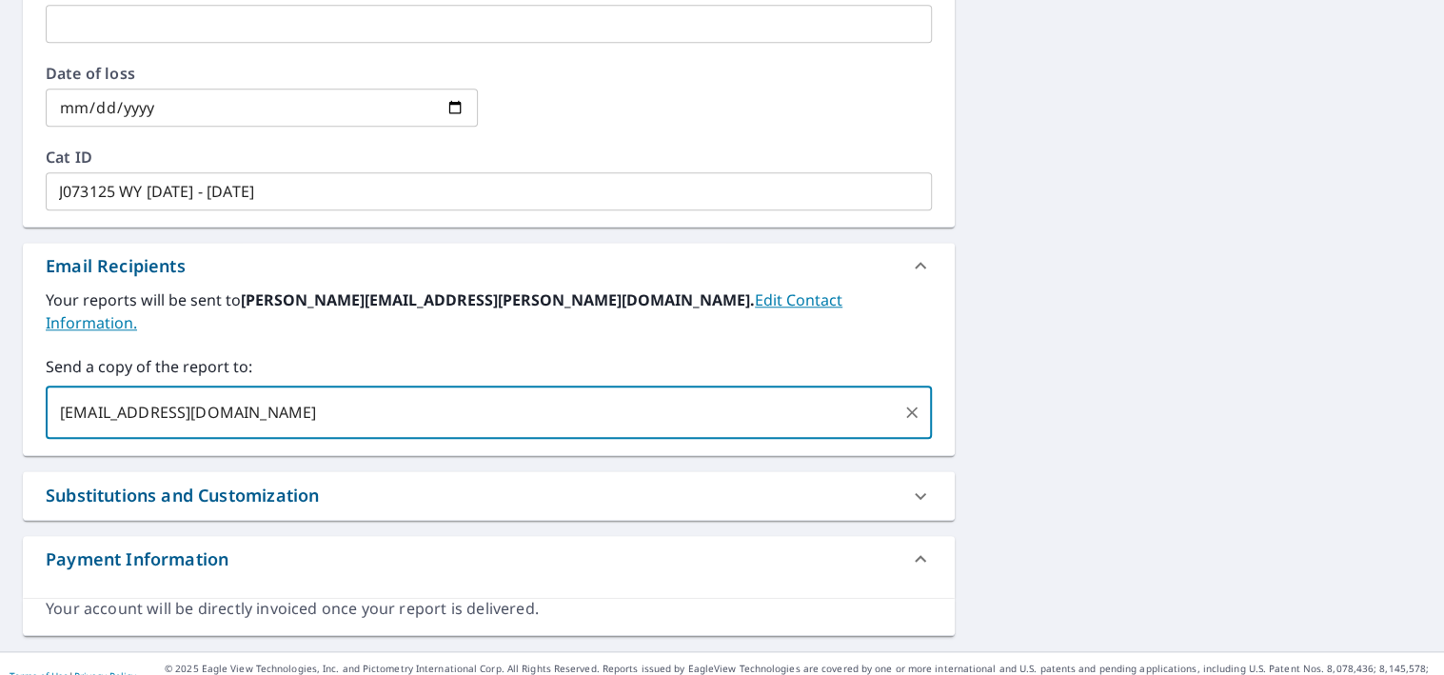
type input "[EMAIL_ADDRESS][DOMAIN_NAME]"
type textarea "x"
click at [911, 547] on icon at bounding box center [920, 558] width 23 height 23
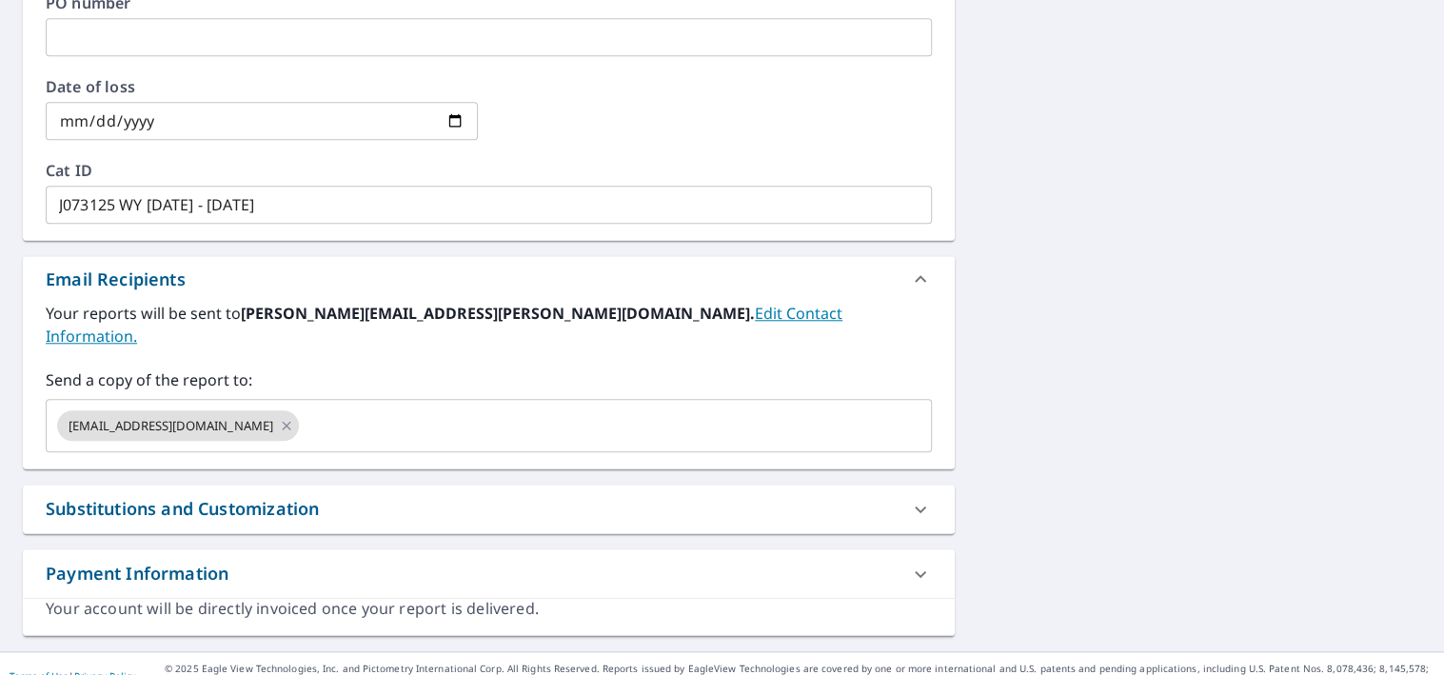
click at [911, 563] on icon at bounding box center [920, 574] width 23 height 23
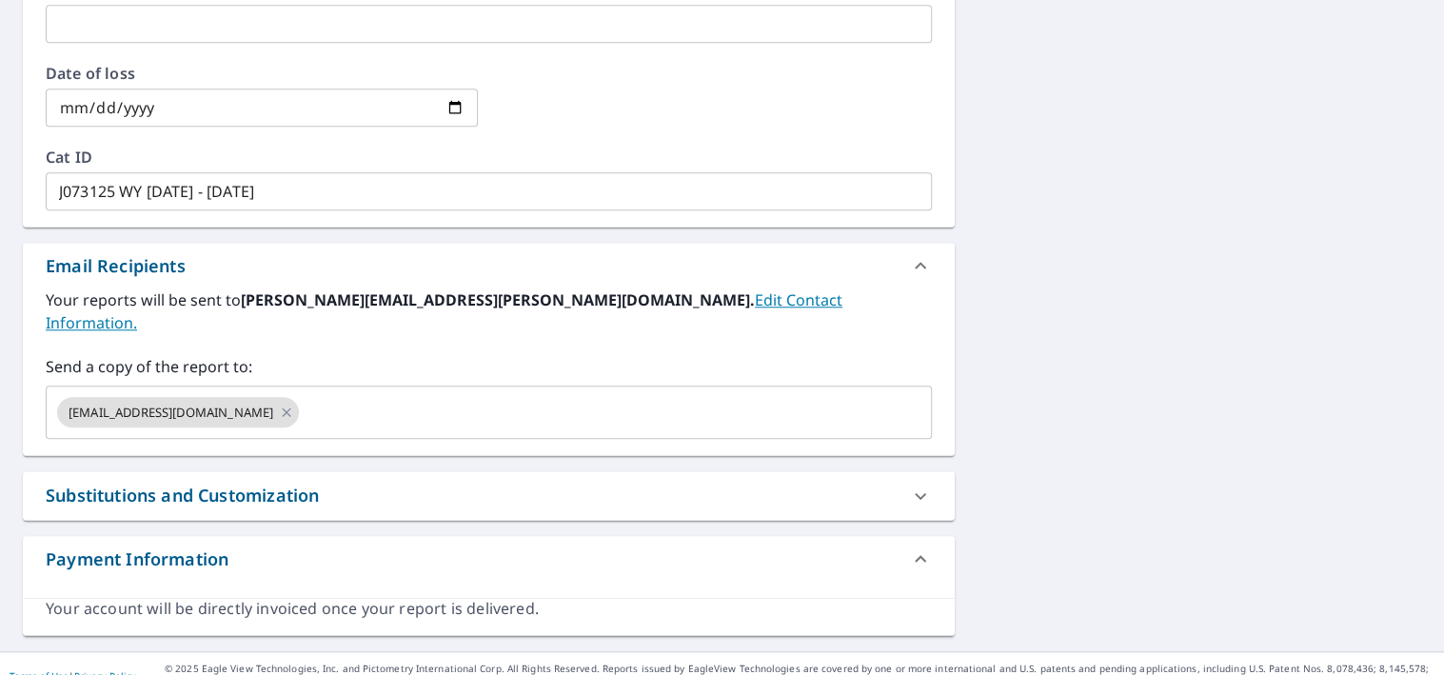
click at [909, 485] on icon at bounding box center [920, 496] width 23 height 23
type textarea "x"
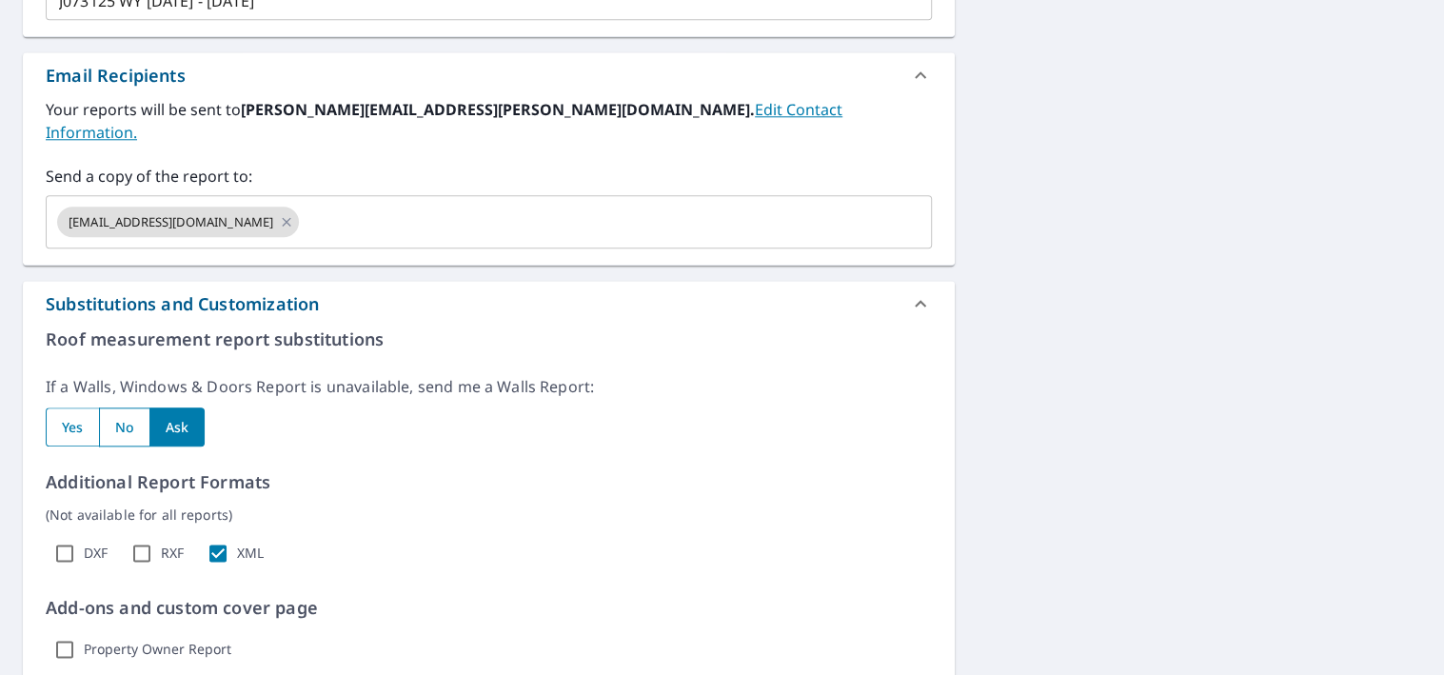
scroll to position [1208, 0]
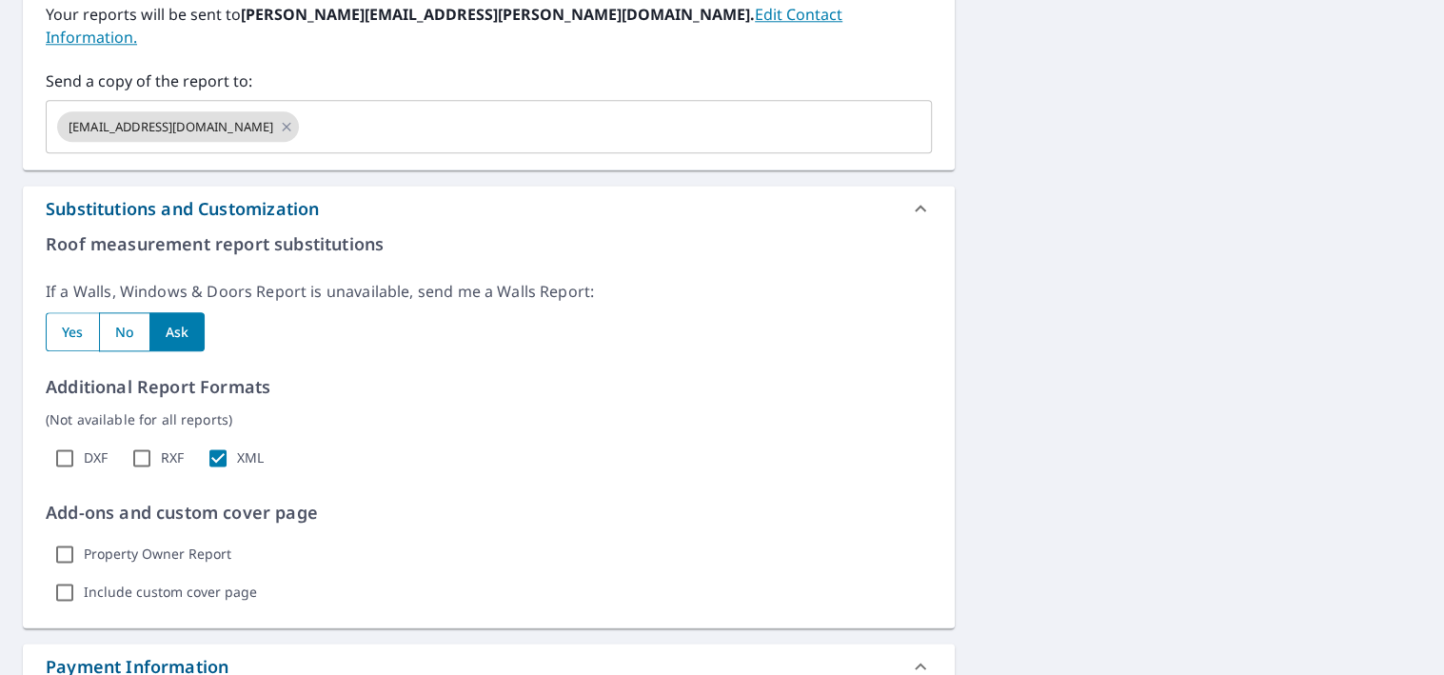
click at [83, 312] on input "radio" at bounding box center [72, 331] width 53 height 39
radio input "true"
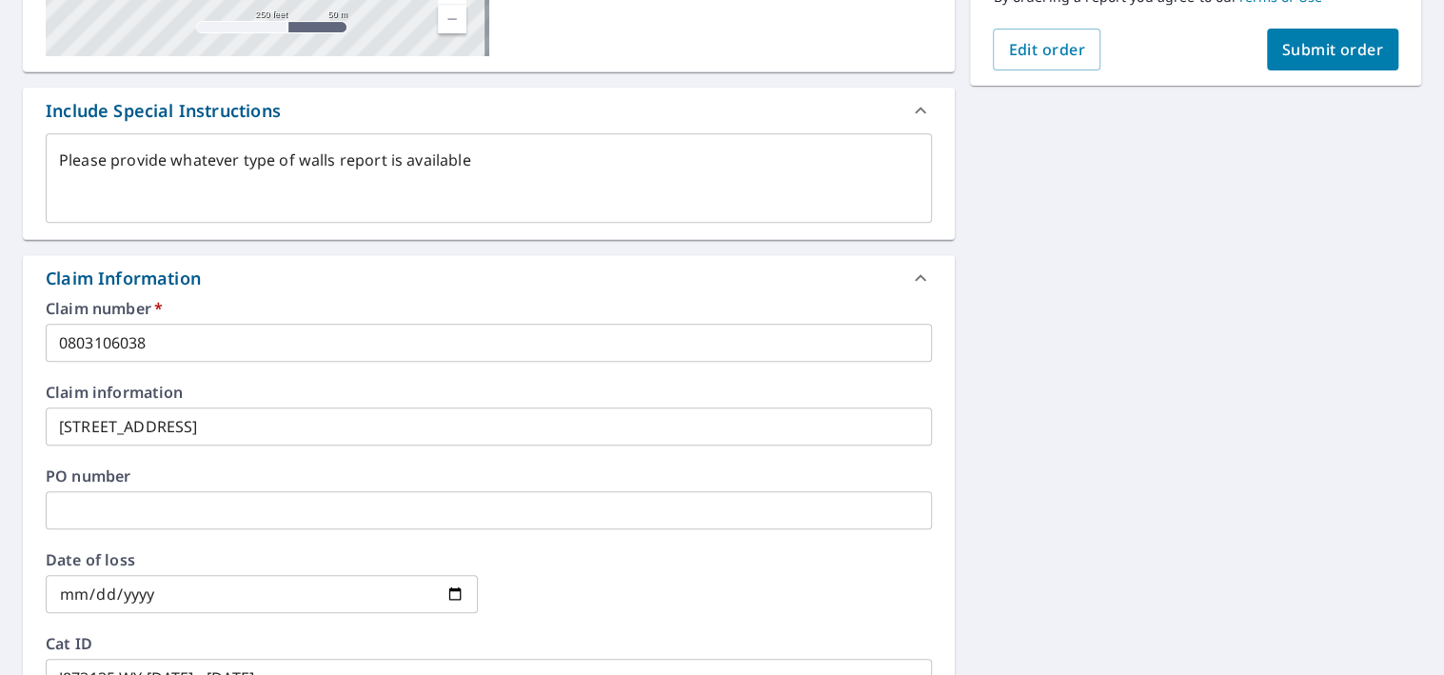
scroll to position [351, 0]
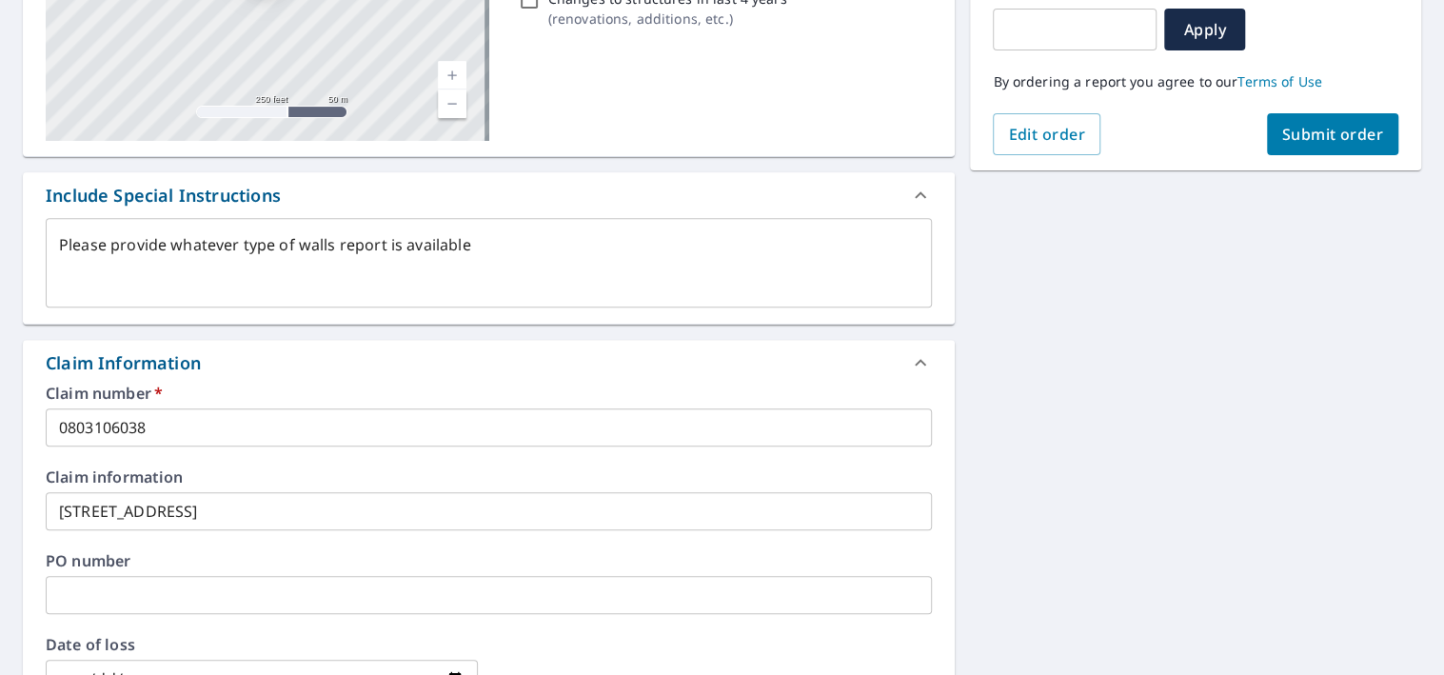
click at [1322, 138] on span "Submit order" at bounding box center [1333, 134] width 102 height 21
type textarea "x"
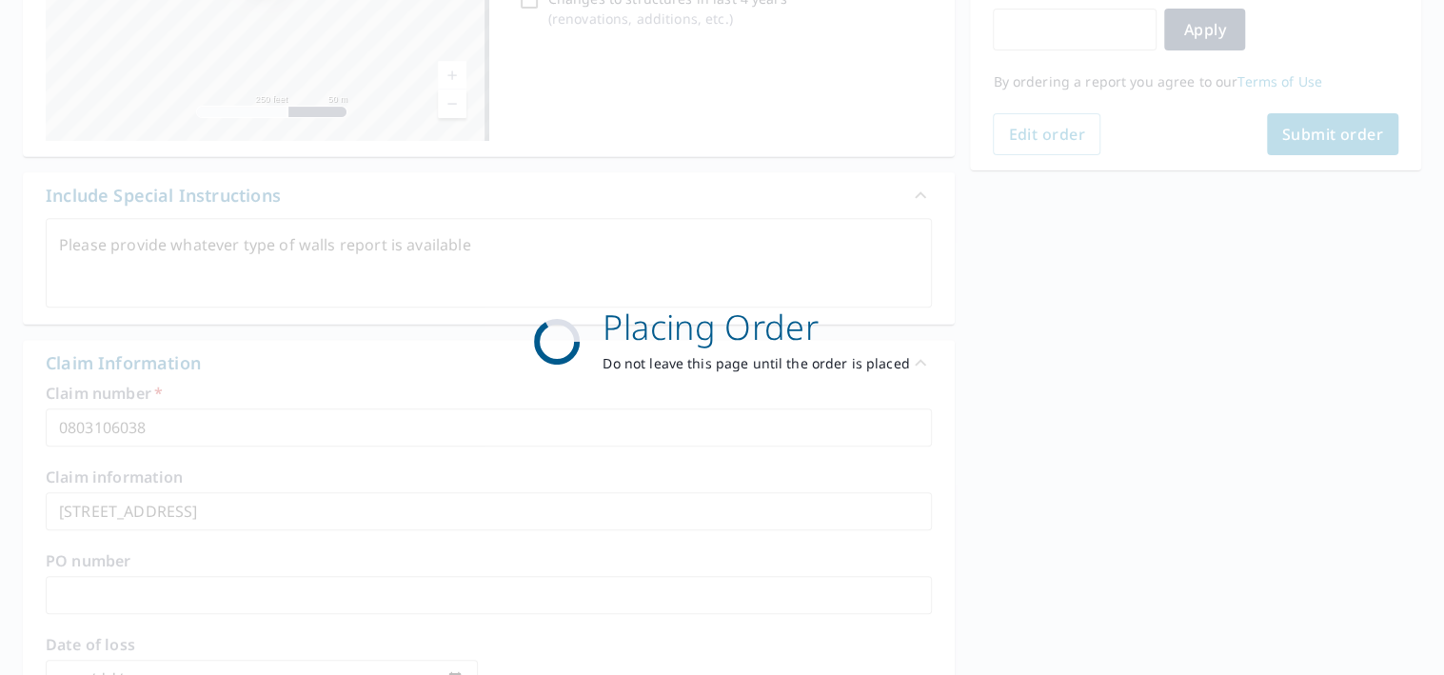
scroll to position [0, 0]
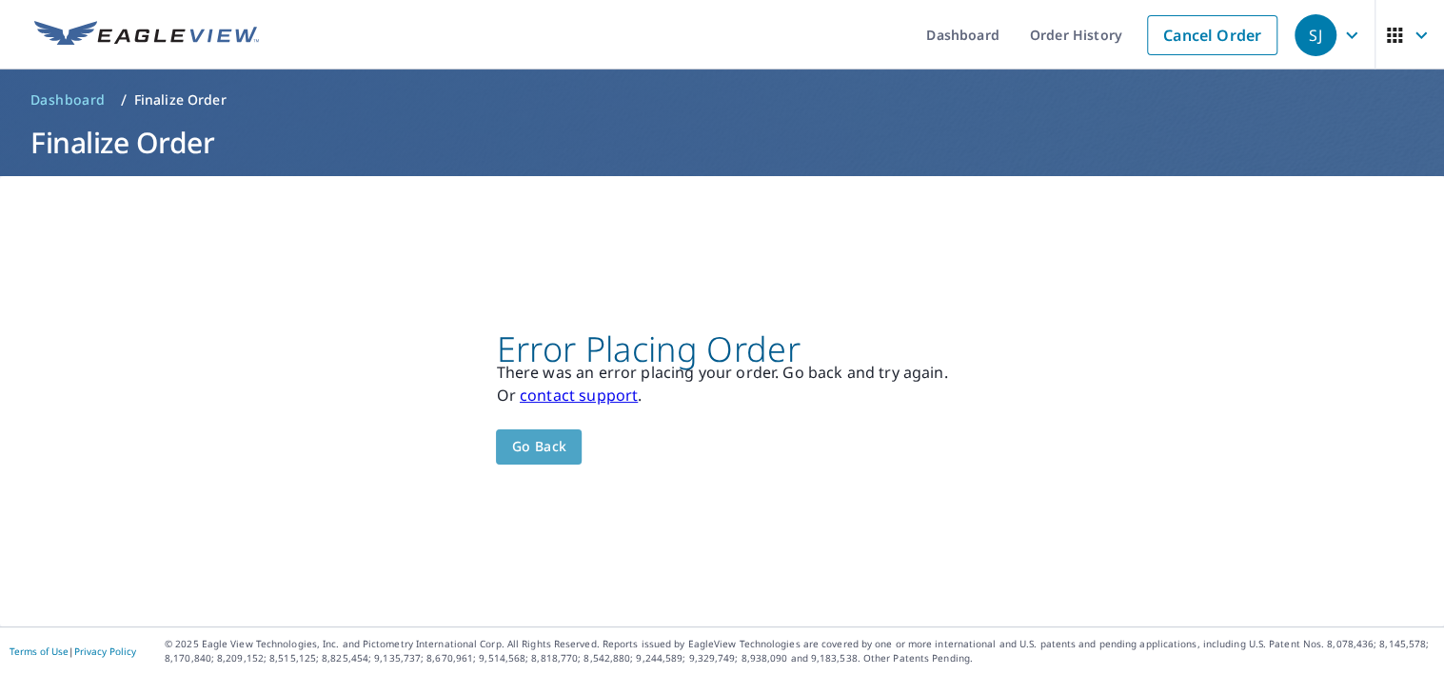
click at [546, 449] on span "Go back" at bounding box center [538, 447] width 55 height 24
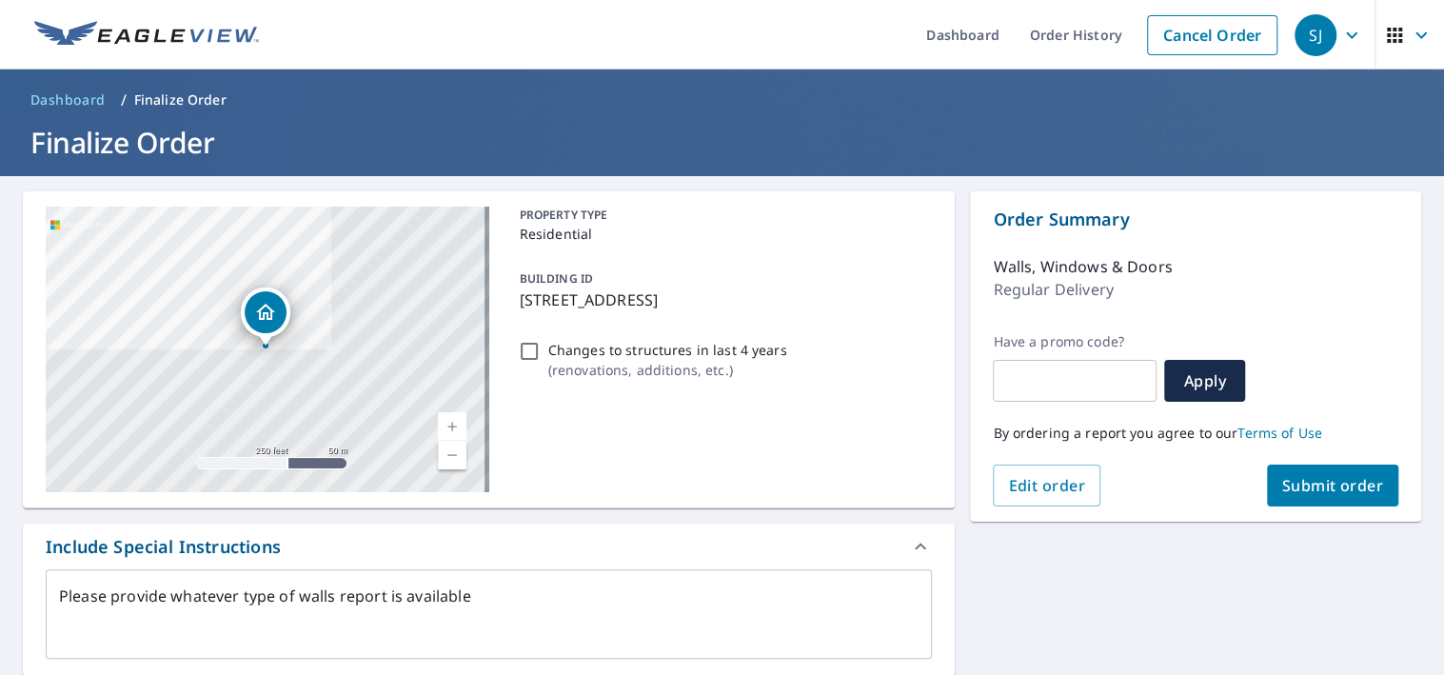
click at [1332, 483] on span "Submit order" at bounding box center [1333, 485] width 102 height 21
type textarea "x"
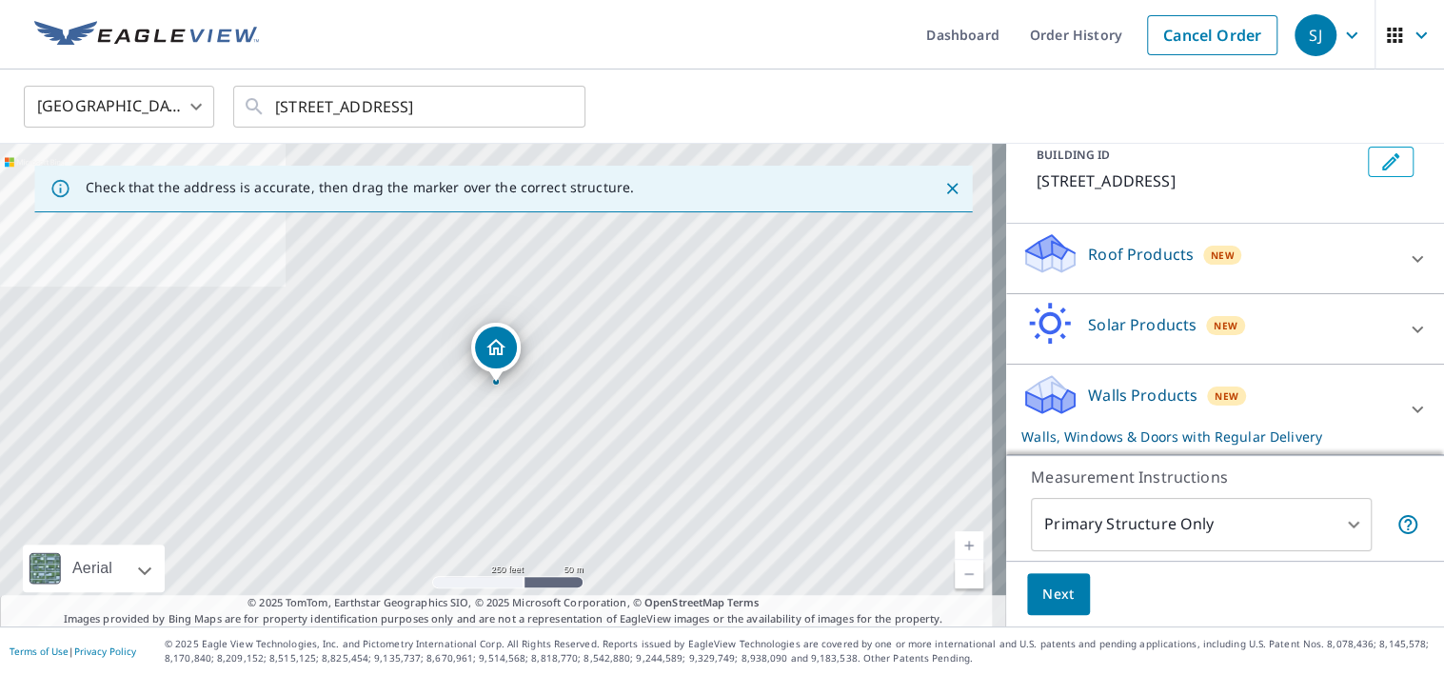
scroll to position [139, 0]
click at [1406, 410] on icon at bounding box center [1417, 409] width 23 height 23
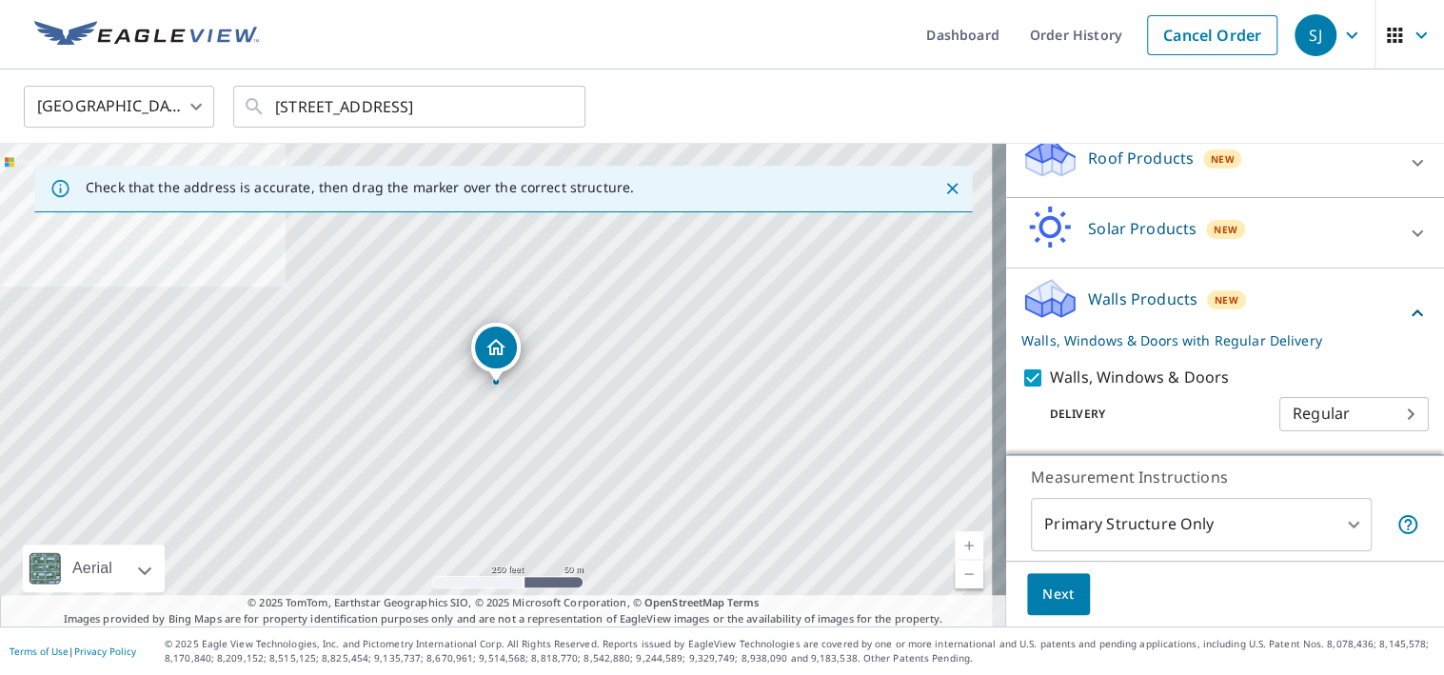
scroll to position [235, 0]
click at [1050, 592] on span "Next" at bounding box center [1059, 595] width 32 height 24
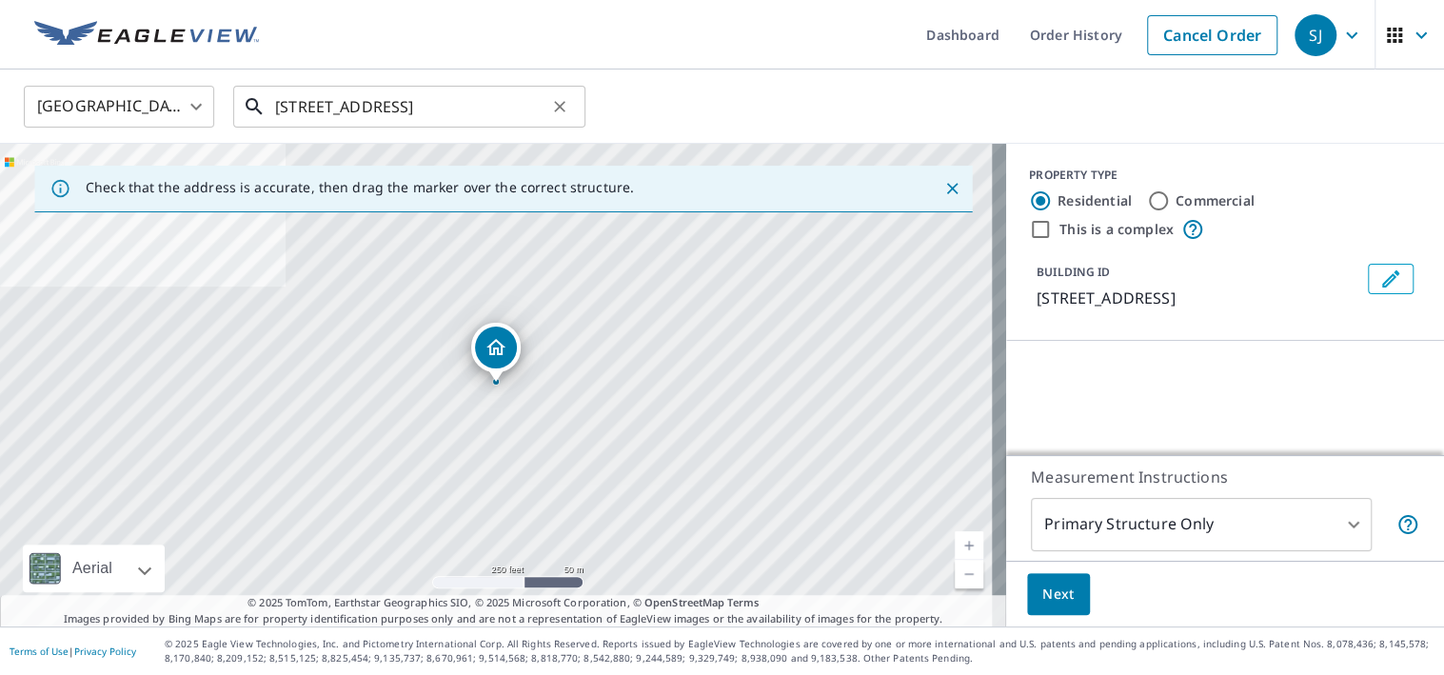
click at [440, 114] on input "[STREET_ADDRESS]" at bounding box center [410, 106] width 271 height 53
click at [492, 112] on input "[STREET_ADDRESS]" at bounding box center [410, 106] width 271 height 53
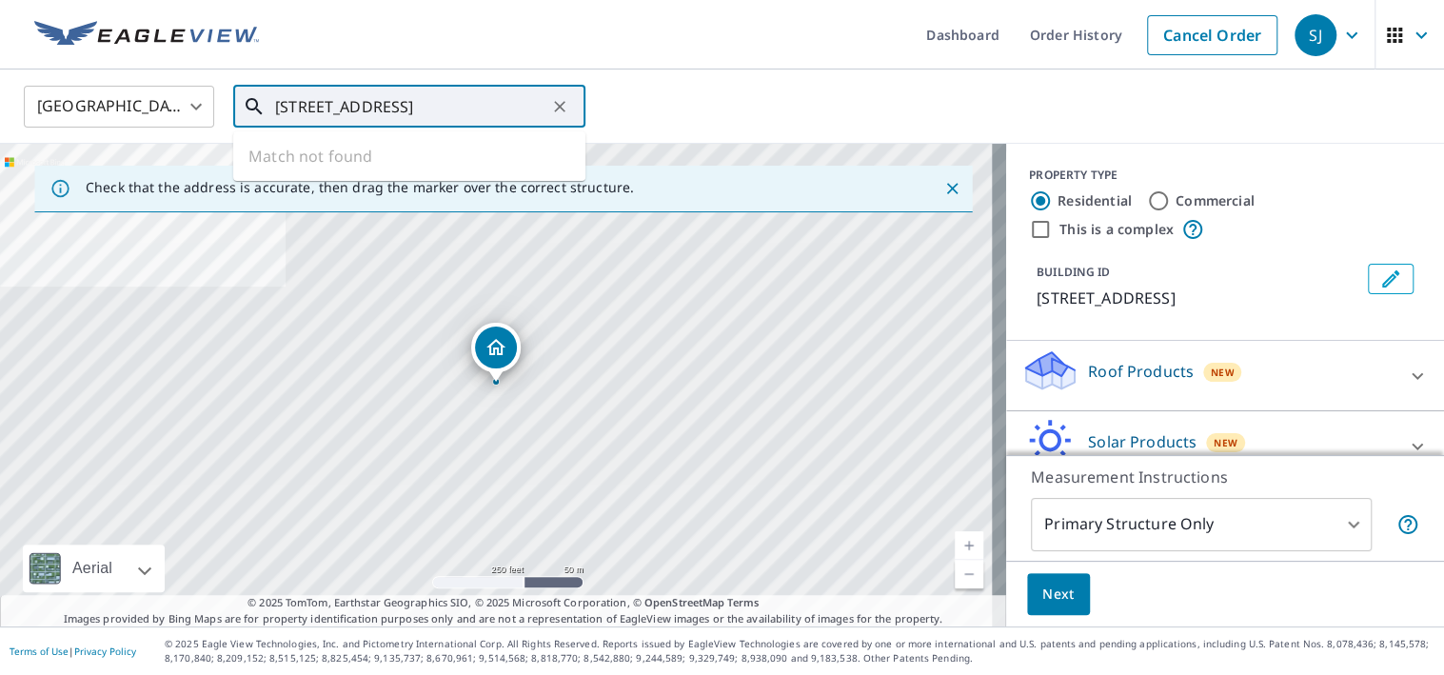
paste input "[STREET_ADDRESS][US_STATE]"
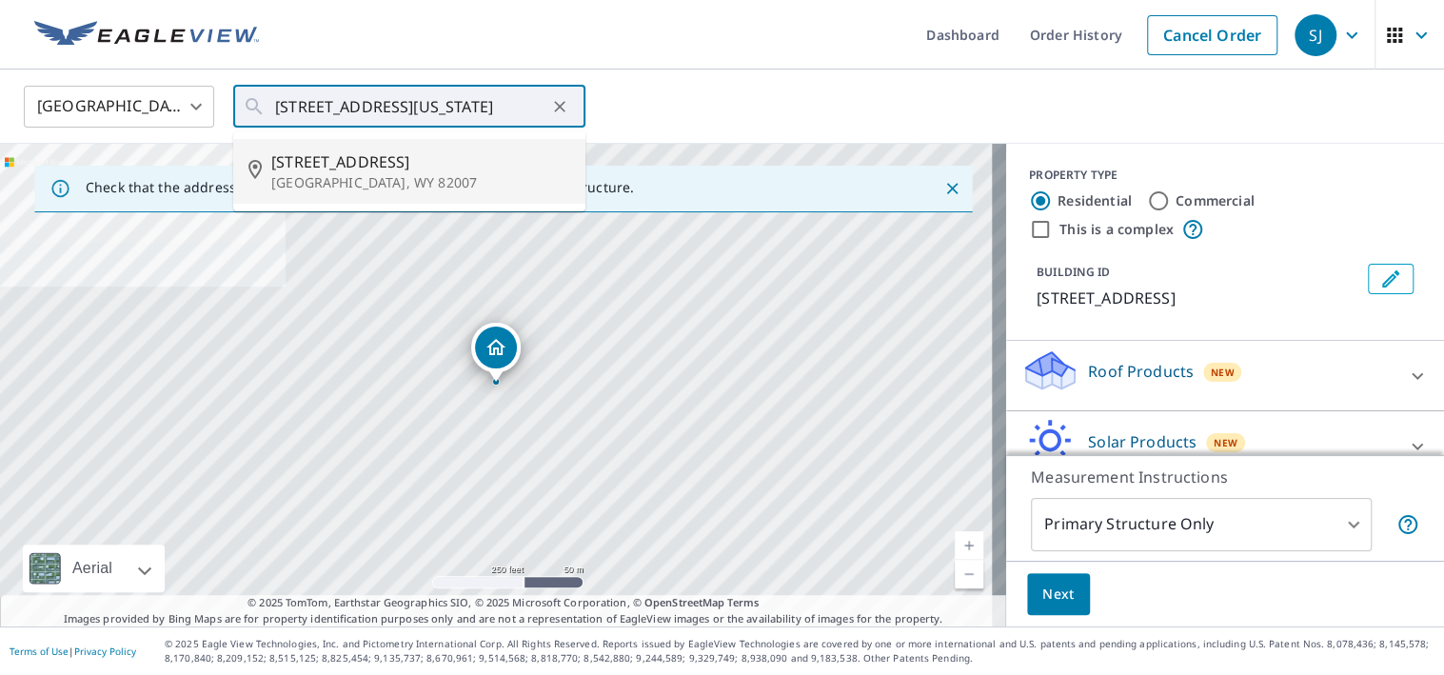
type input "[STREET_ADDRESS]"
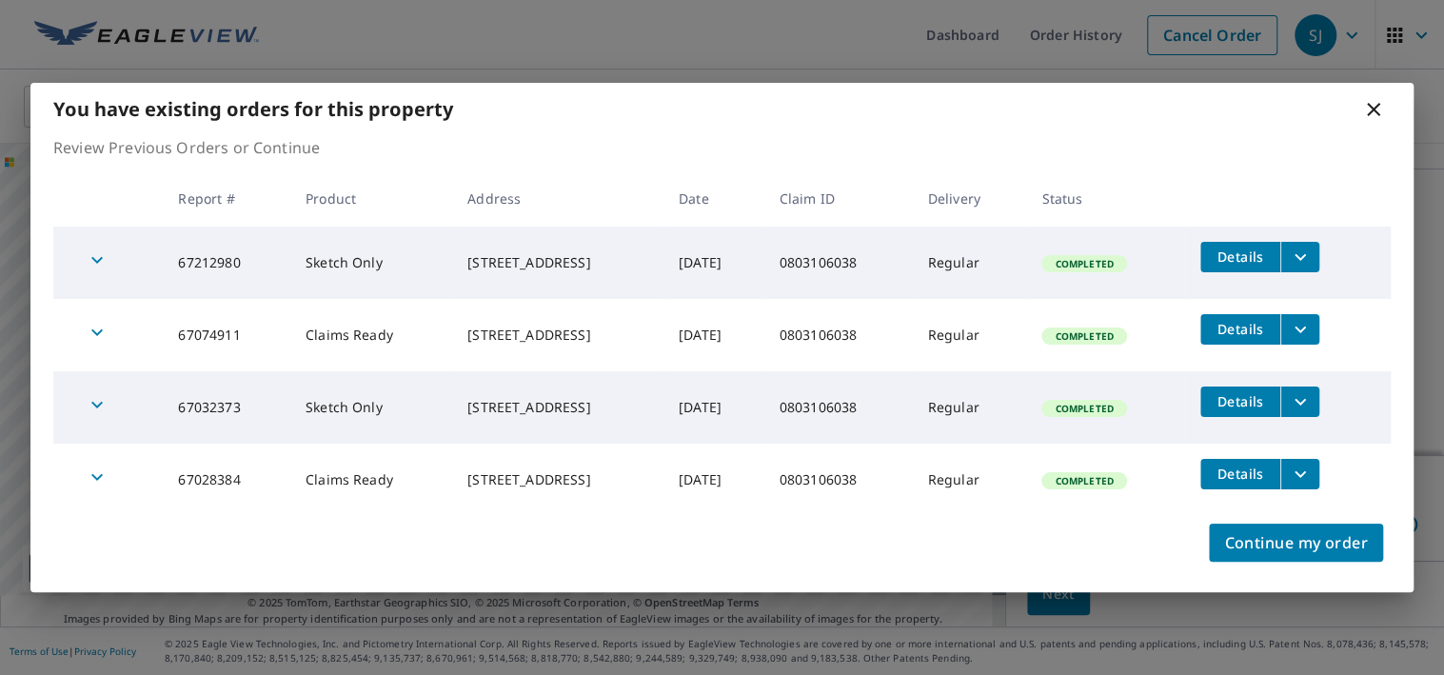
scroll to position [46, 0]
click at [1369, 109] on icon at bounding box center [1373, 109] width 23 height 23
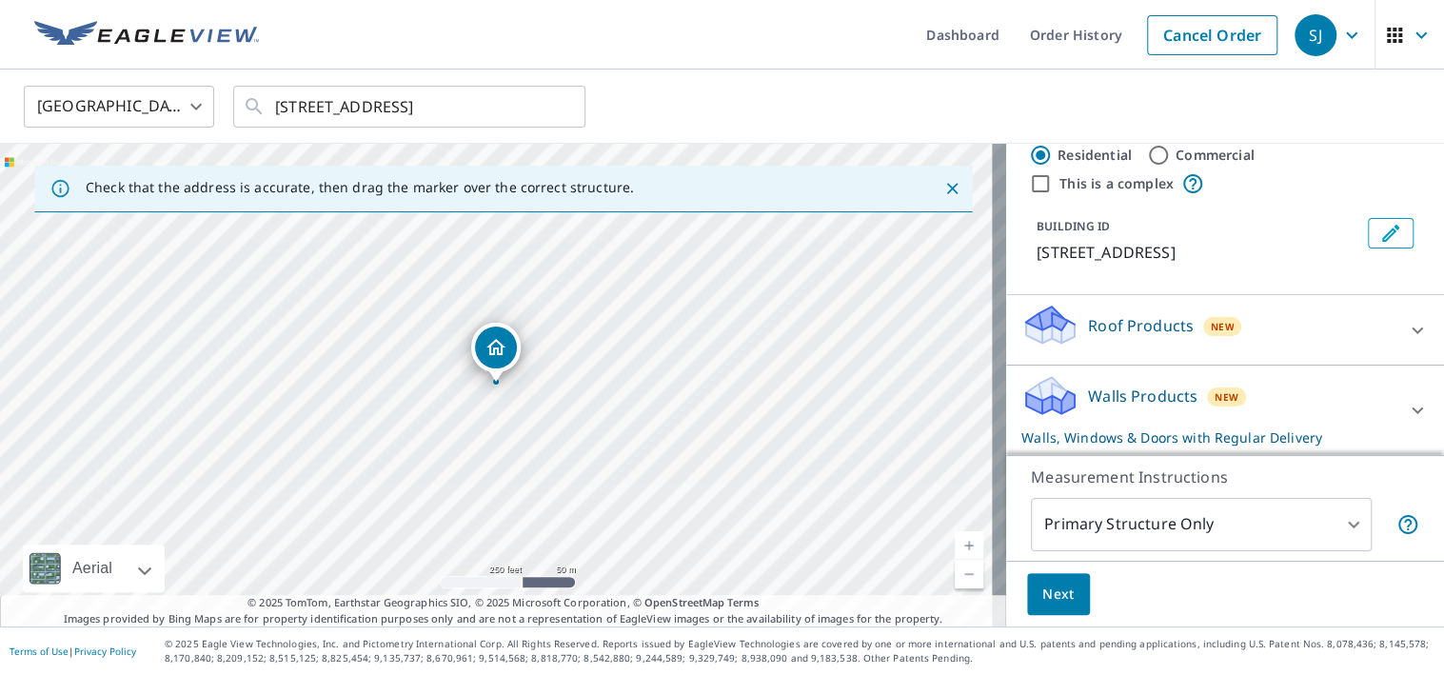
click at [1395, 402] on div at bounding box center [1418, 411] width 46 height 46
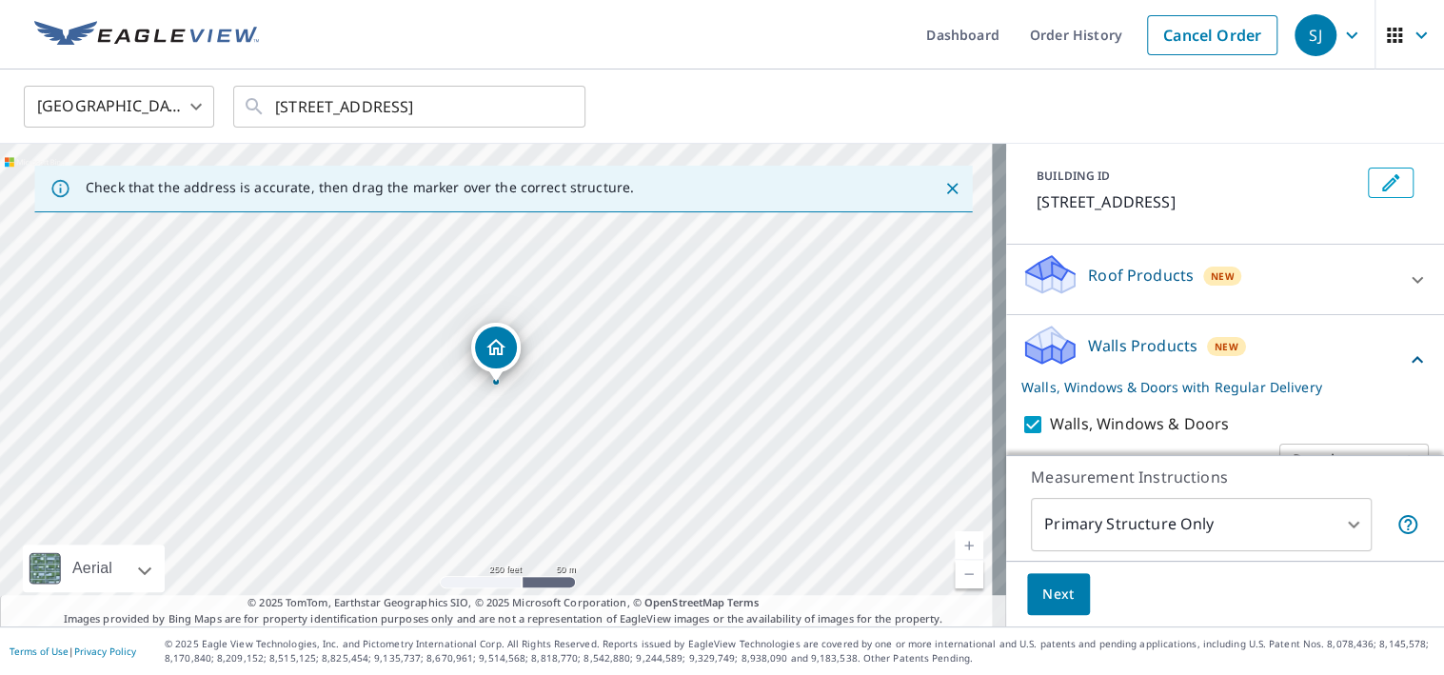
scroll to position [142, 0]
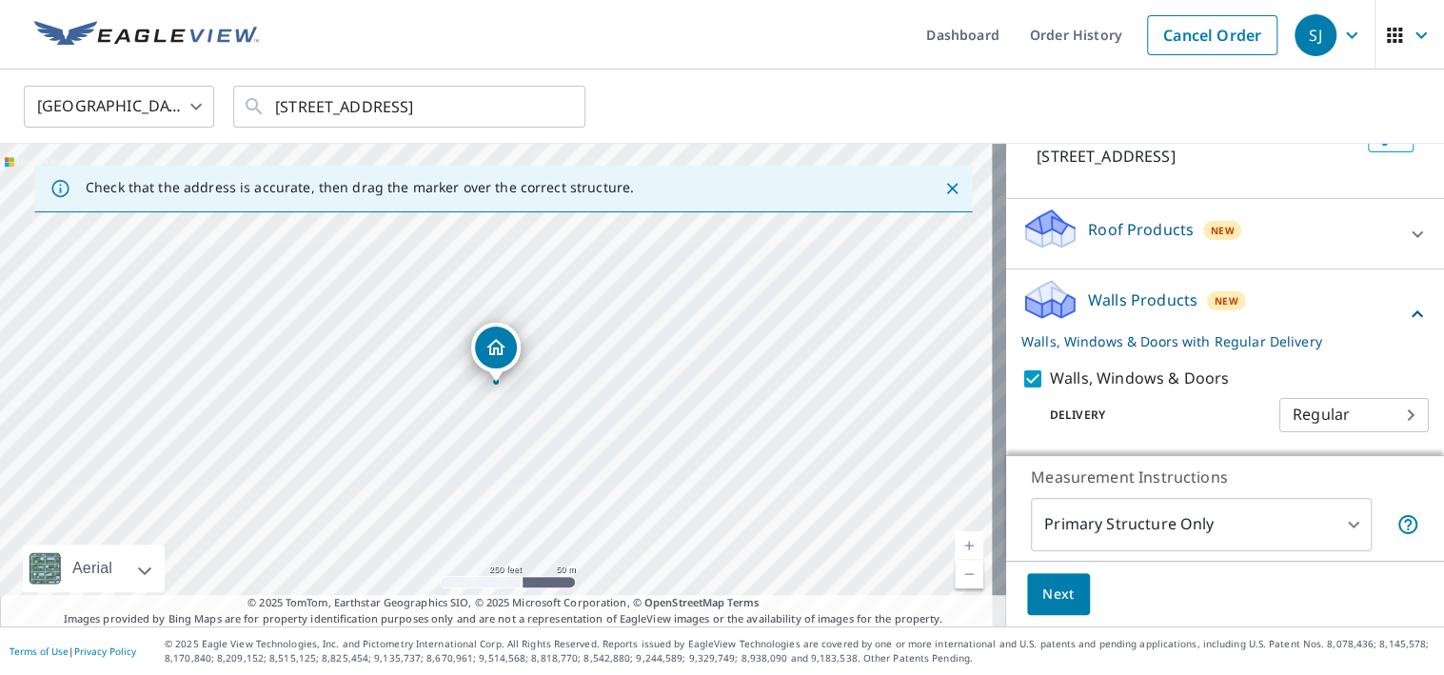
click at [1045, 590] on span "Next" at bounding box center [1059, 595] width 32 height 24
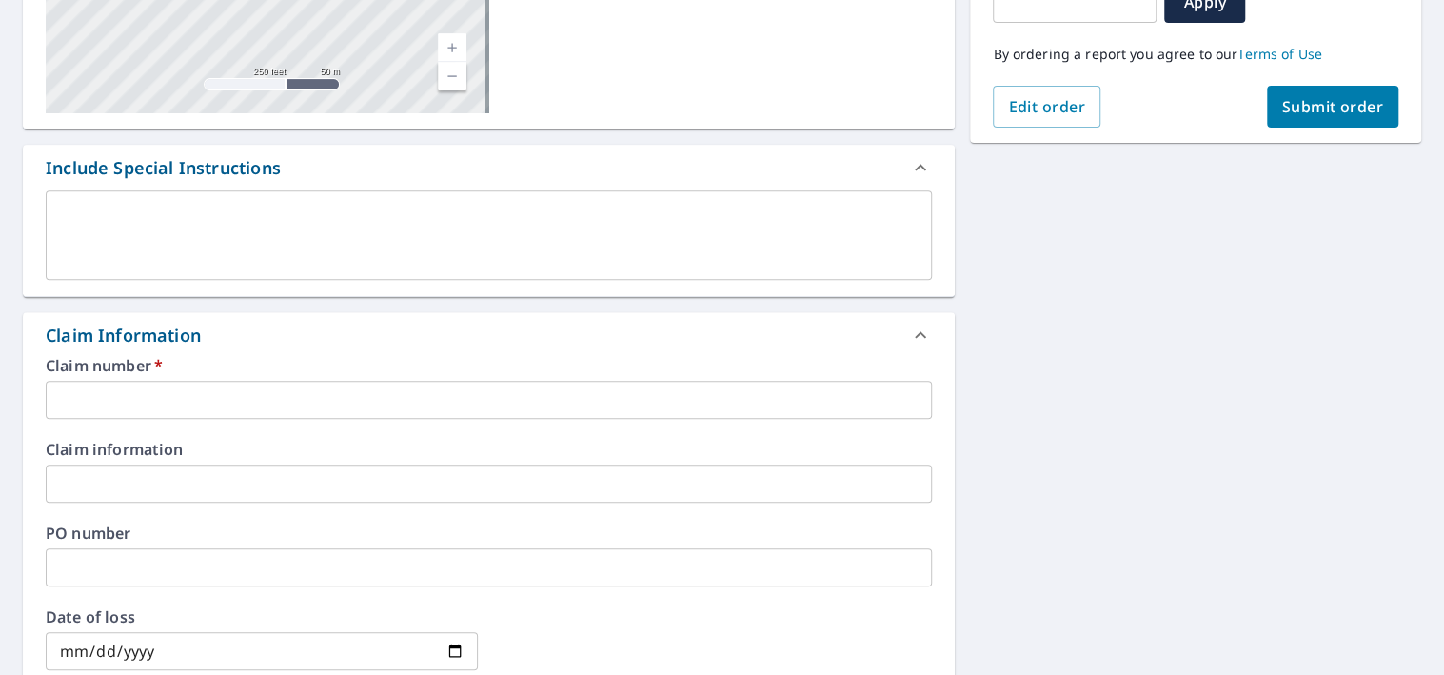
scroll to position [381, 0]
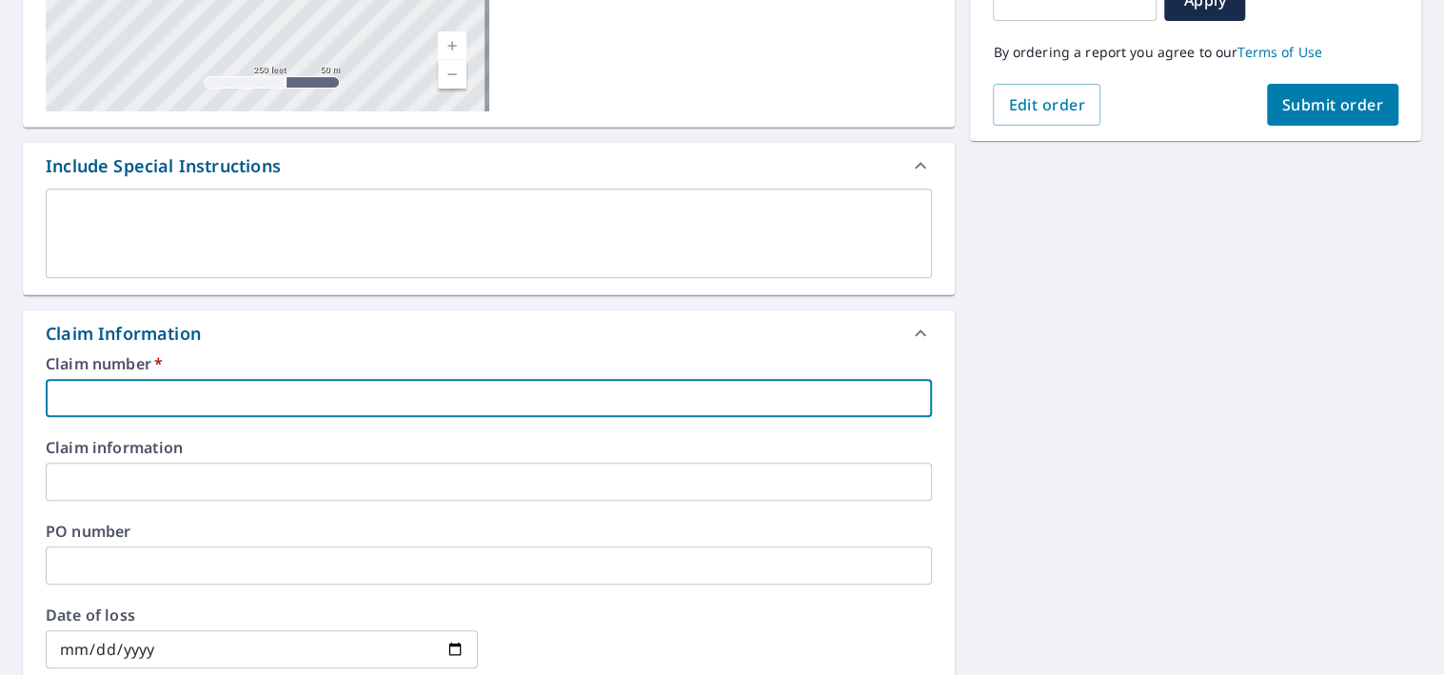
click at [266, 399] on input "text" at bounding box center [489, 398] width 886 height 38
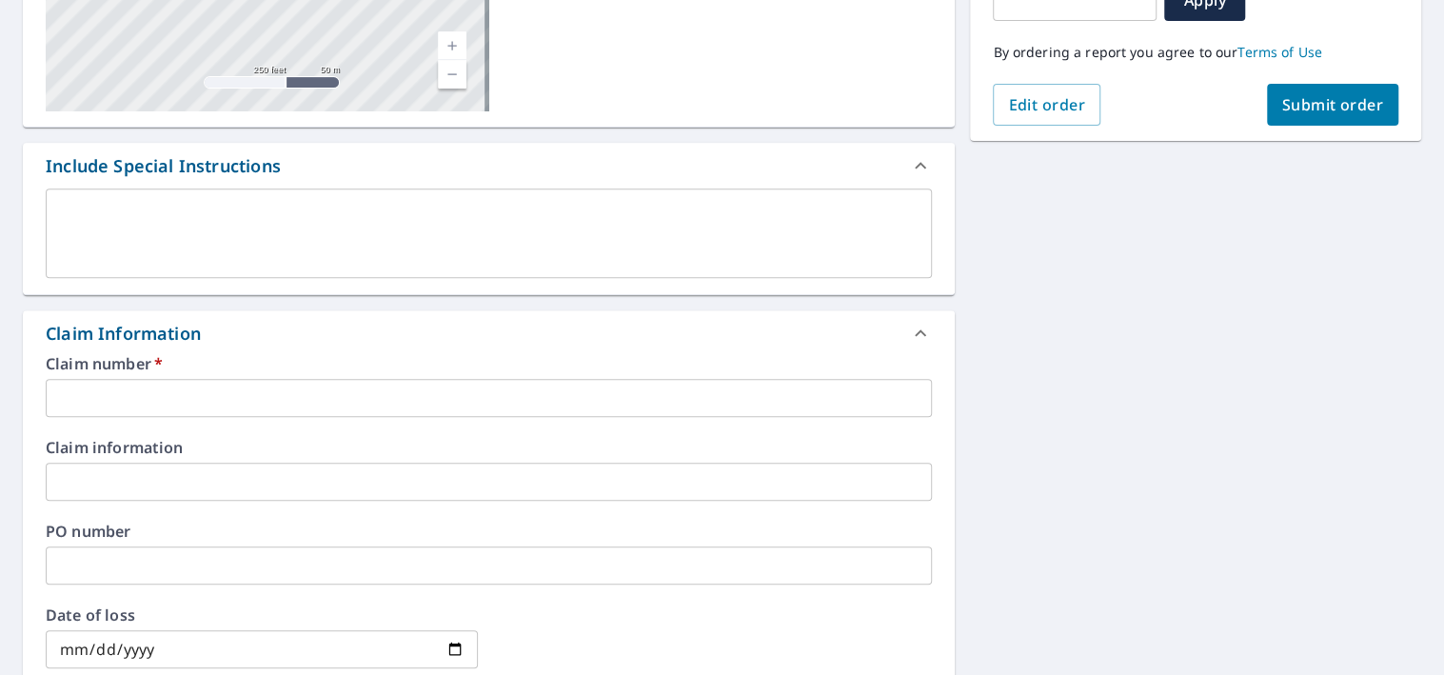
click at [261, 389] on input "text" at bounding box center [489, 398] width 886 height 38
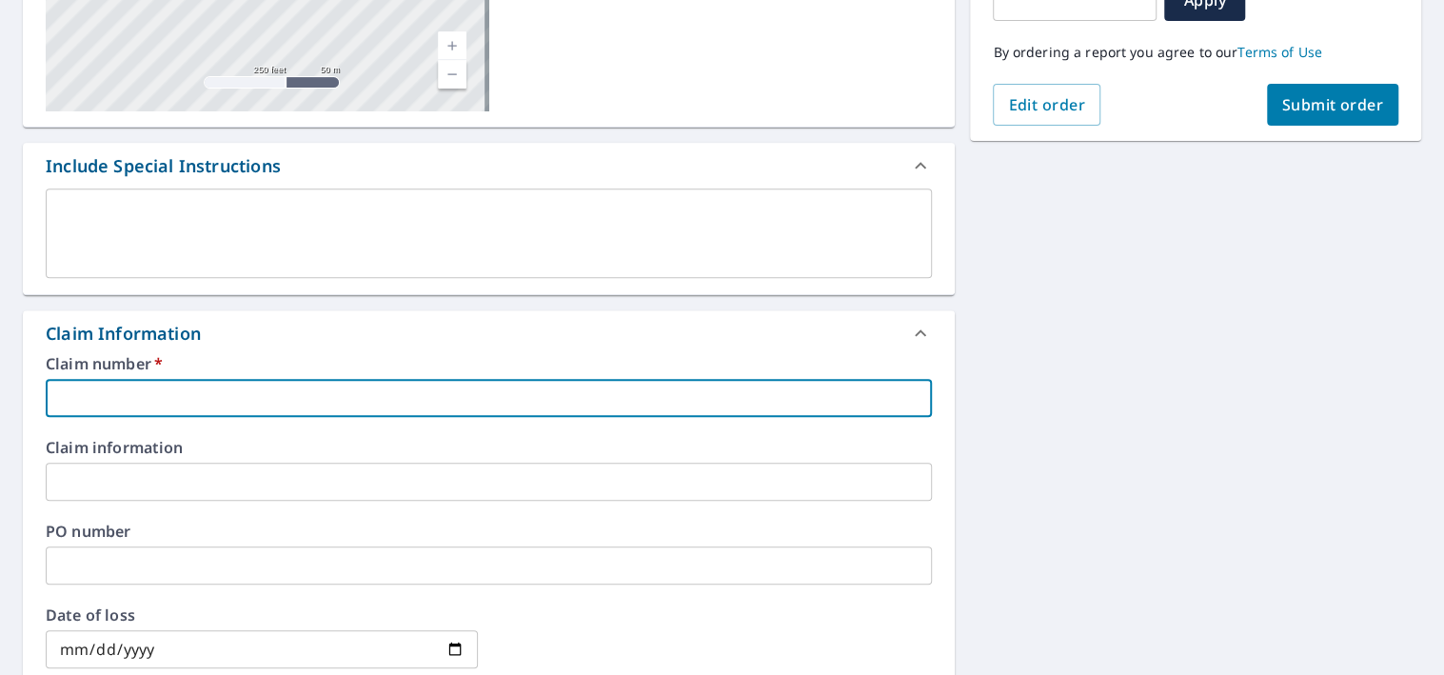
paste input "0803106038"
type input "0803106038"
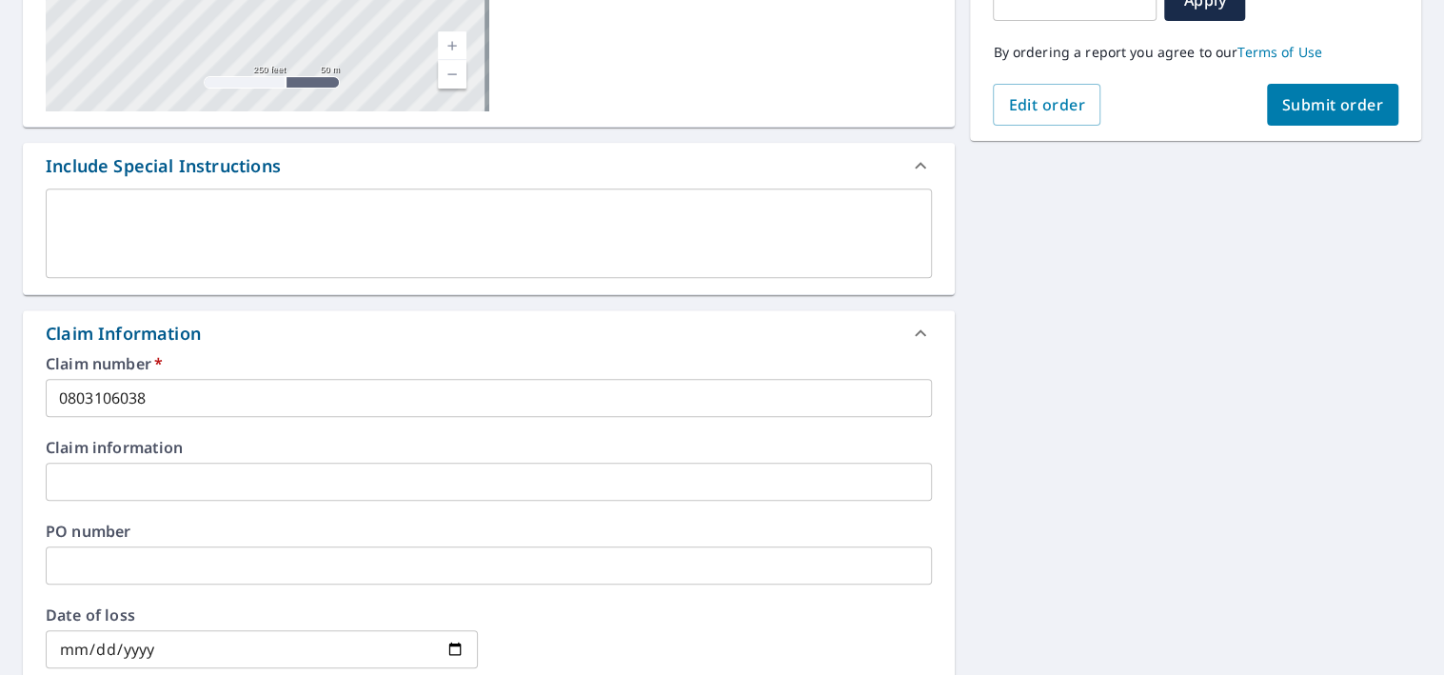
click at [166, 485] on input "text" at bounding box center [489, 482] width 886 height 38
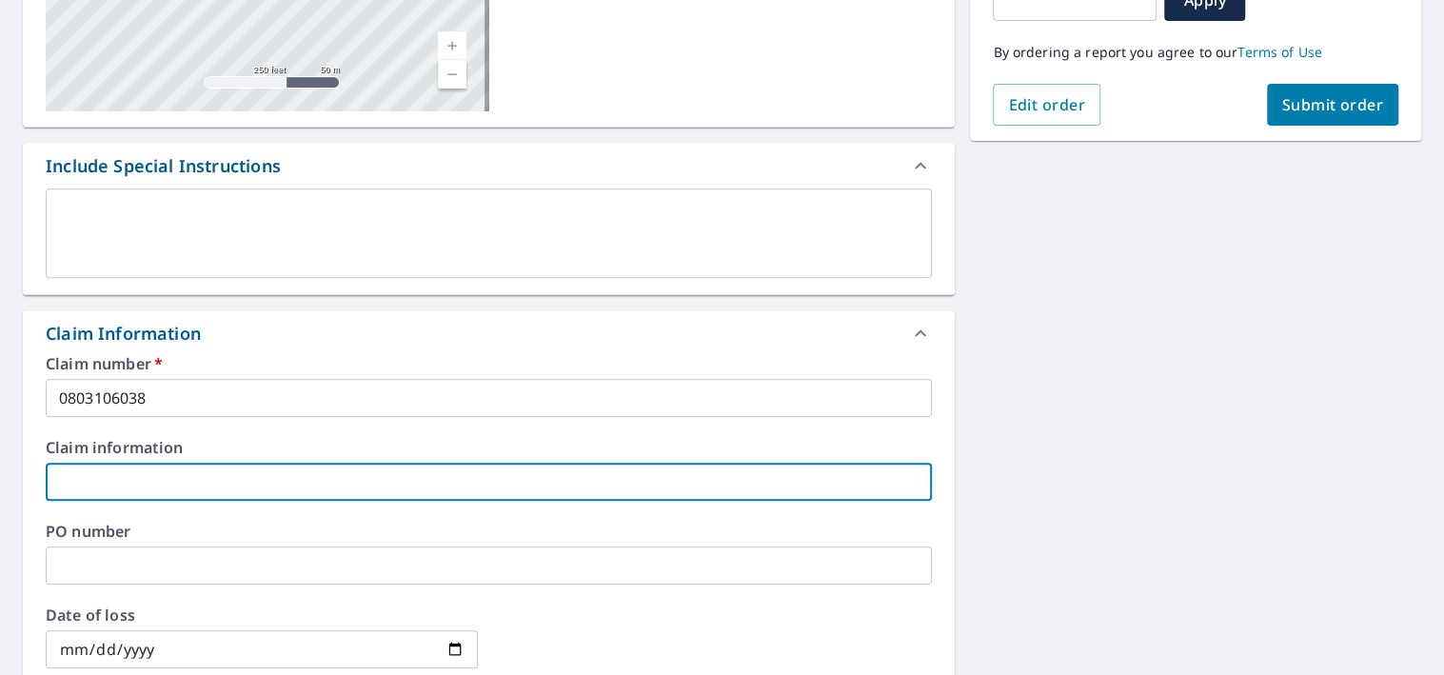
paste input "[STREET_ADDRESS][US_STATE]"
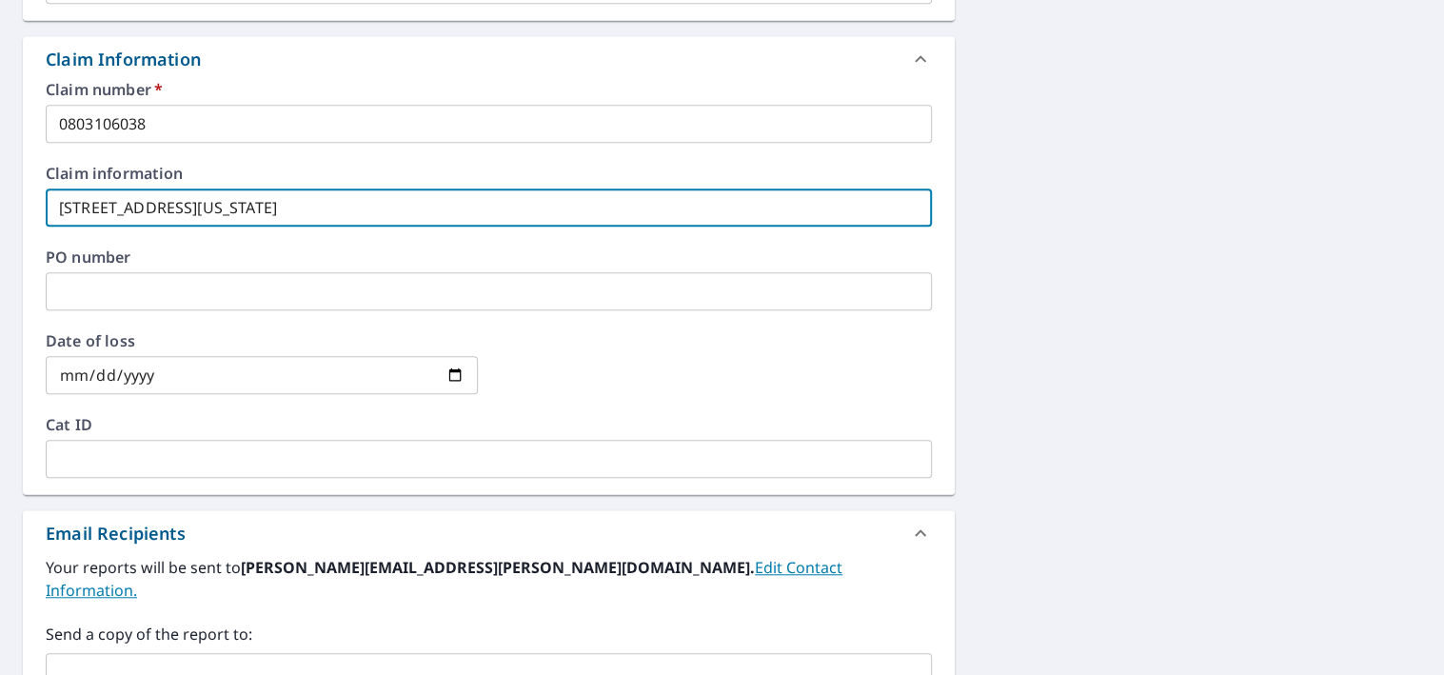
scroll to position [666, 0]
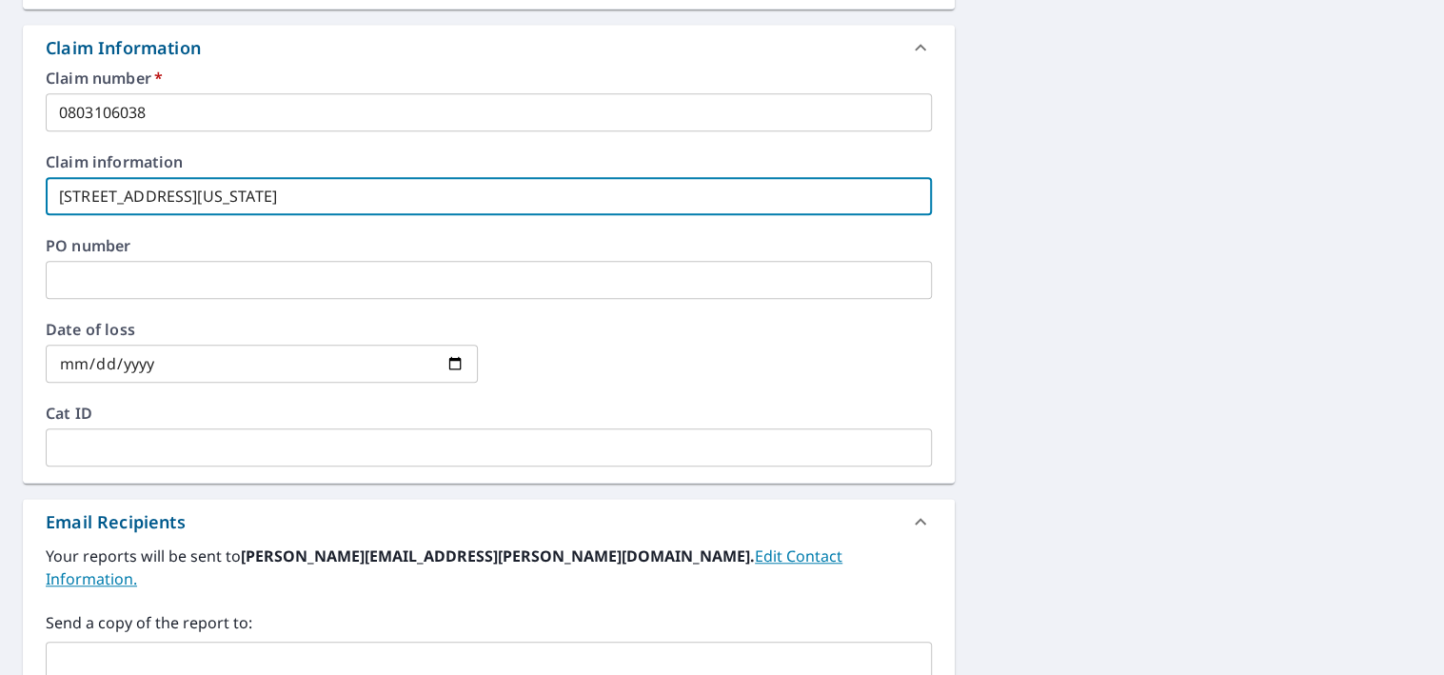
type input "[STREET_ADDRESS][US_STATE]"
click at [230, 368] on input "date" at bounding box center [262, 364] width 432 height 38
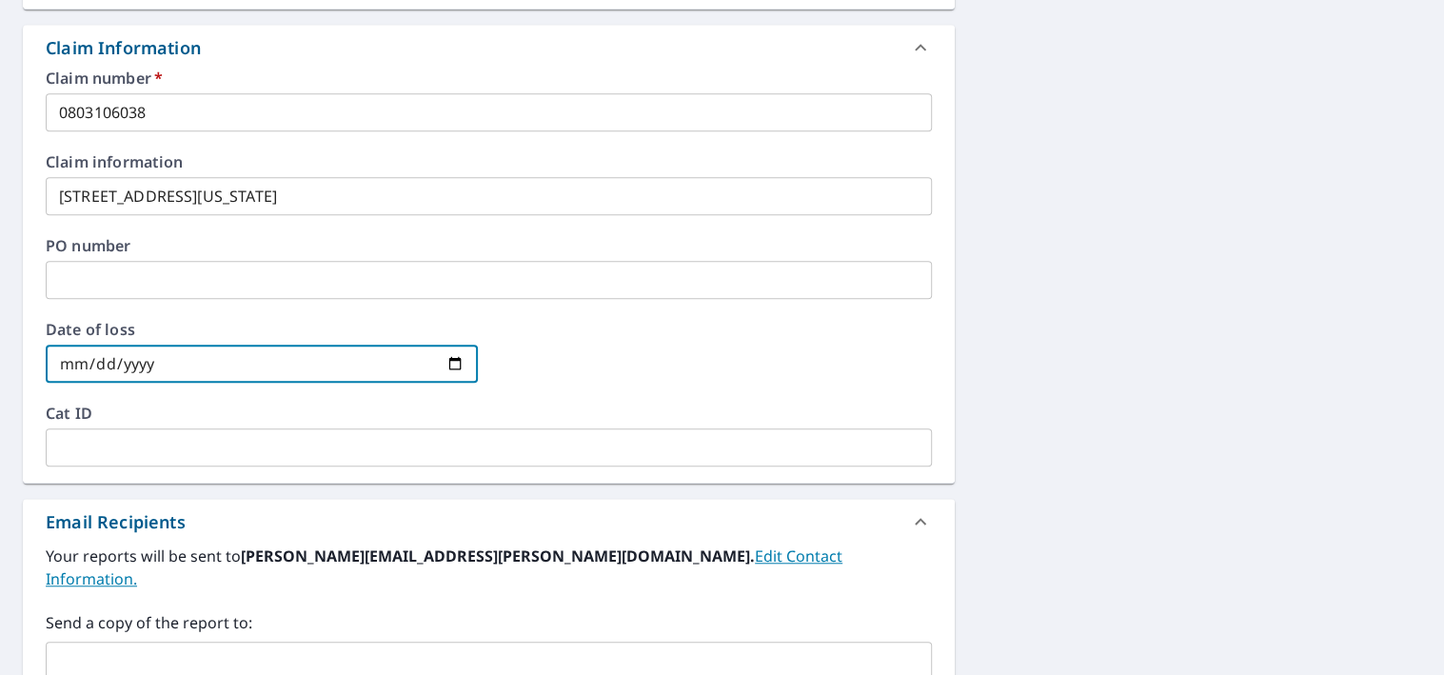
click at [443, 369] on input "date" at bounding box center [262, 364] width 432 height 38
type input "[DATE]"
click at [268, 451] on input "text" at bounding box center [489, 447] width 886 height 38
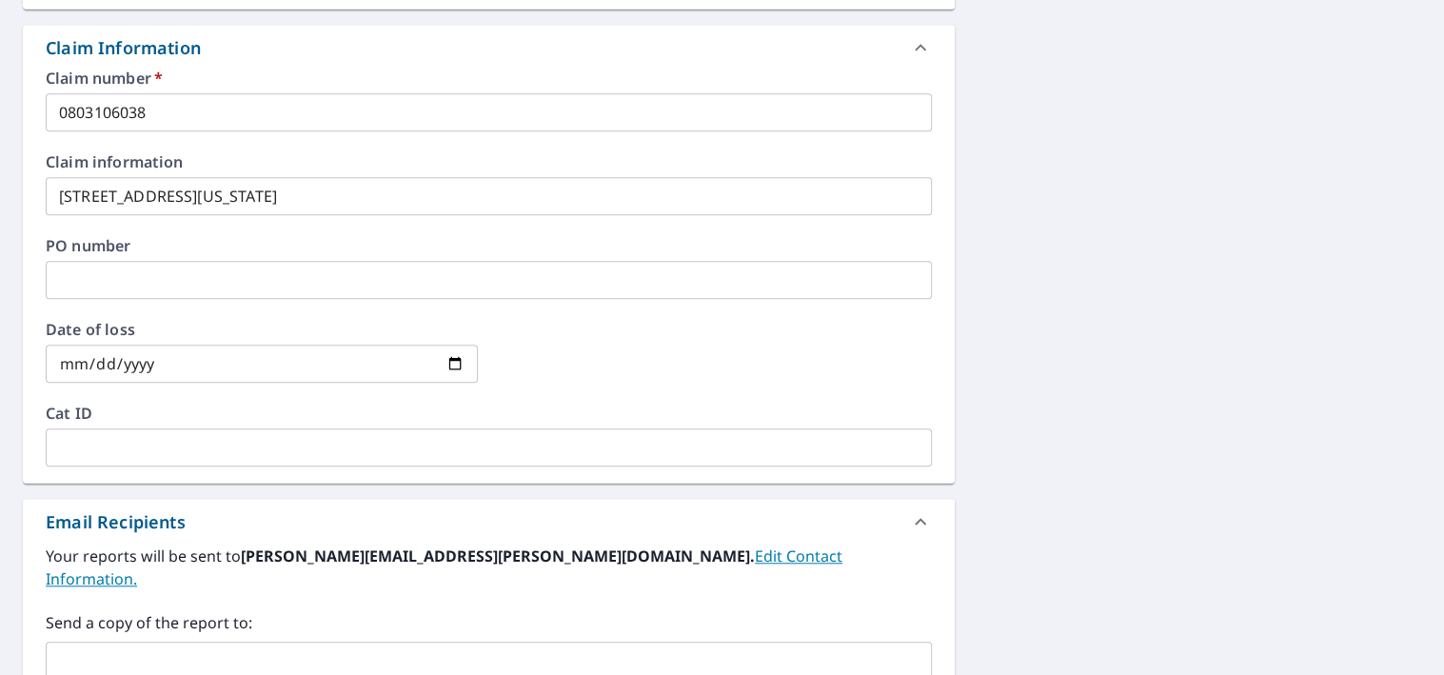
click at [417, 455] on input "text" at bounding box center [489, 447] width 886 height 38
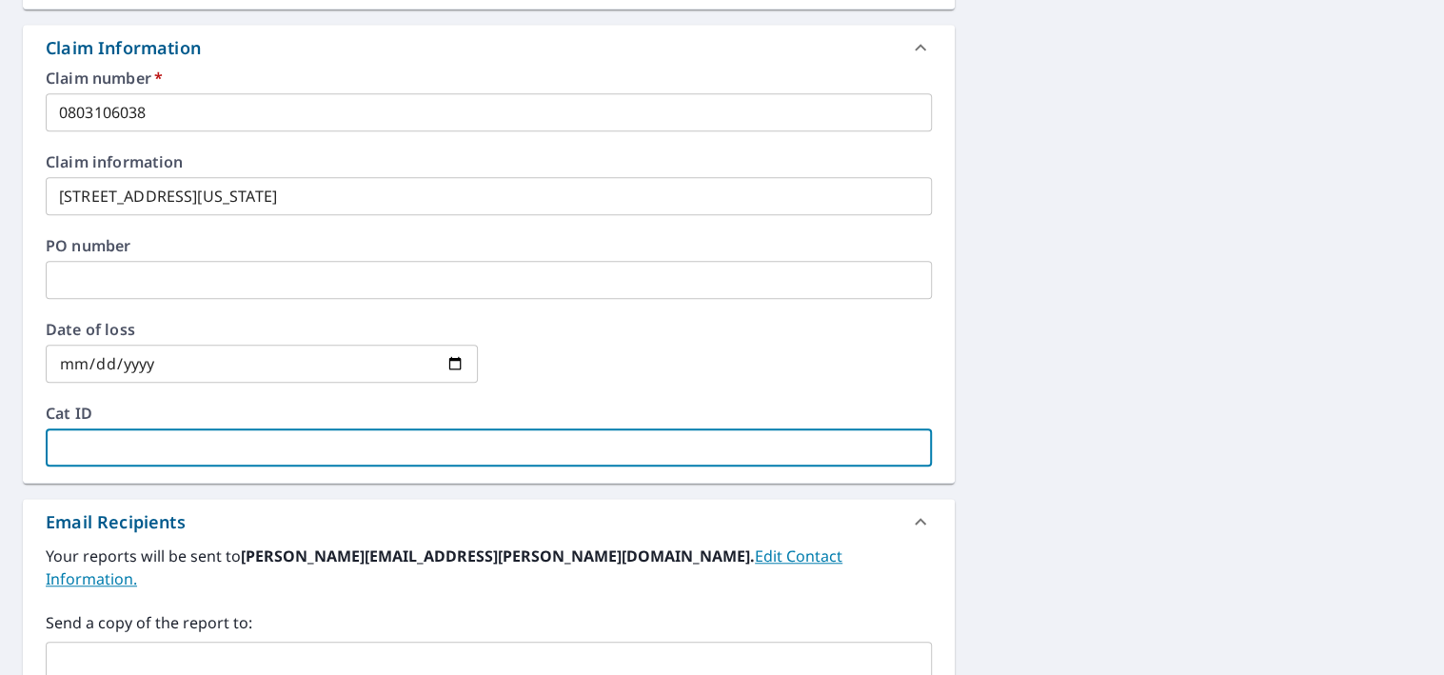
paste input "J073125 WY [DATE] - [DATE]"
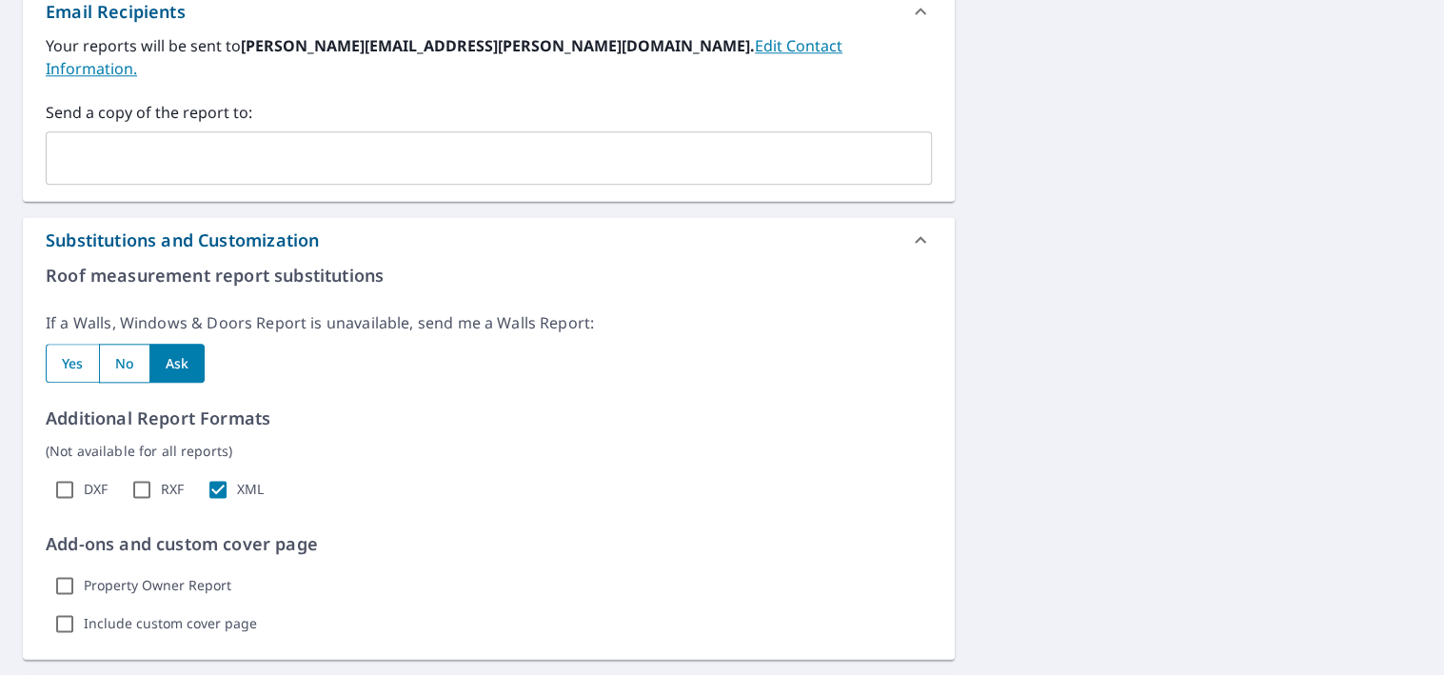
scroll to position [1238, 0]
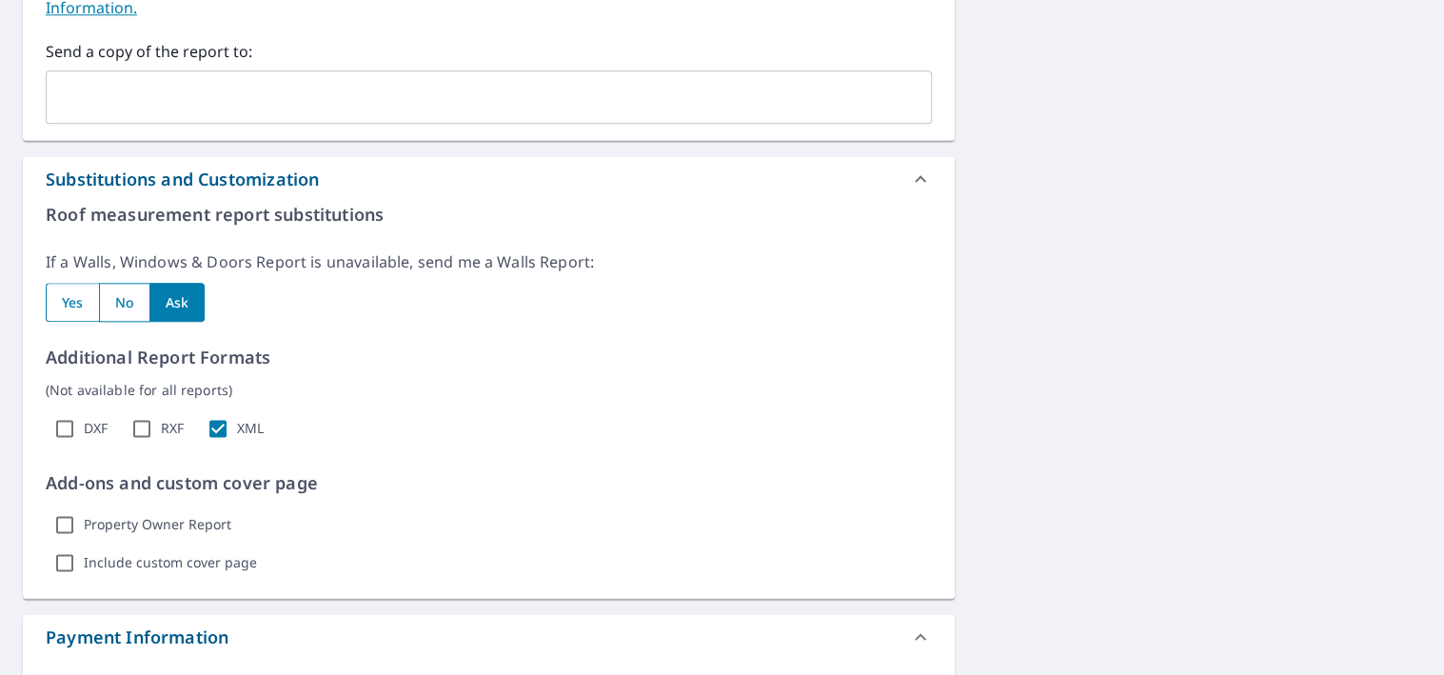
type input "J073125 WY [DATE] - [DATE]"
click at [88, 283] on input "radio" at bounding box center [72, 302] width 53 height 39
radio input "true"
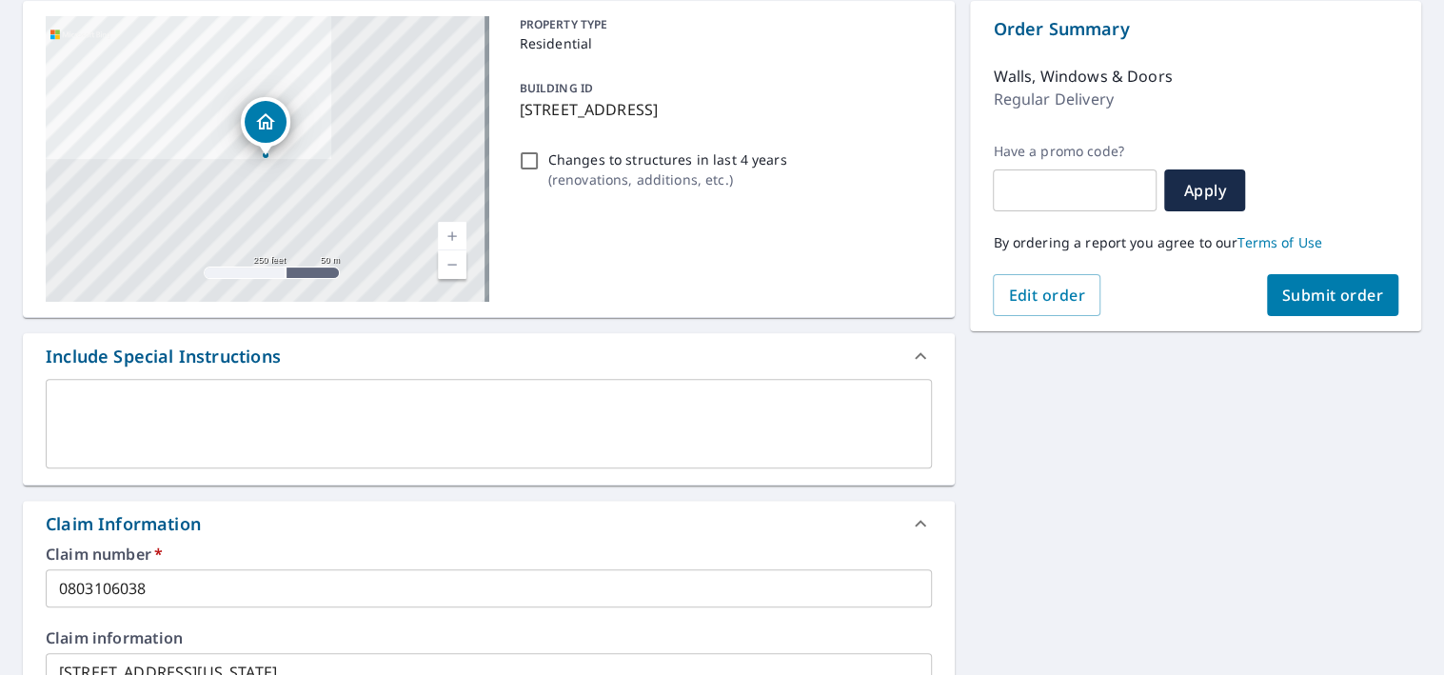
scroll to position [172, 0]
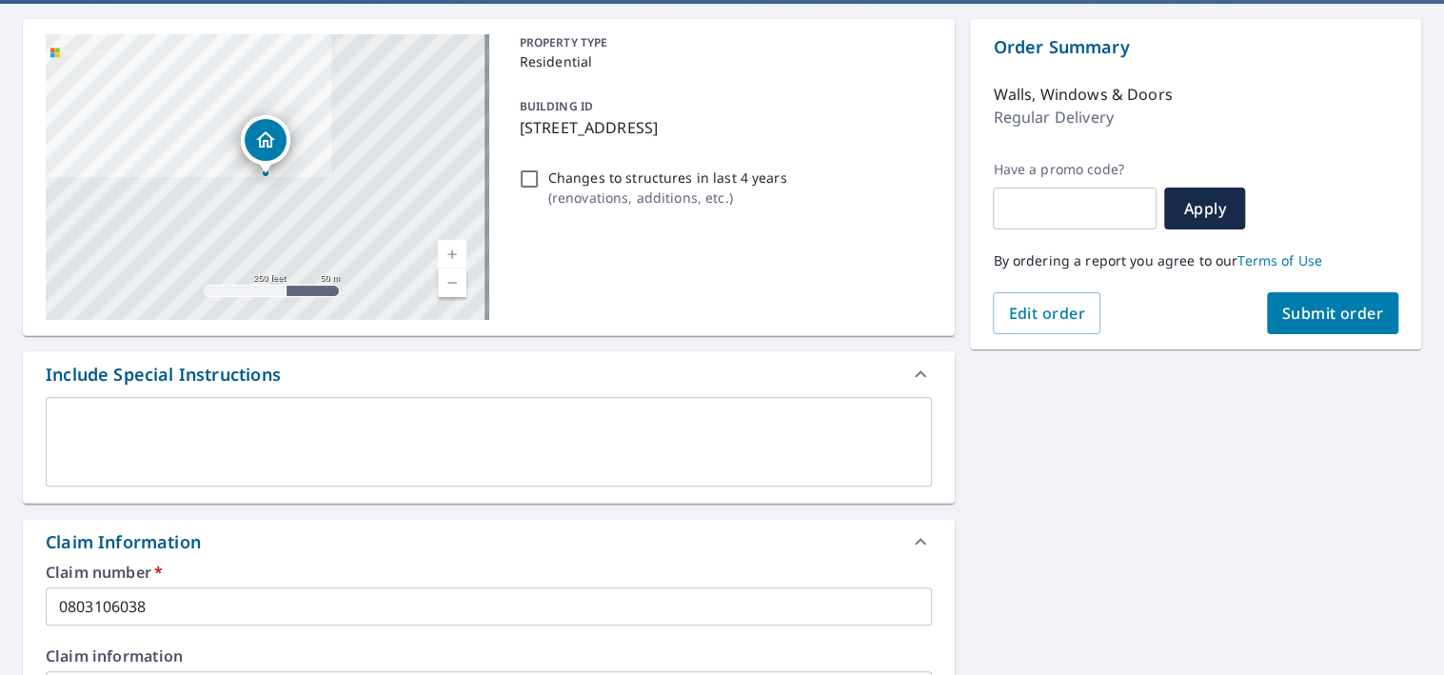
click at [1300, 311] on span "Submit order" at bounding box center [1333, 313] width 102 height 21
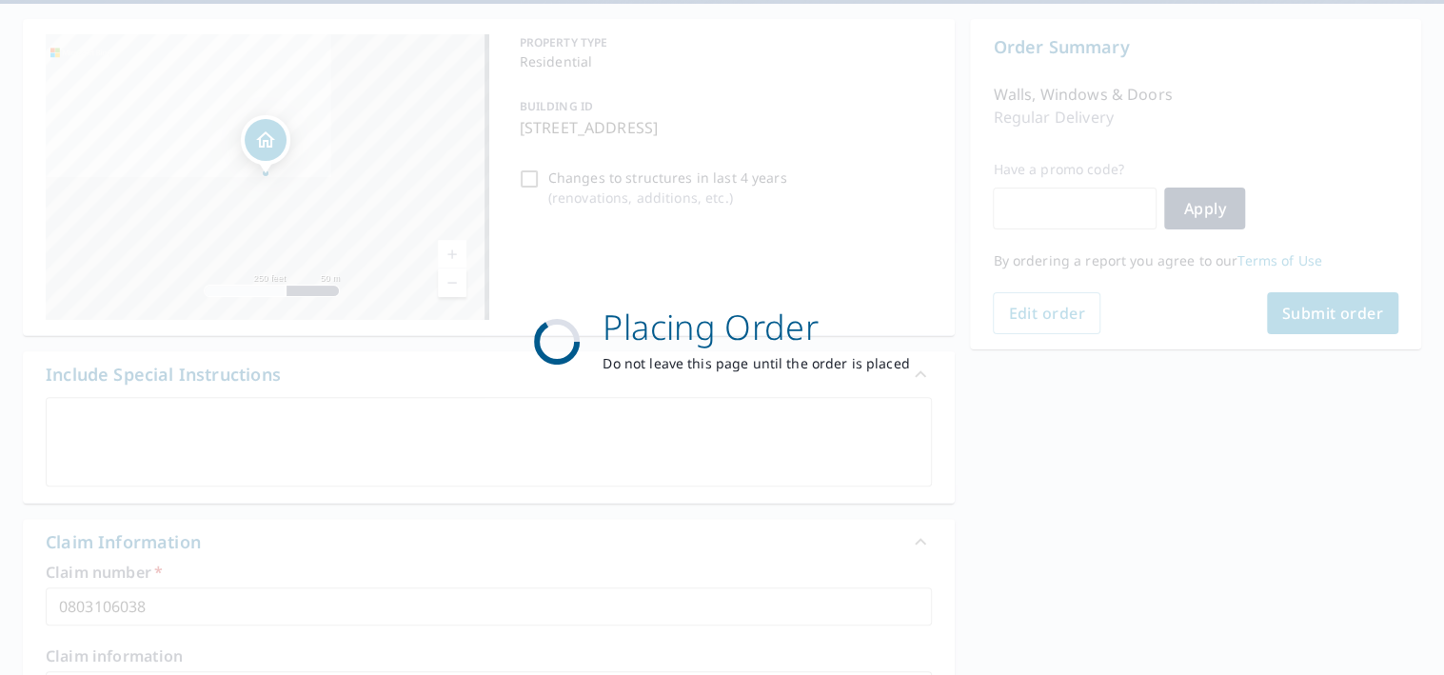
scroll to position [0, 0]
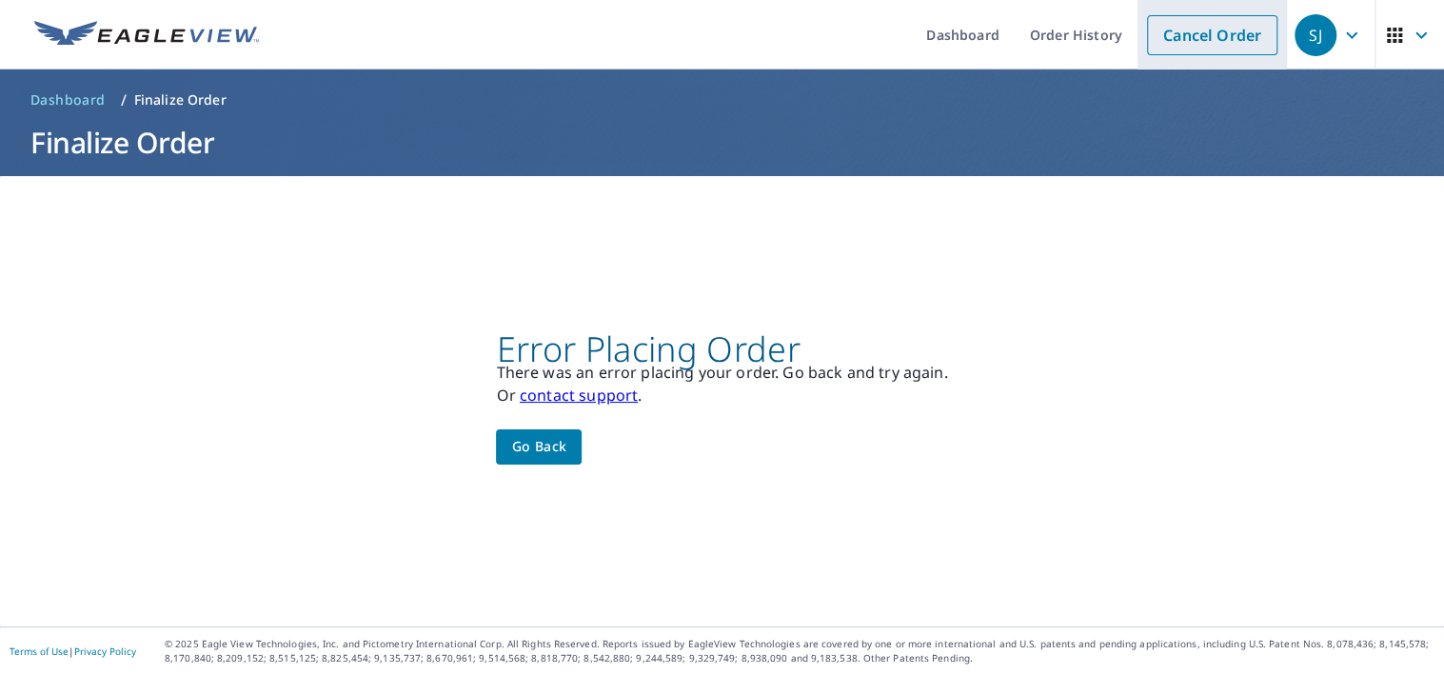
click at [1183, 29] on link "Cancel Order" at bounding box center [1212, 35] width 130 height 40
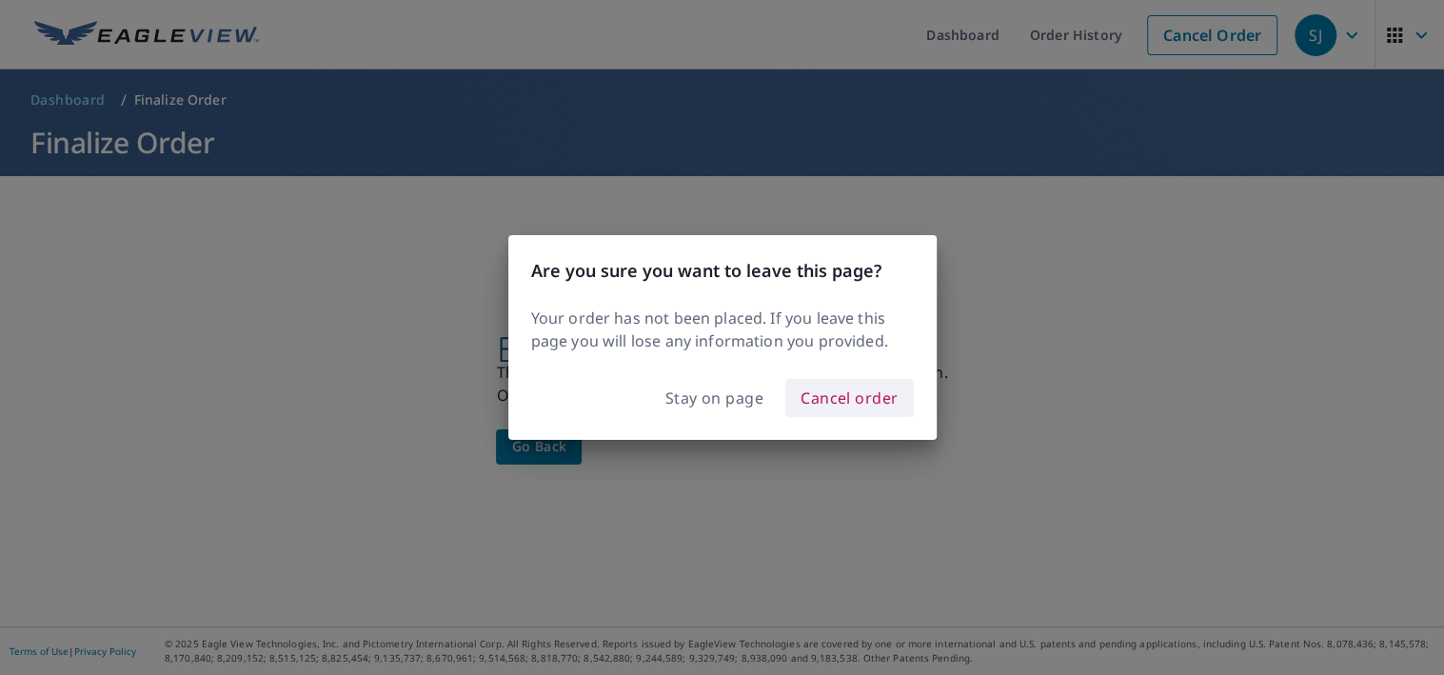
click at [865, 398] on span "Cancel order" at bounding box center [850, 398] width 98 height 27
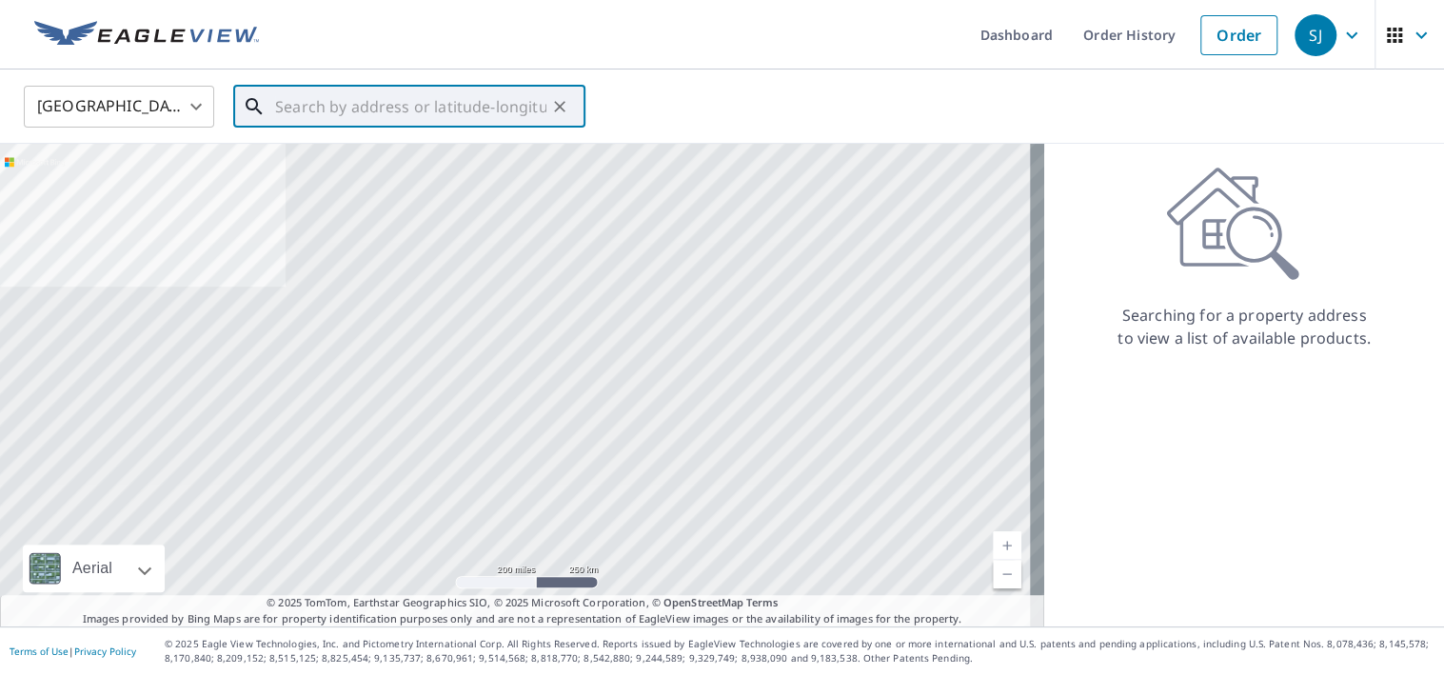
click at [442, 120] on input "text" at bounding box center [410, 106] width 271 height 53
click at [317, 109] on input "text" at bounding box center [410, 106] width 271 height 53
paste input "[STREET_ADDRESS][US_STATE]"
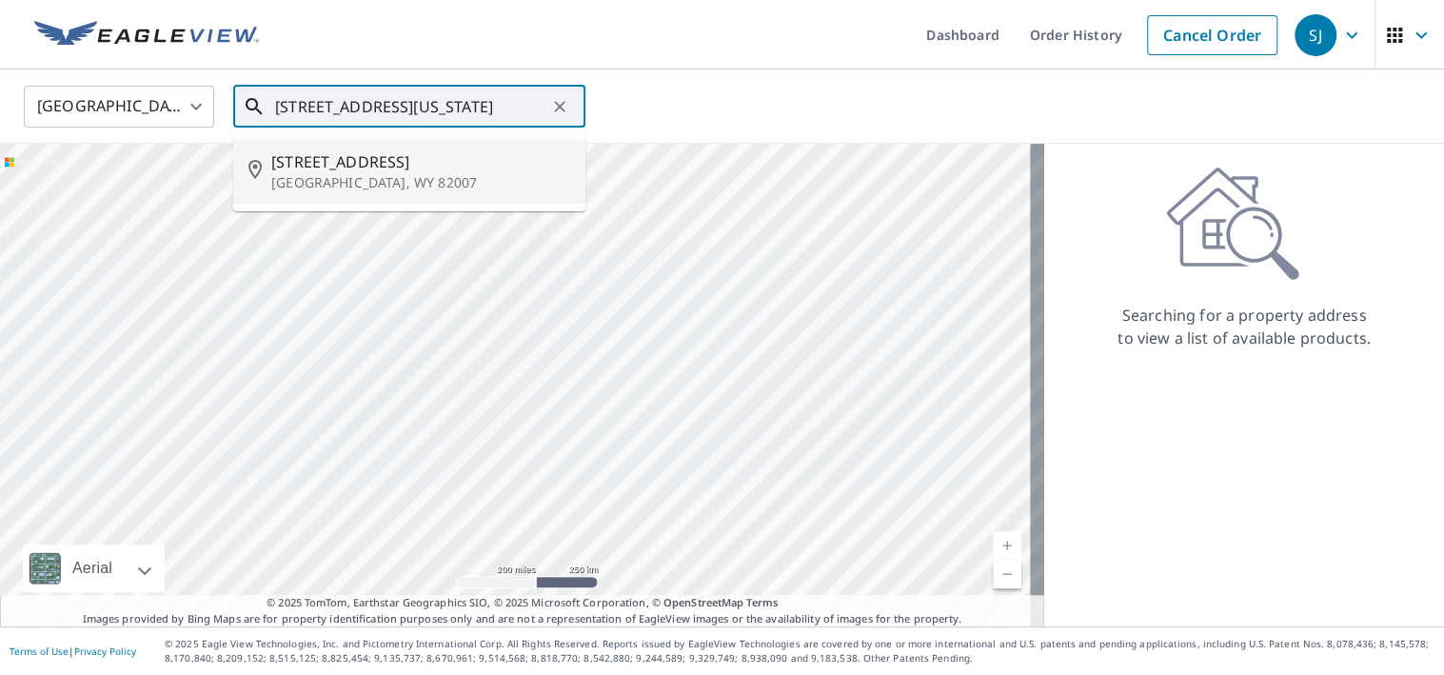
click at [311, 167] on span "[STREET_ADDRESS]" at bounding box center [420, 161] width 299 height 23
type input "[STREET_ADDRESS]"
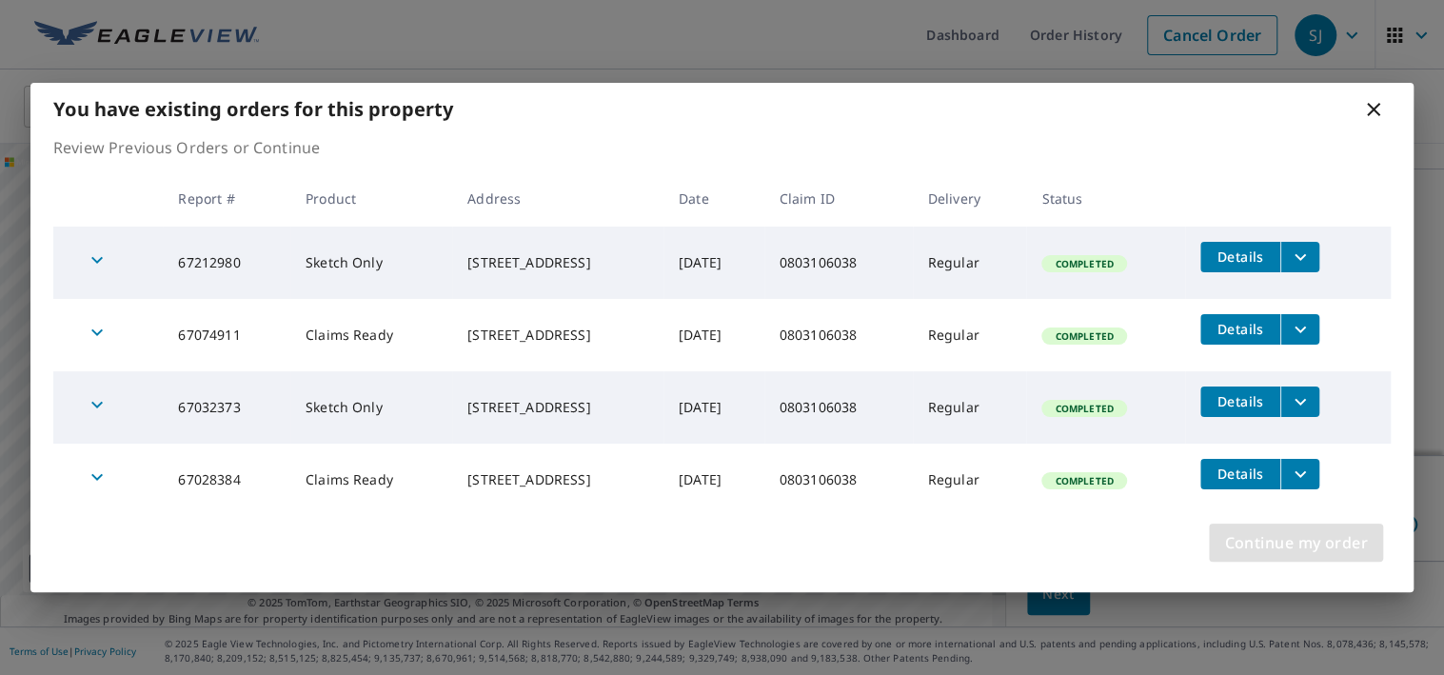
scroll to position [25, 0]
click at [1302, 542] on span "Continue my order" at bounding box center [1296, 542] width 144 height 27
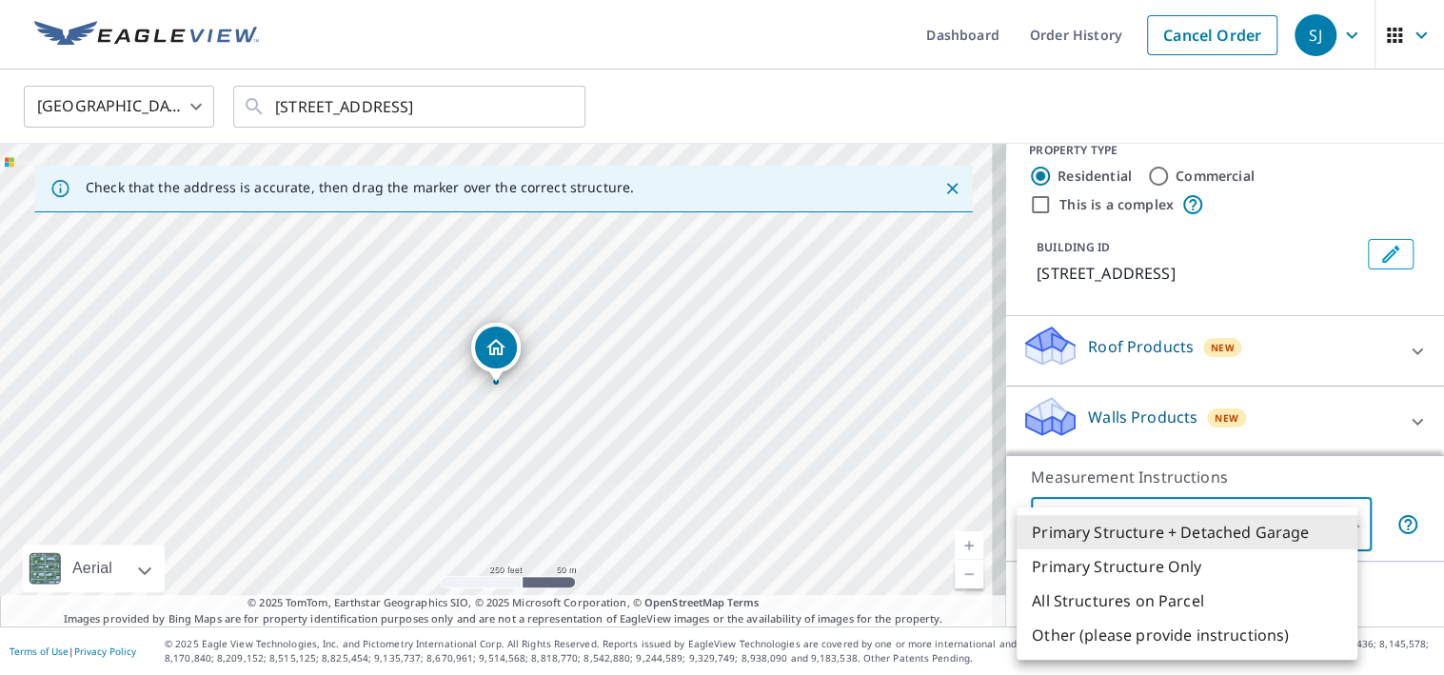
click at [1336, 527] on body "SJ SJ Dashboard Order History Cancel Order SJ [GEOGRAPHIC_DATA] [GEOGRAPHIC_DAT…" at bounding box center [722, 337] width 1444 height 675
click at [1143, 574] on li "Primary Structure Only" at bounding box center [1187, 566] width 341 height 34
type input "2"
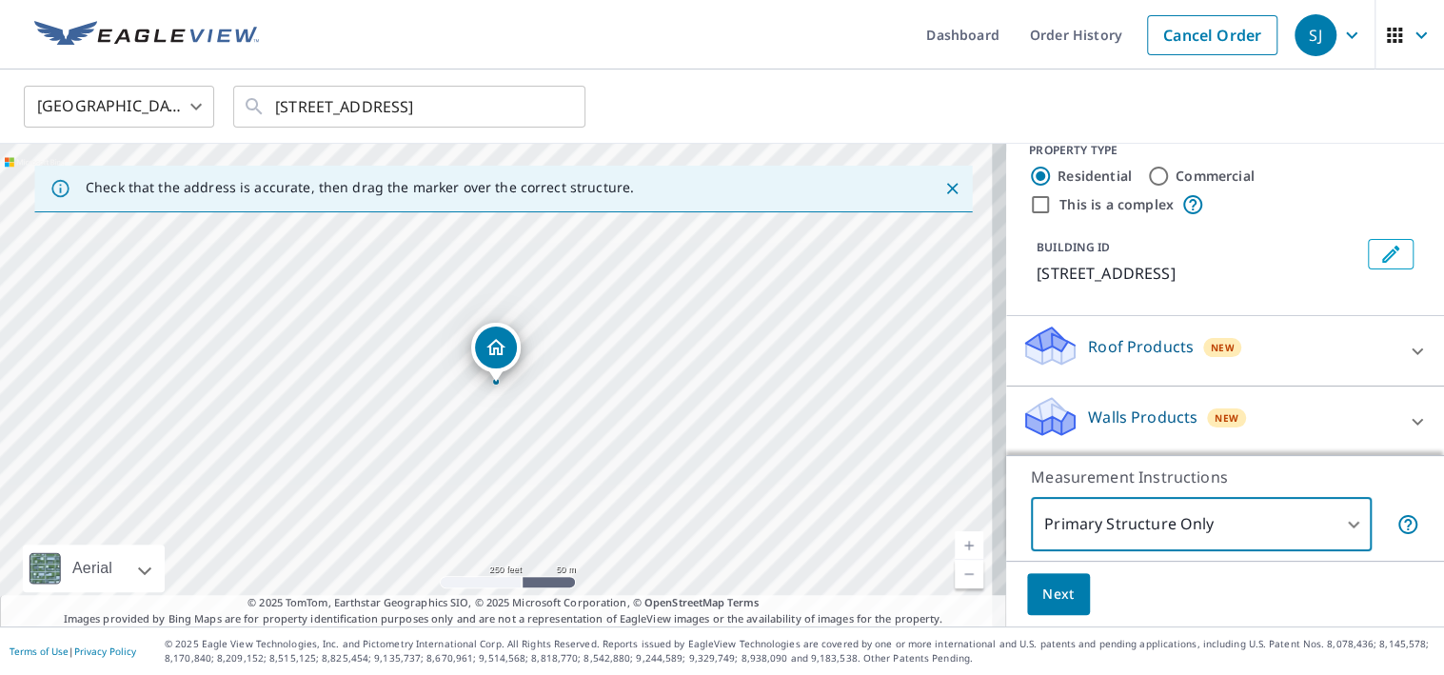
click at [1406, 416] on icon at bounding box center [1417, 421] width 23 height 23
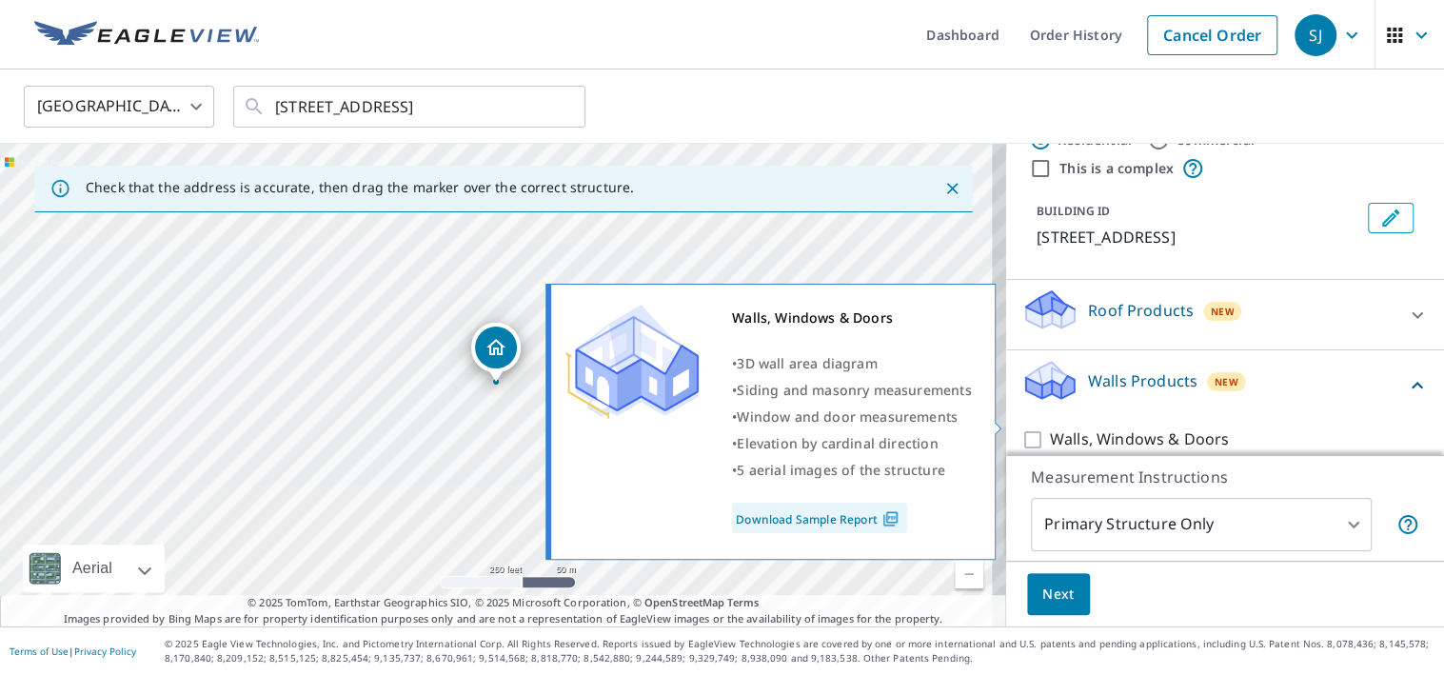
scroll to position [80, 0]
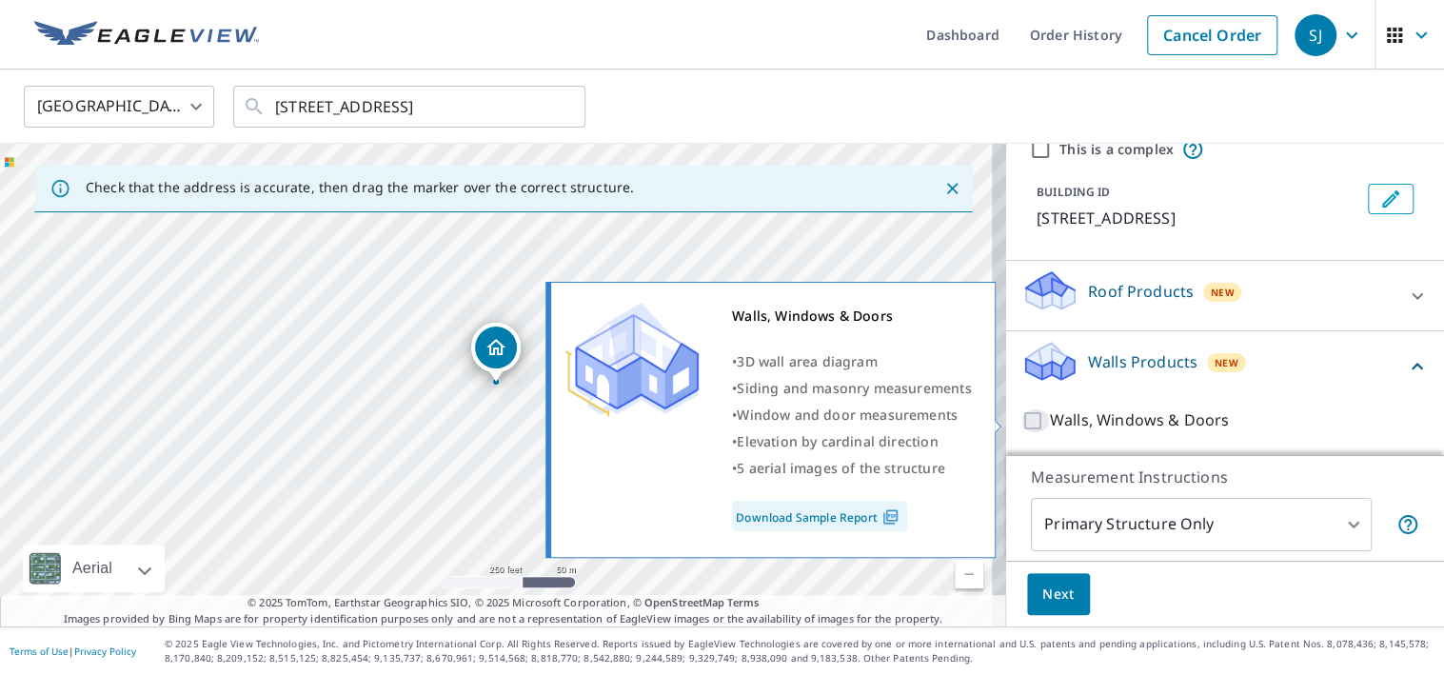
click at [1022, 420] on input "Walls, Windows & Doors" at bounding box center [1036, 420] width 29 height 23
checkbox input "true"
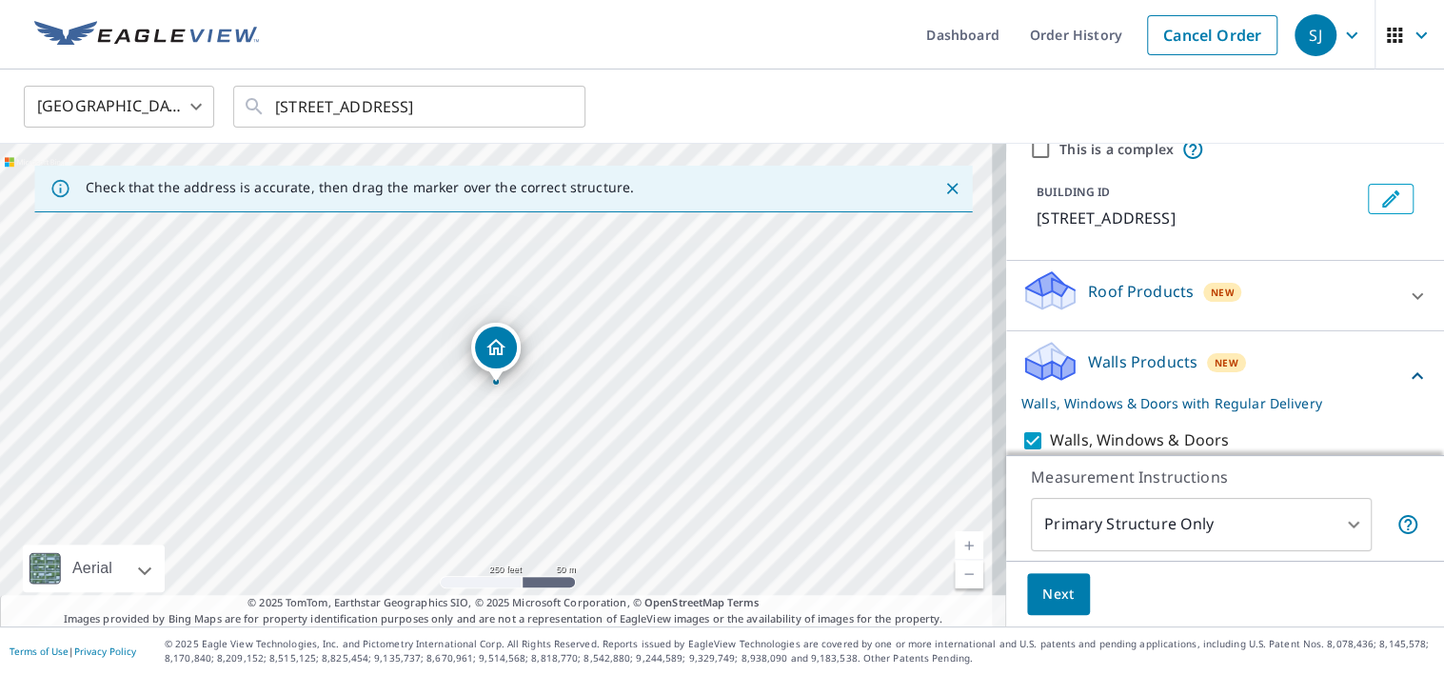
click at [1050, 593] on span "Next" at bounding box center [1059, 595] width 32 height 24
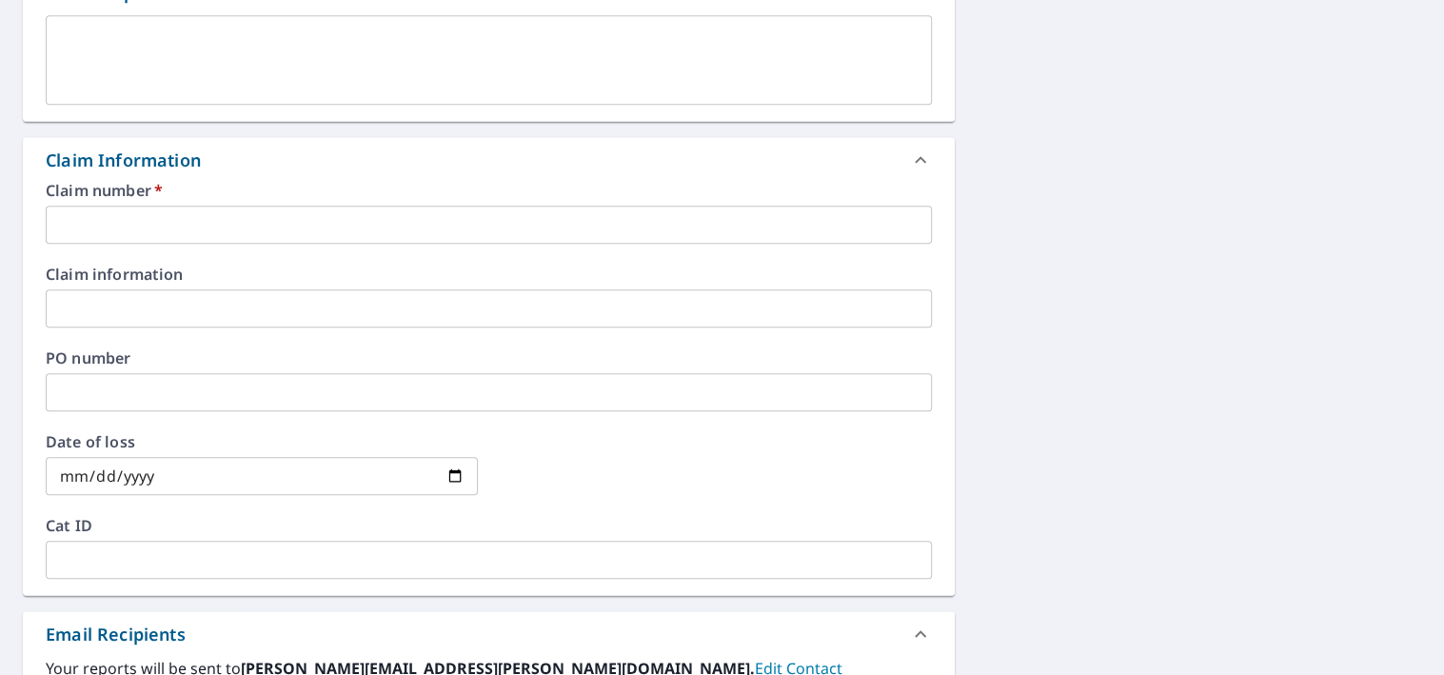
scroll to position [571, 0]
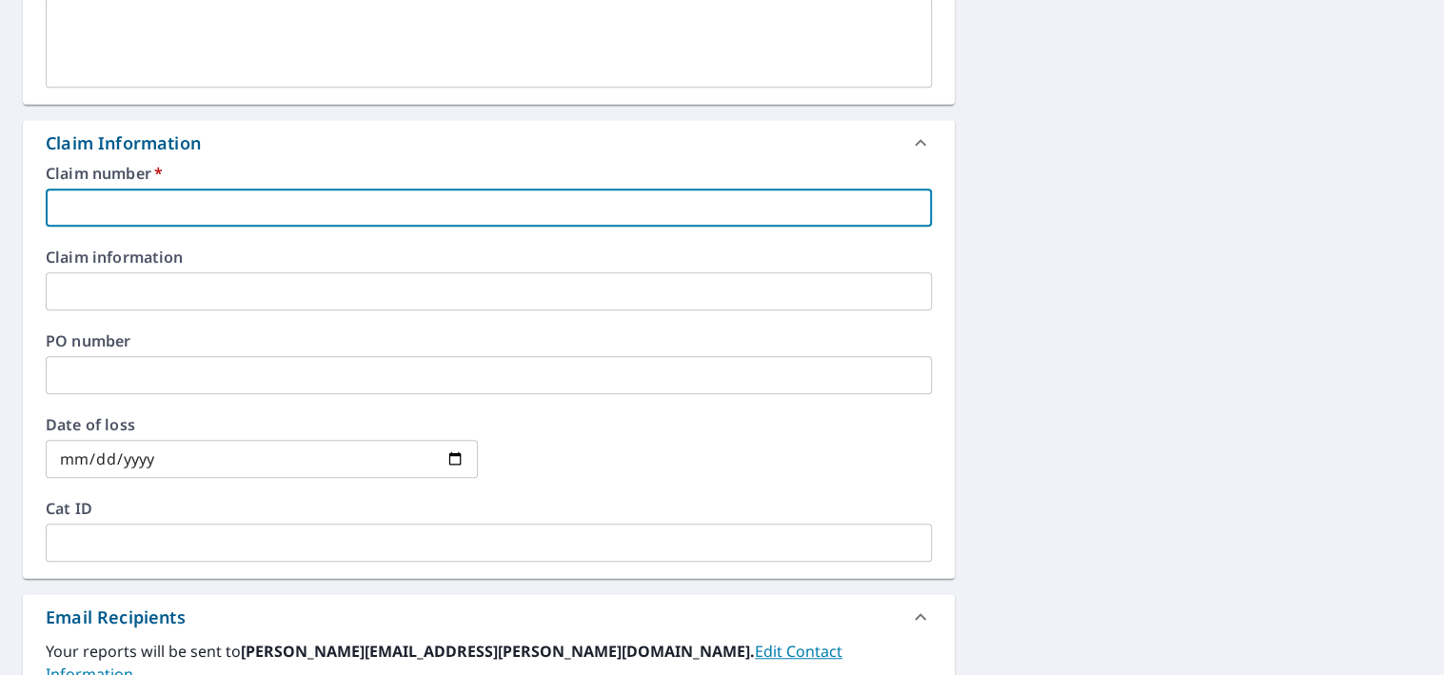
click at [168, 205] on input "text" at bounding box center [489, 208] width 886 height 38
click at [283, 218] on input "text" at bounding box center [489, 208] width 886 height 38
paste input "0803106038"
type input "0803106038"
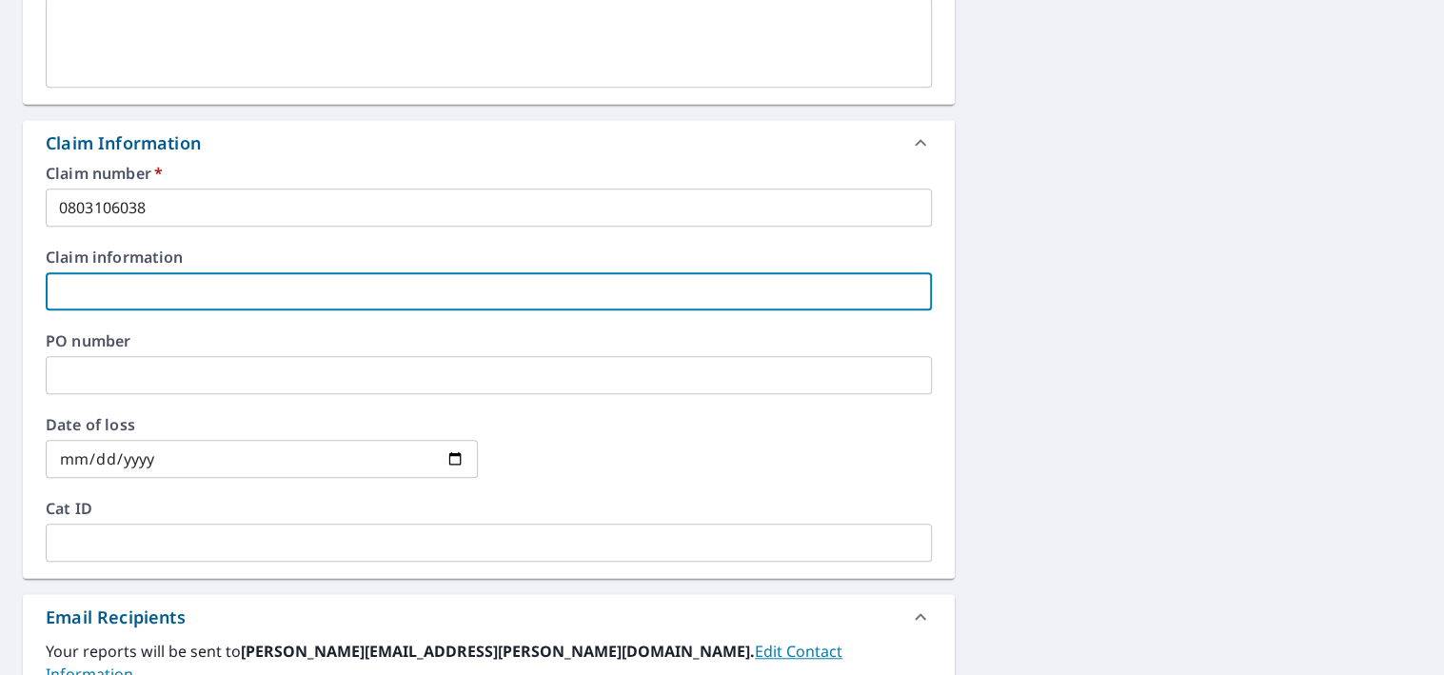
click at [276, 294] on input "text" at bounding box center [489, 291] width 886 height 38
click at [107, 280] on input "text" at bounding box center [489, 291] width 886 height 38
paste input "[STREET_ADDRESS][US_STATE]"
type input "[STREET_ADDRESS][US_STATE]"
click at [153, 455] on input "date" at bounding box center [262, 459] width 432 height 38
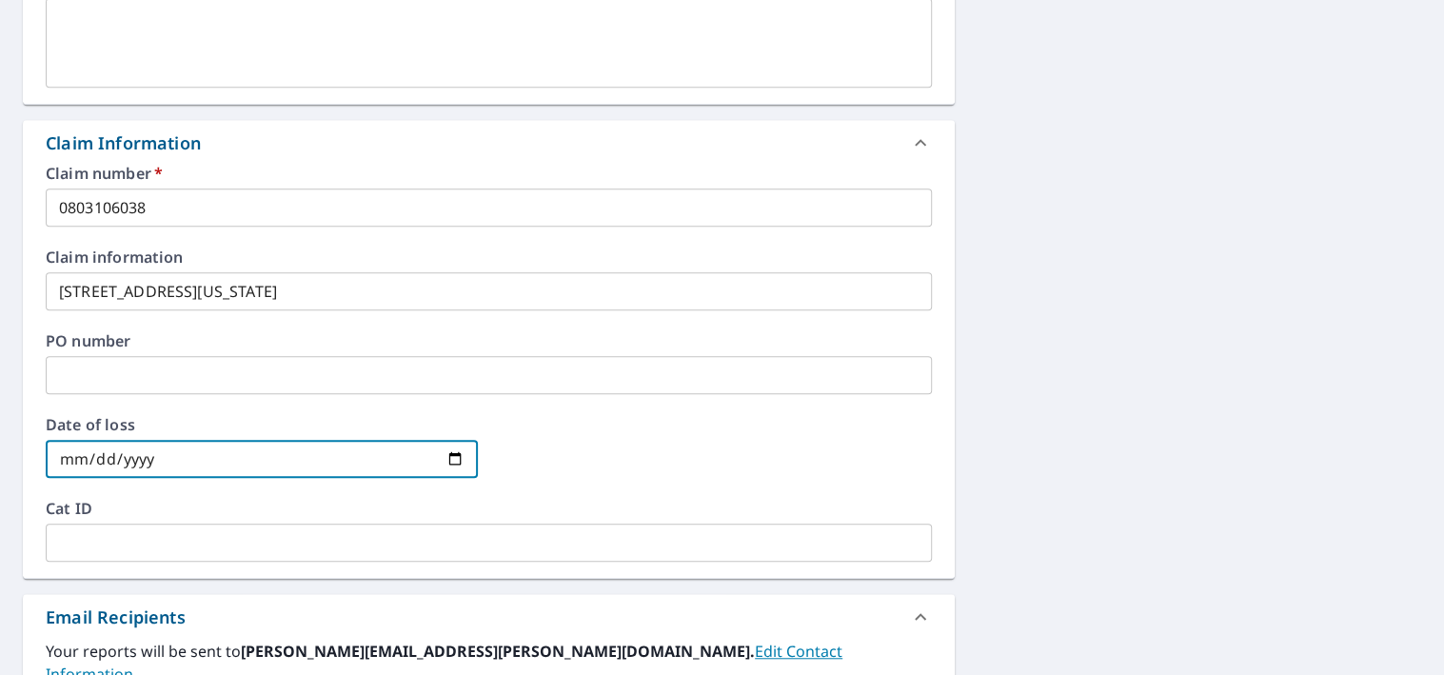
click at [449, 459] on input "date" at bounding box center [262, 459] width 432 height 38
type input "[DATE]"
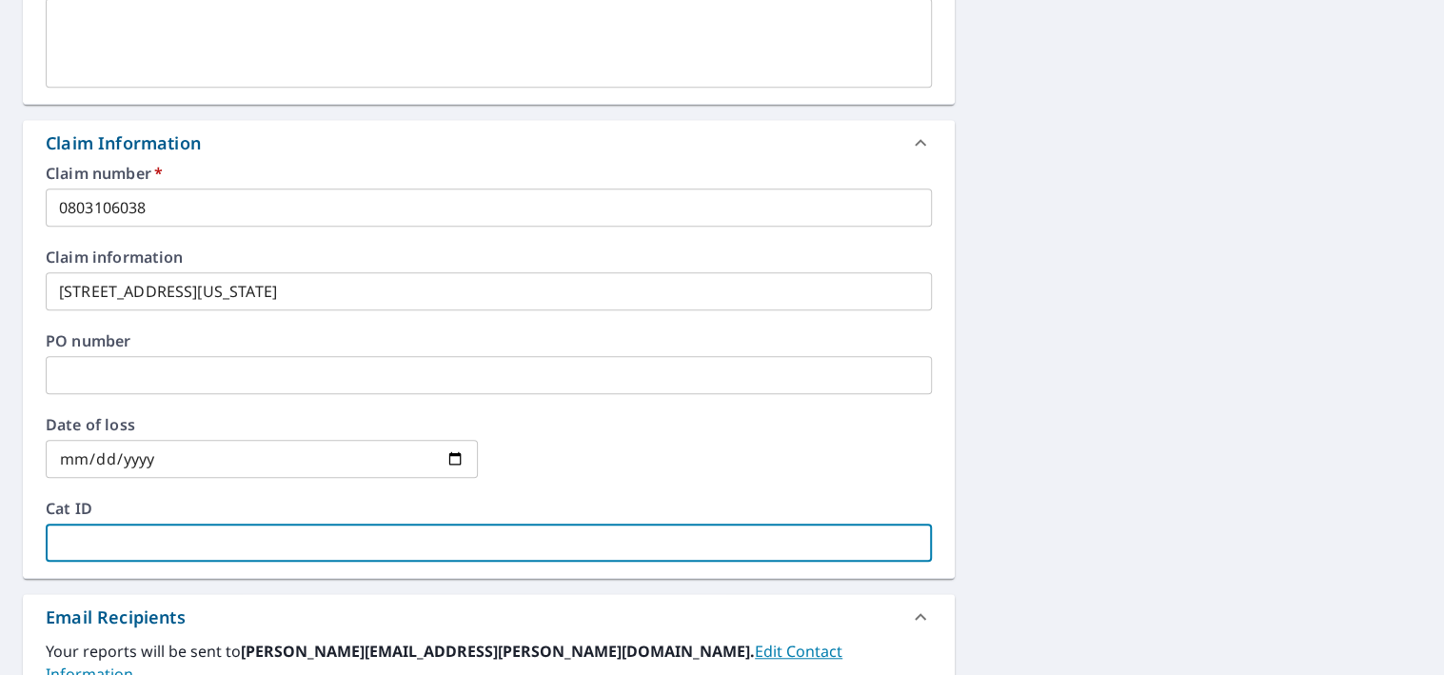
click at [495, 542] on input "text" at bounding box center [489, 543] width 886 height 38
click at [282, 548] on input "text" at bounding box center [489, 543] width 886 height 38
paste input "J073125 WY [DATE] - [DATE]"
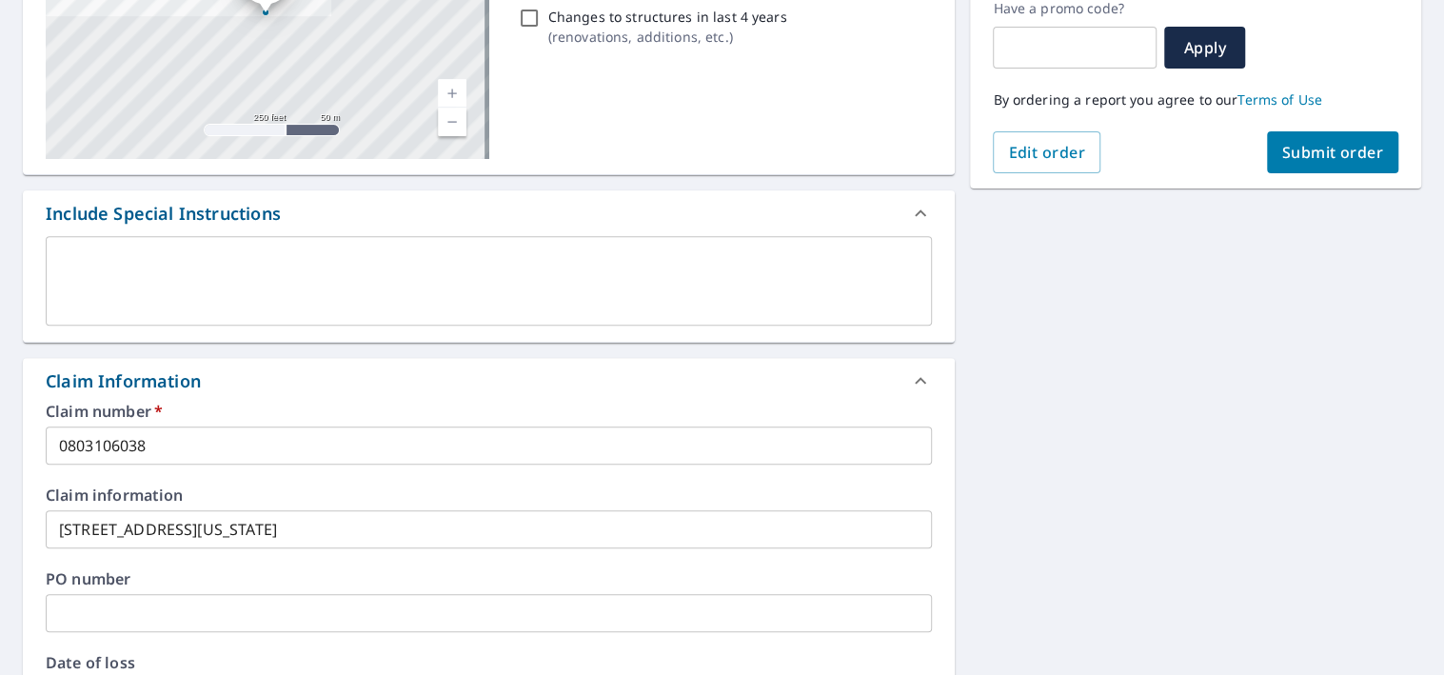
scroll to position [0, 0]
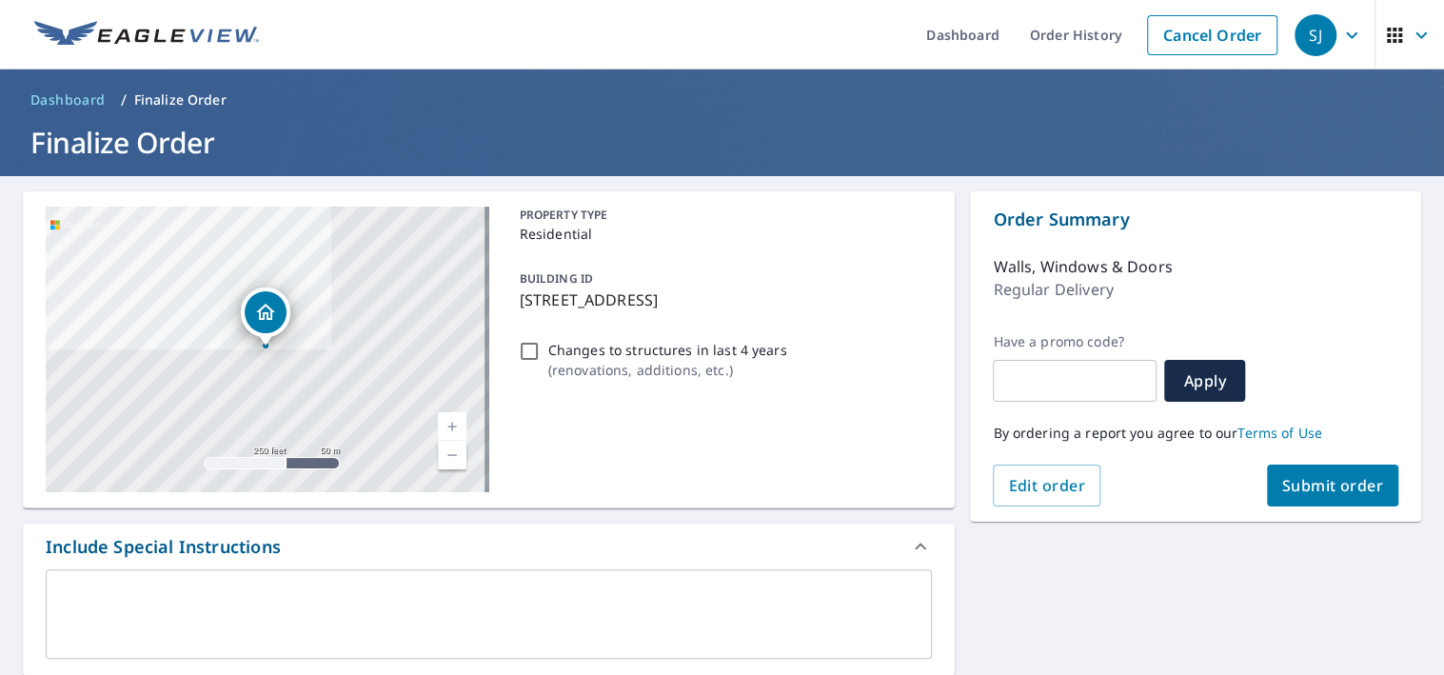
type input "J073125 WY [DATE] - [DATE]"
click at [1306, 486] on span "Submit order" at bounding box center [1333, 485] width 102 height 21
